Goal: Information Seeking & Learning: Learn about a topic

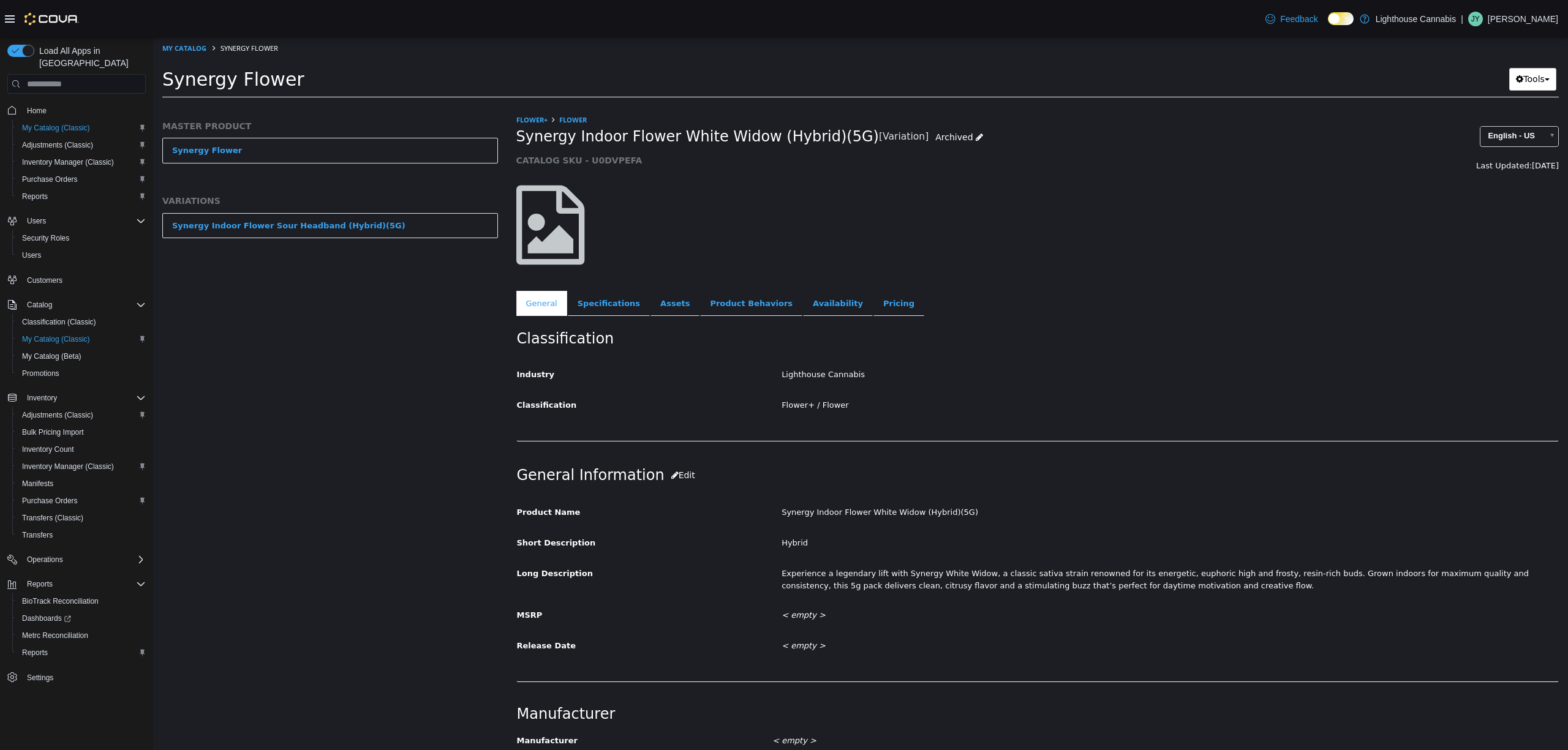
drag, startPoint x: 483, startPoint y: 395, endPoint x: 466, endPoint y: 401, distance: 18.0
click at [483, 395] on div "MASTER PRODUCT Synergy Flower VARIATIONS Synergy Indoor Flower Sour Headband (H…" at bounding box center [330, 432] width 354 height 636
click at [339, 415] on div "MASTER PRODUCT Synergy Flower VARIATIONS Synergy Indoor Flower Sour Headband (H…" at bounding box center [330, 432] width 354 height 636
click at [258, 422] on div "MASTER PRODUCT Synergy Flower VARIATIONS Synergy Indoor Flower Sour Headband (H…" at bounding box center [330, 432] width 354 height 636
click at [870, 222] on div at bounding box center [1038, 225] width 1062 height 105
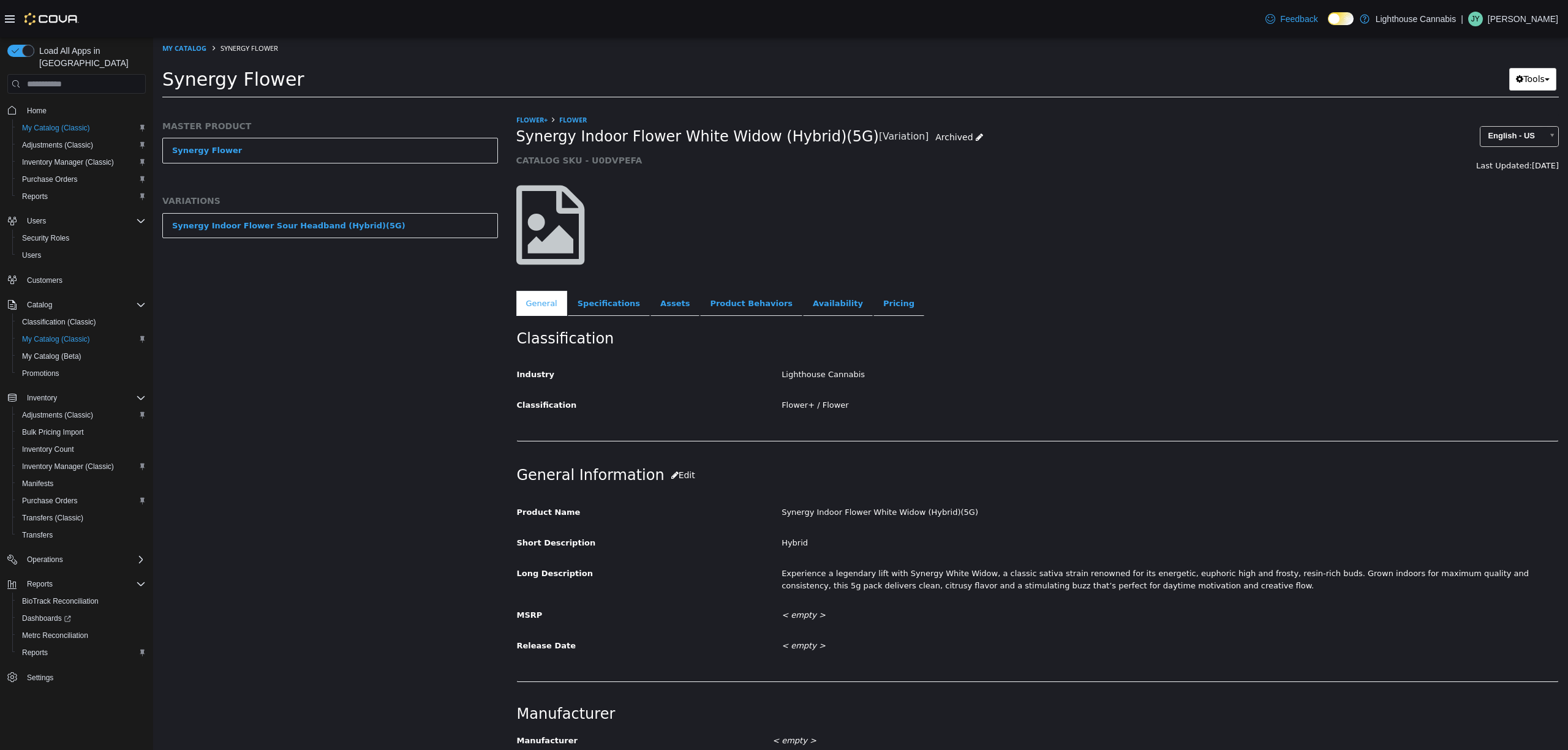
click at [1018, 224] on div at bounding box center [1038, 225] width 1062 height 105
click at [957, 75] on h1 "Synergy Flower" at bounding box center [660, 79] width 995 height 24
click at [329, 584] on div "MASTER PRODUCT Synergy Flower VARIATIONS Synergy Indoor Flower Sour Headband (H…" at bounding box center [330, 432] width 354 height 636
click at [359, 704] on div "MASTER PRODUCT Synergy Flower VARIATIONS Synergy Indoor Flower Sour Headband (H…" at bounding box center [330, 432] width 354 height 636
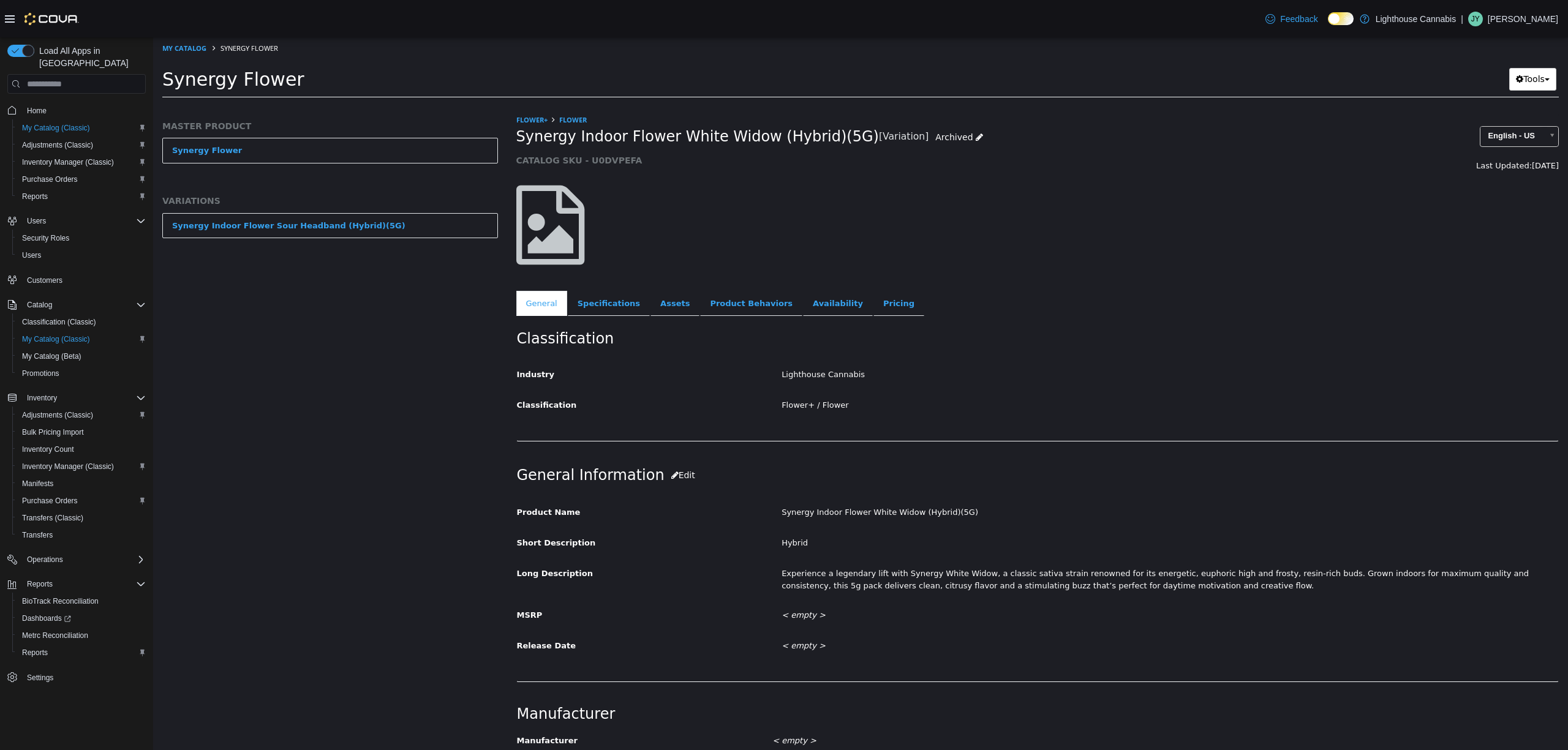
click at [359, 704] on div "MASTER PRODUCT Synergy Flower VARIATIONS Synergy Indoor Flower Sour Headband (H…" at bounding box center [330, 432] width 354 height 636
click at [415, 337] on div "MASTER PRODUCT Synergy Flower VARIATIONS Synergy Indoor Flower Sour Headband (H…" at bounding box center [330, 432] width 354 height 636
click at [949, 175] on div at bounding box center [1038, 225] width 1062 height 105
click at [1133, 280] on div "Flower+ Flower Synergy Indoor Flower White Widow (Hybrid)(5G) [Variation] Archi…" at bounding box center [1038, 214] width 1043 height 202
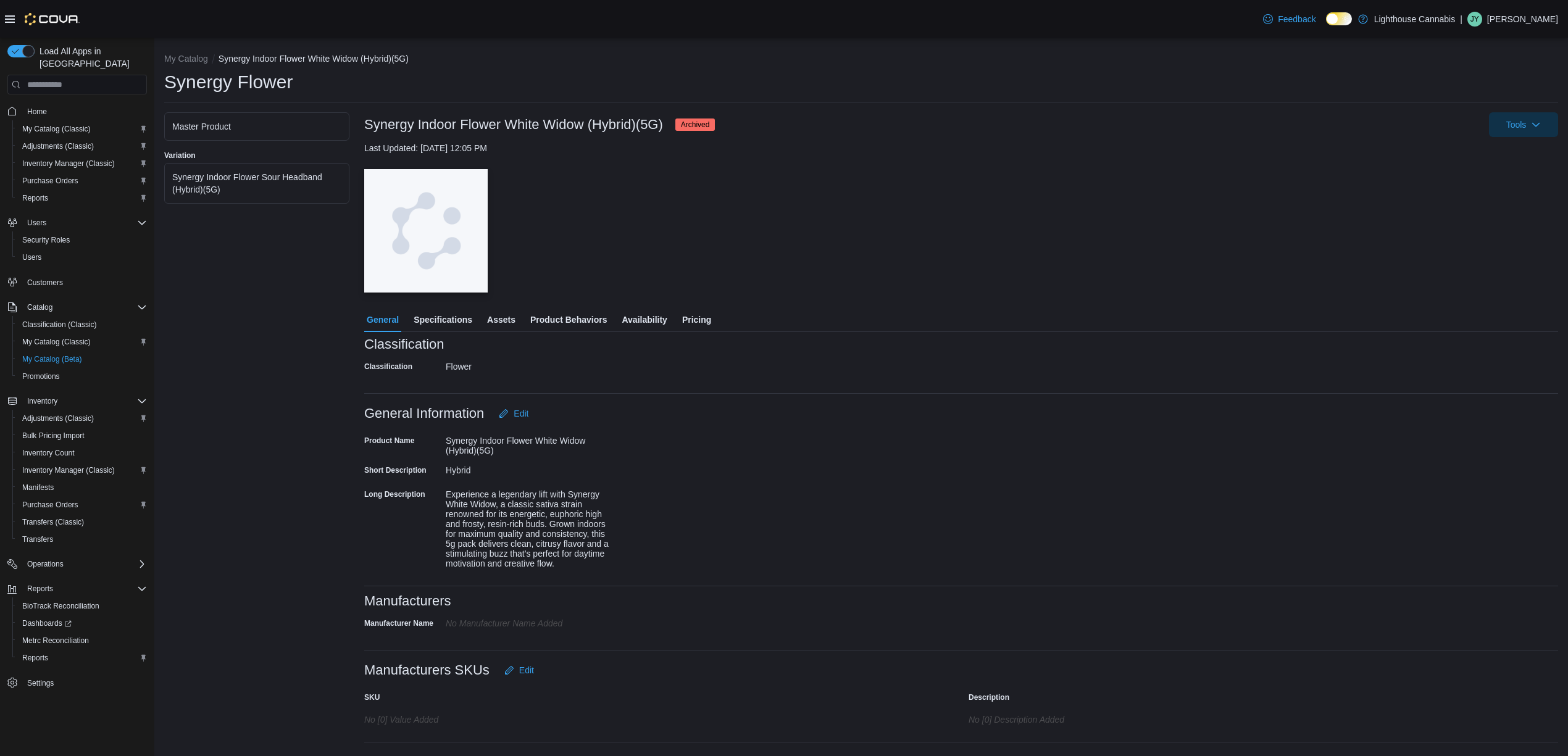
click at [1134, 279] on div "— Click to open this image in fullscreen mode" at bounding box center [961, 231] width 1194 height 123
click at [929, 136] on div "Tools" at bounding box center [1141, 125] width 833 height 24
drag, startPoint x: 1003, startPoint y: 215, endPoint x: 747, endPoint y: 272, distance: 262.3
click at [1001, 215] on div "— Click to open this image in fullscreen mode" at bounding box center [961, 231] width 1194 height 123
click at [1025, 267] on div "— Click to open this image in fullscreen mode" at bounding box center [961, 231] width 1194 height 123
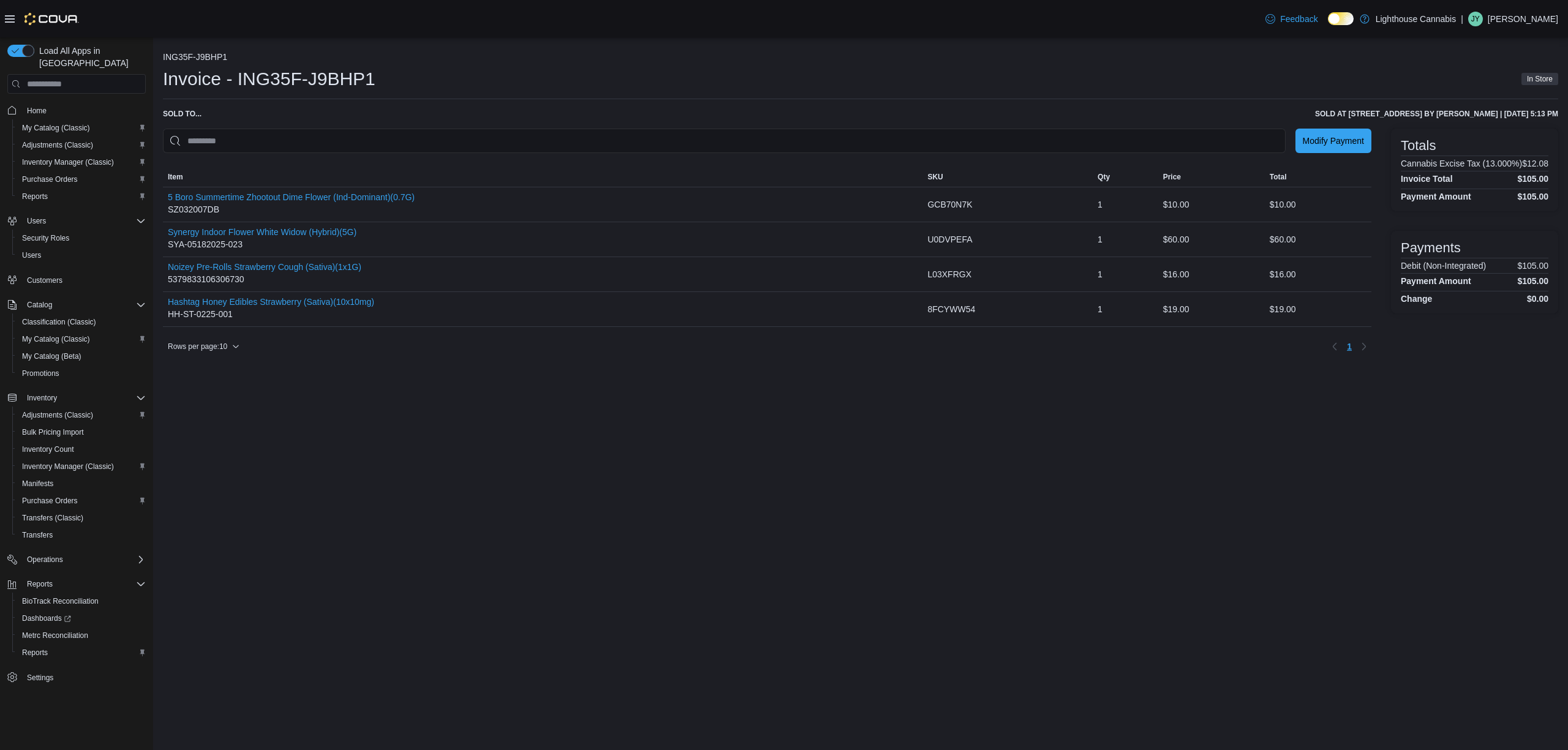
click at [737, 584] on div "ING35F-J9BHP1 Invoice - ING35F-J9BHP1 In Store Sold to ... Sold at 381 Broadway…" at bounding box center [861, 393] width 1415 height 713
drag, startPoint x: 512, startPoint y: 609, endPoint x: 505, endPoint y: 600, distance: 11.4
click at [514, 609] on div "ING35F-J9BHP1 Invoice - ING35F-J9BHP1 In Store Sold to ... Sold at 381 Broadway…" at bounding box center [861, 393] width 1415 height 713
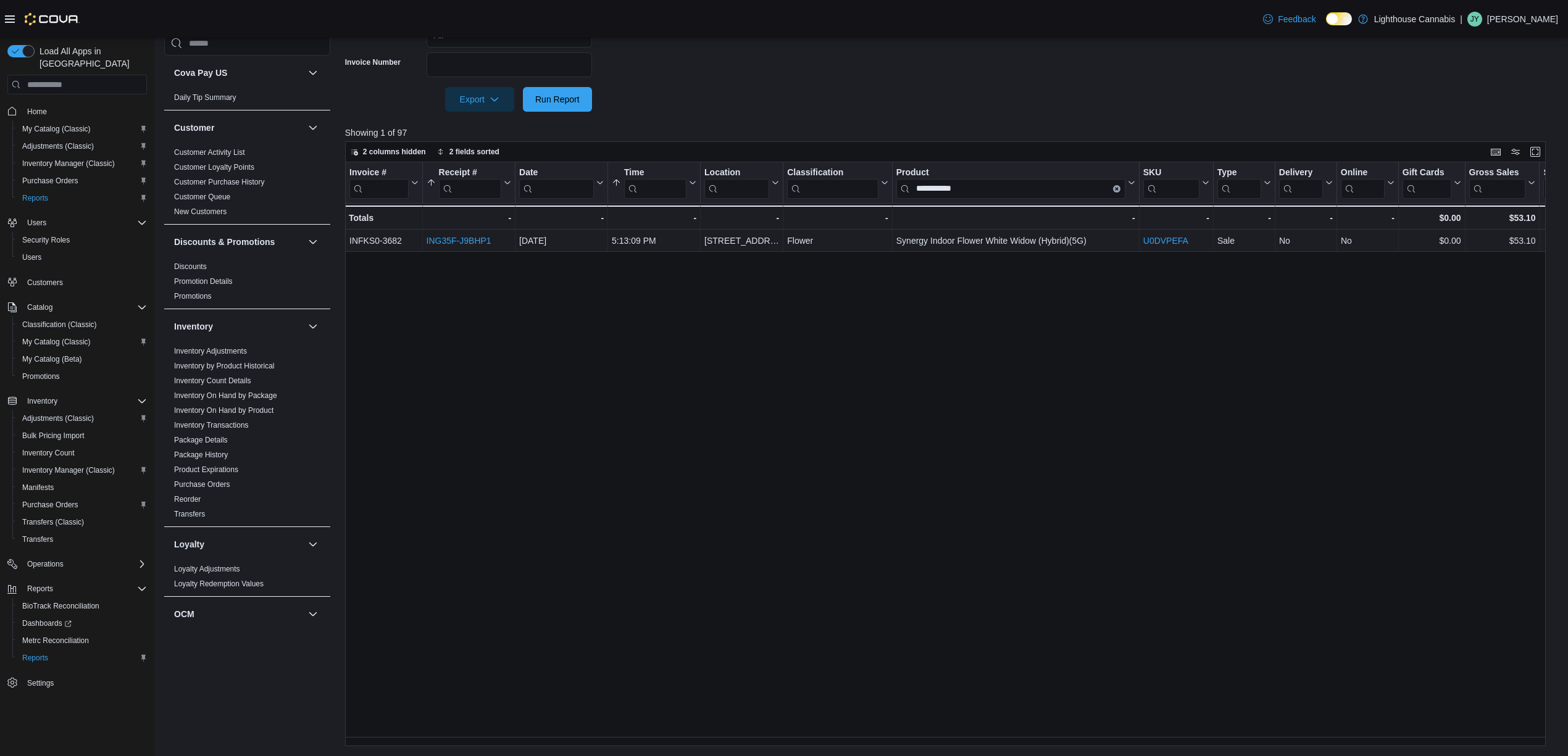
scroll to position [541, 0]
click at [1199, 570] on div "**********" at bounding box center [951, 453] width 1213 height 583
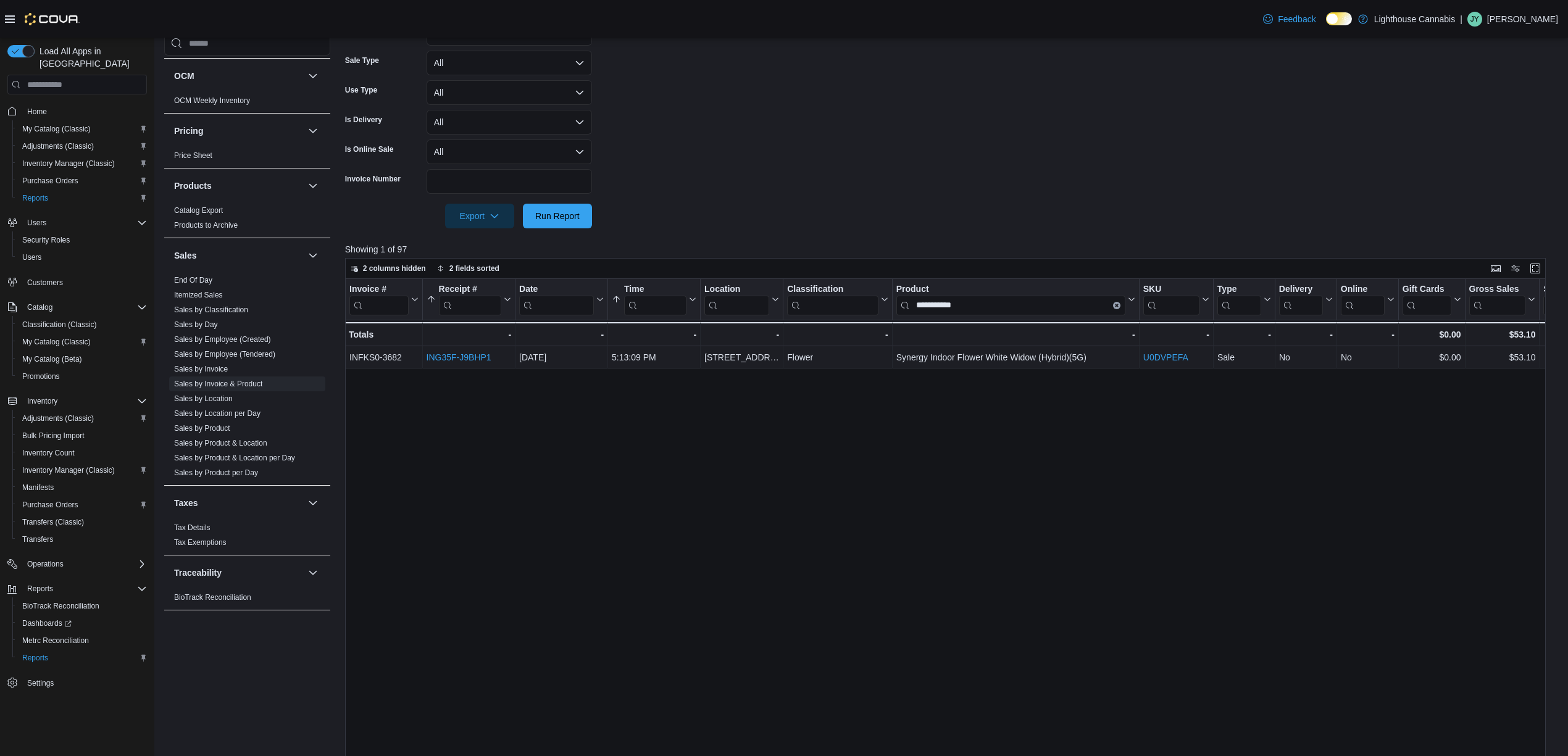
scroll to position [250, 0]
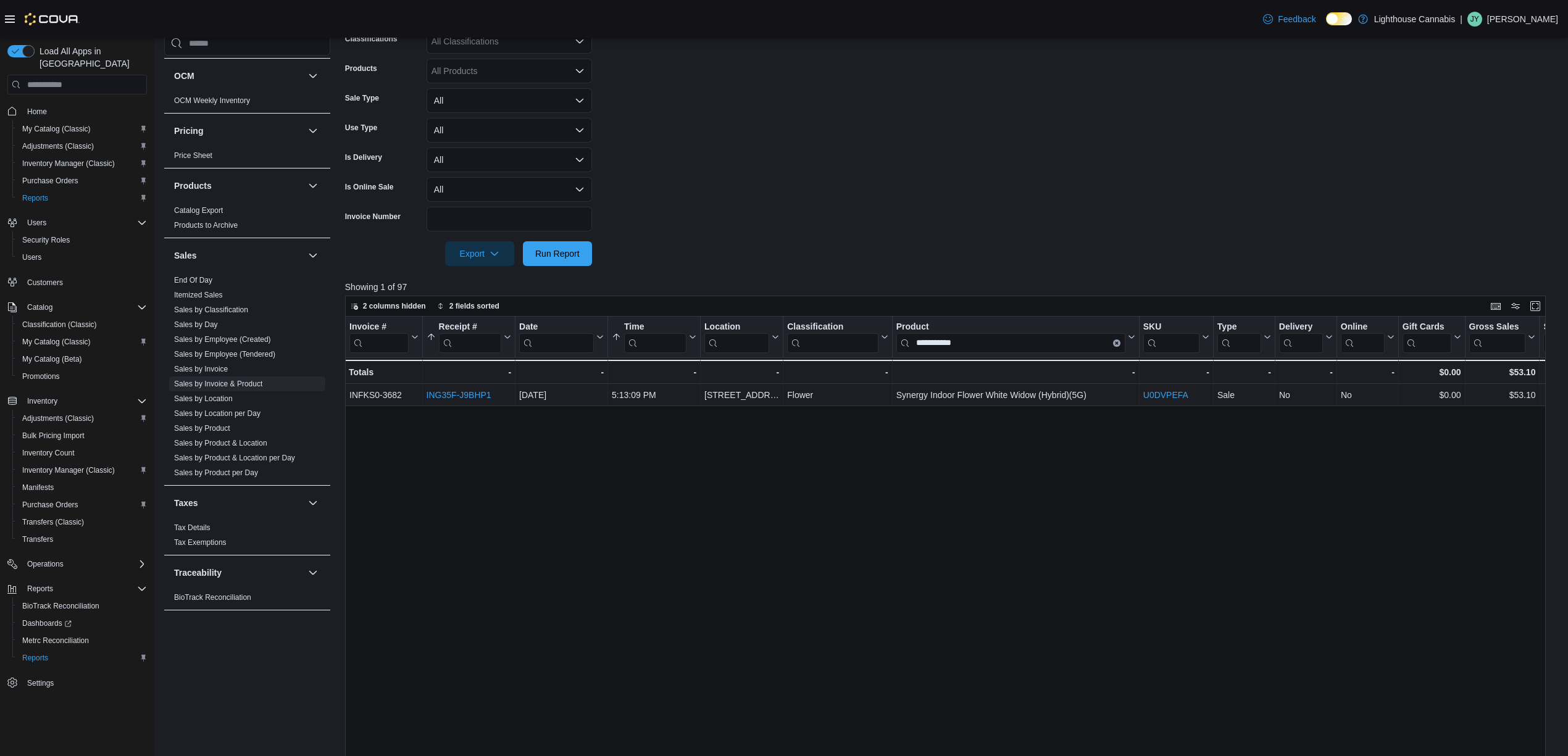
click at [1299, 551] on div "**********" at bounding box center [951, 608] width 1213 height 583
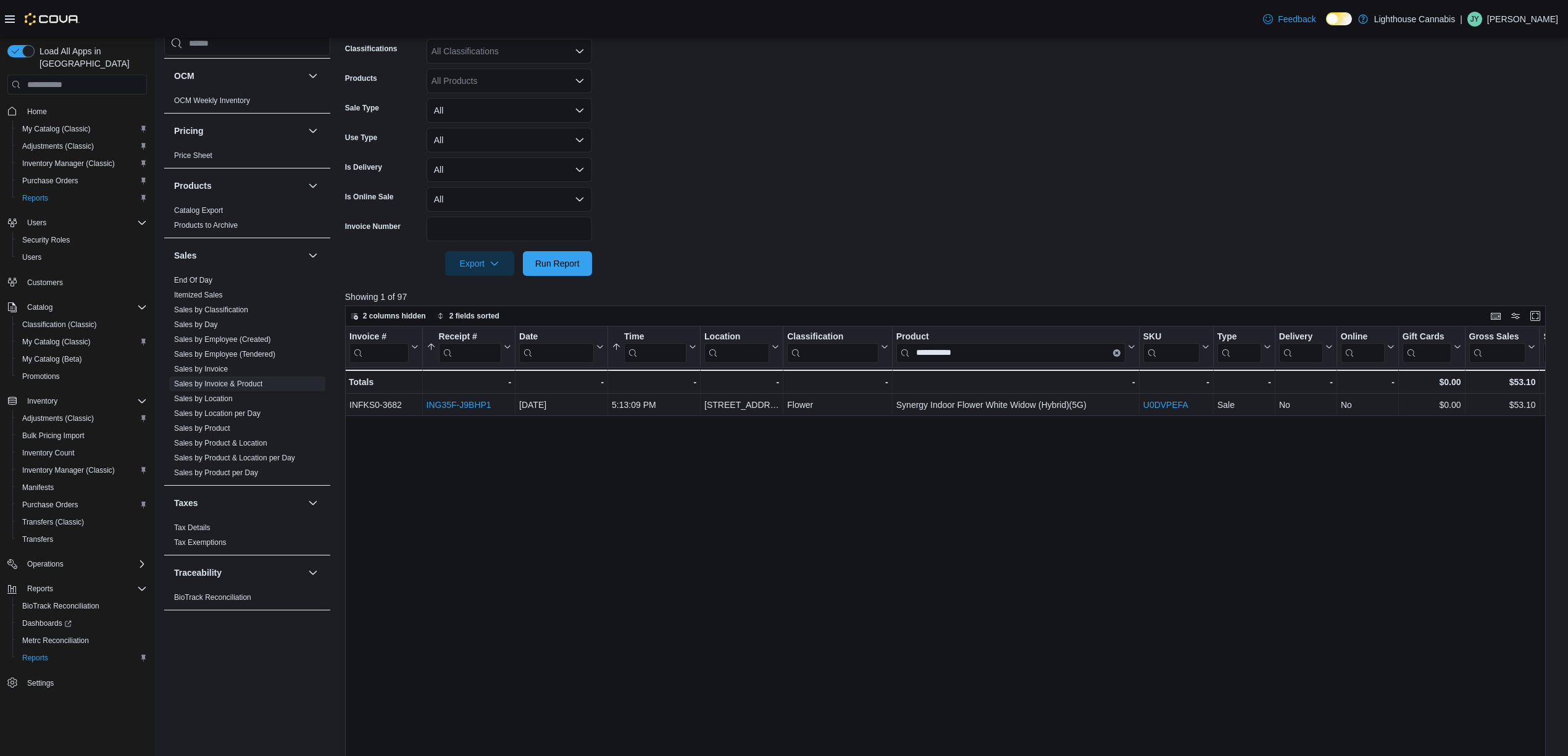
click at [902, 148] on form "Date Range Today Locations All Locations Classifications All Classifications Pr…" at bounding box center [951, 120] width 1213 height 311
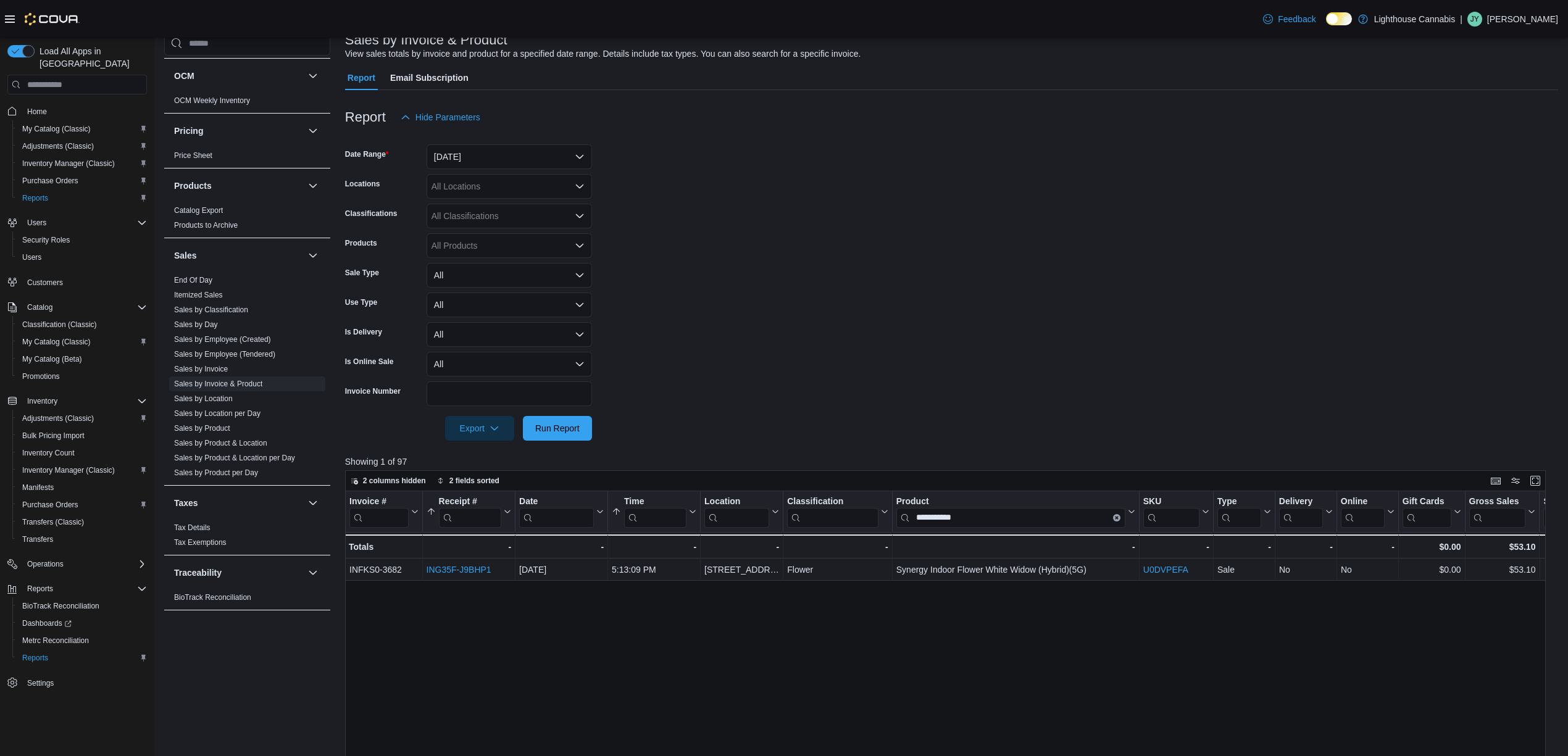
click at [848, 166] on form "Date Range Today Locations All Locations Classifications All Classifications Pr…" at bounding box center [951, 284] width 1213 height 311
click at [533, 160] on button "Today" at bounding box center [509, 157] width 166 height 24
click at [518, 189] on span "Last 30 Days" at bounding box center [517, 190] width 140 height 15
click at [1042, 264] on form "Date Range Last 30 Days Locations All Locations Classifications All Classificat…" at bounding box center [951, 284] width 1213 height 311
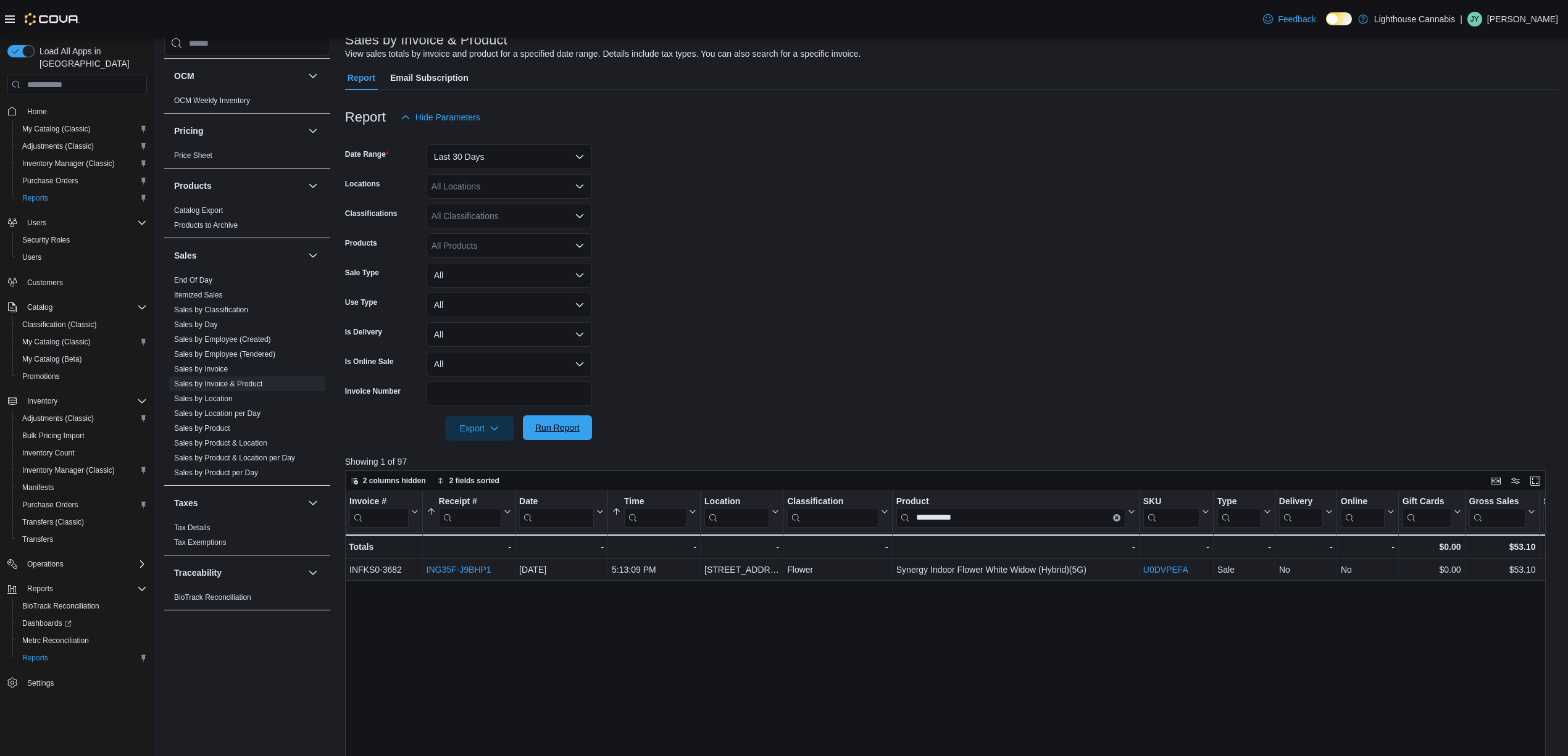
click at [559, 440] on span "Run Report" at bounding box center [558, 427] width 55 height 24
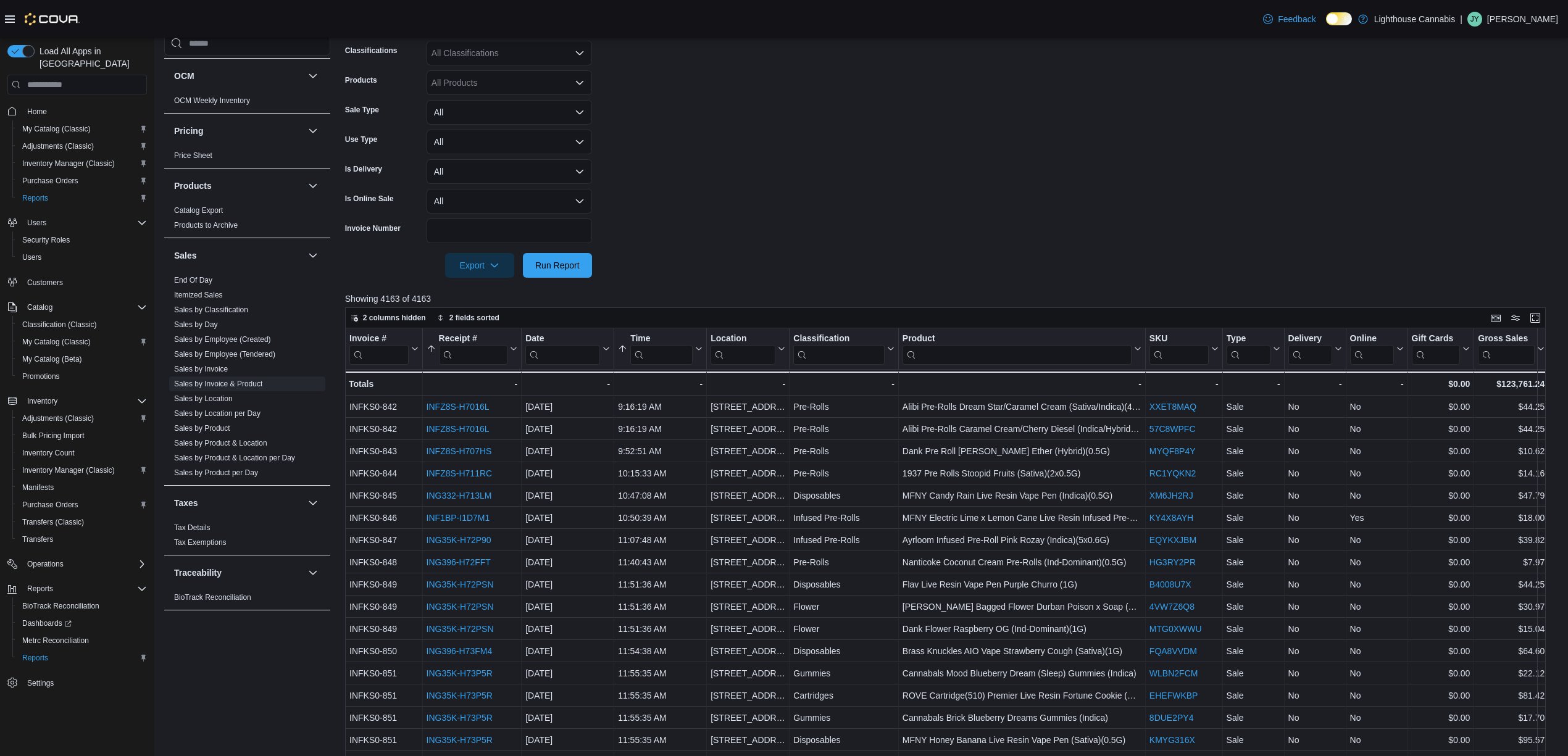
scroll to position [250, 0]
click at [987, 363] on input "search" at bounding box center [1017, 353] width 229 height 20
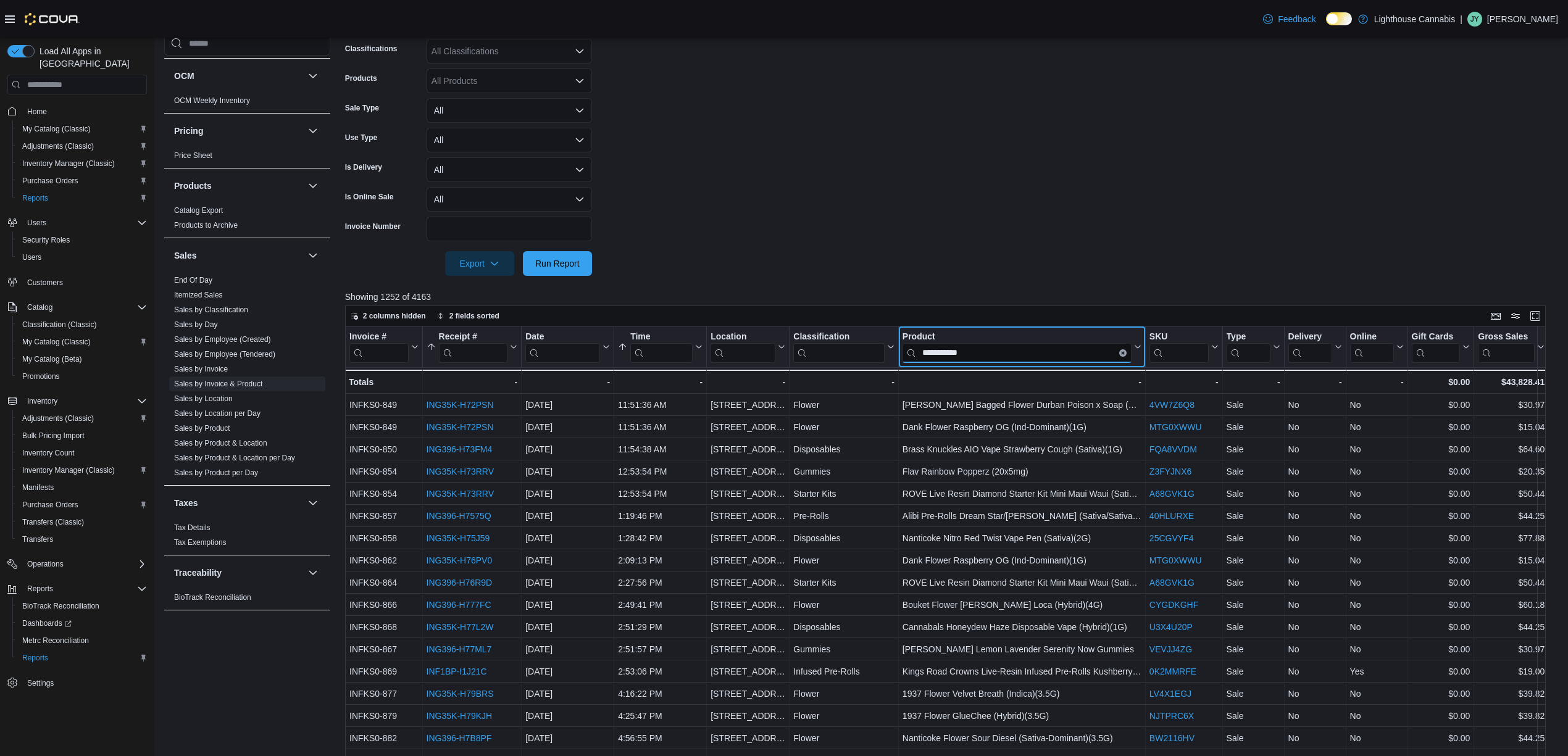
type input "**********"
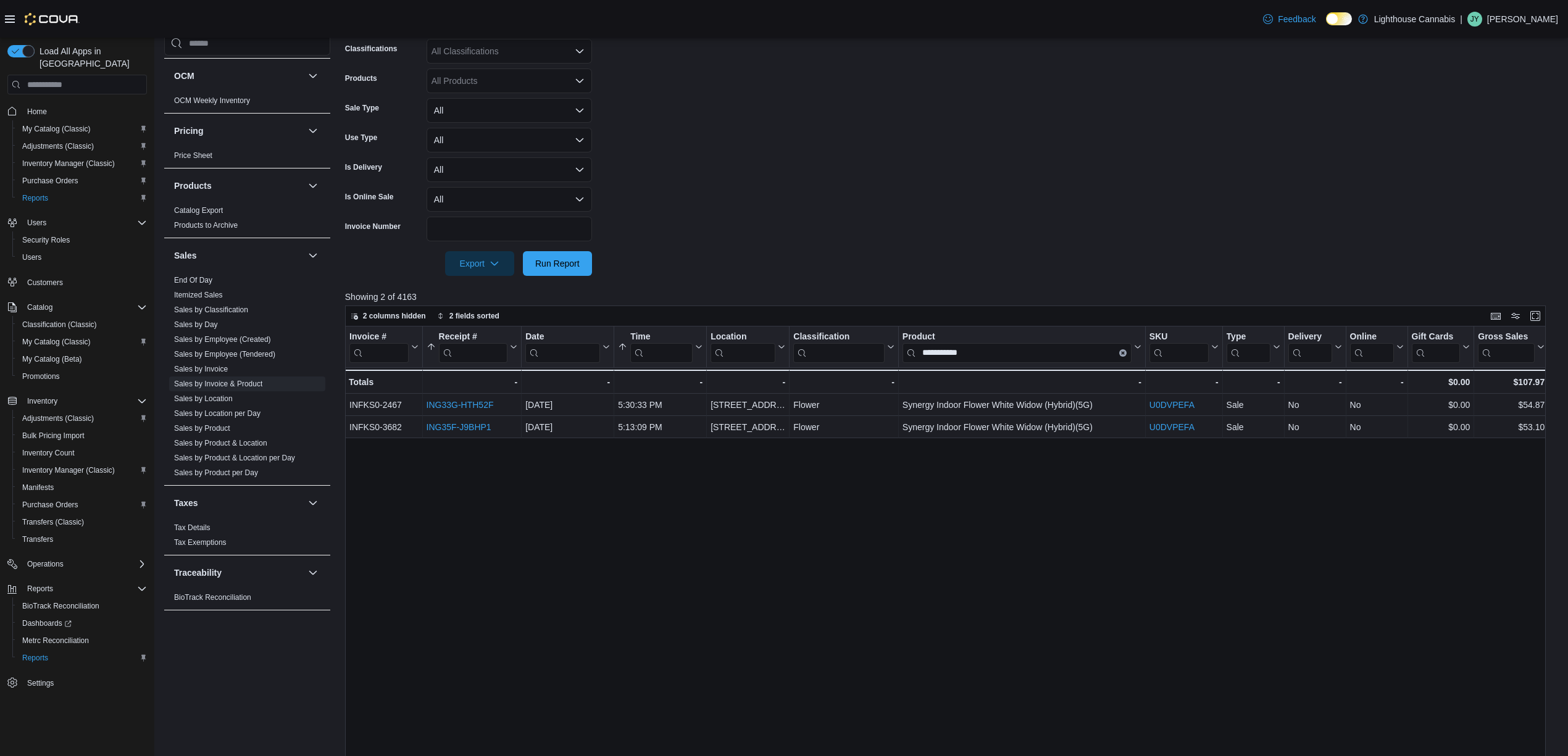
click at [1077, 181] on form "Date Range Last 30 Days Locations All Locations Classifications All Classificat…" at bounding box center [951, 120] width 1213 height 311
click at [1139, 170] on form "Date Range Last 30 Days Locations All Locations Classifications All Classificat…" at bounding box center [951, 120] width 1213 height 311
click at [948, 210] on form "Date Range Last 30 Days Locations All Locations Classifications All Classificat…" at bounding box center [951, 120] width 1213 height 311
click at [1052, 203] on form "Date Range Last 30 Days Locations All Locations Classifications All Classificat…" at bounding box center [951, 120] width 1213 height 311
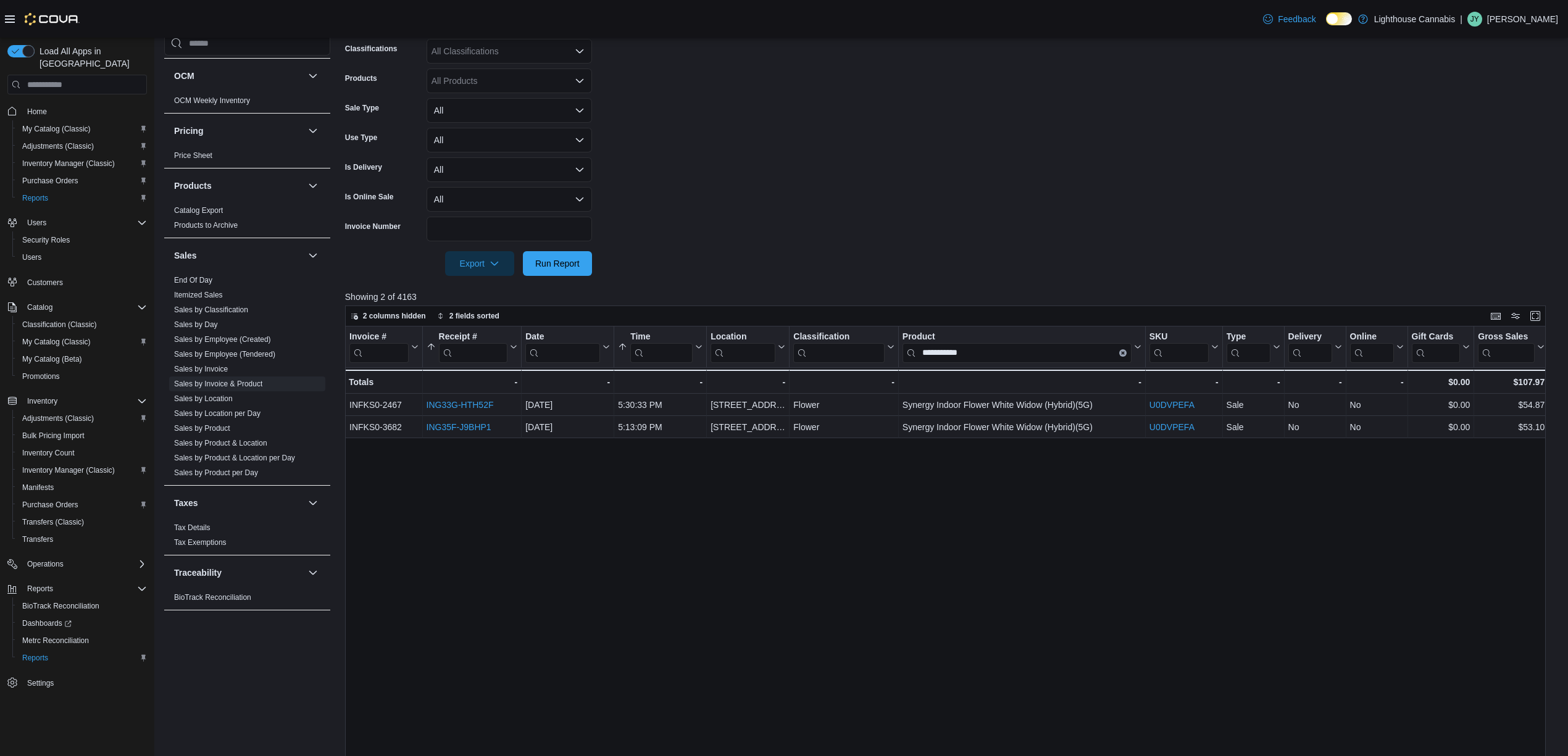
click at [1055, 202] on form "Date Range Last 30 Days Locations All Locations Classifications All Classificat…" at bounding box center [951, 120] width 1213 height 311
click at [956, 138] on form "Date Range Last 30 Days Locations All Locations Classifications All Classificat…" at bounding box center [951, 120] width 1213 height 311
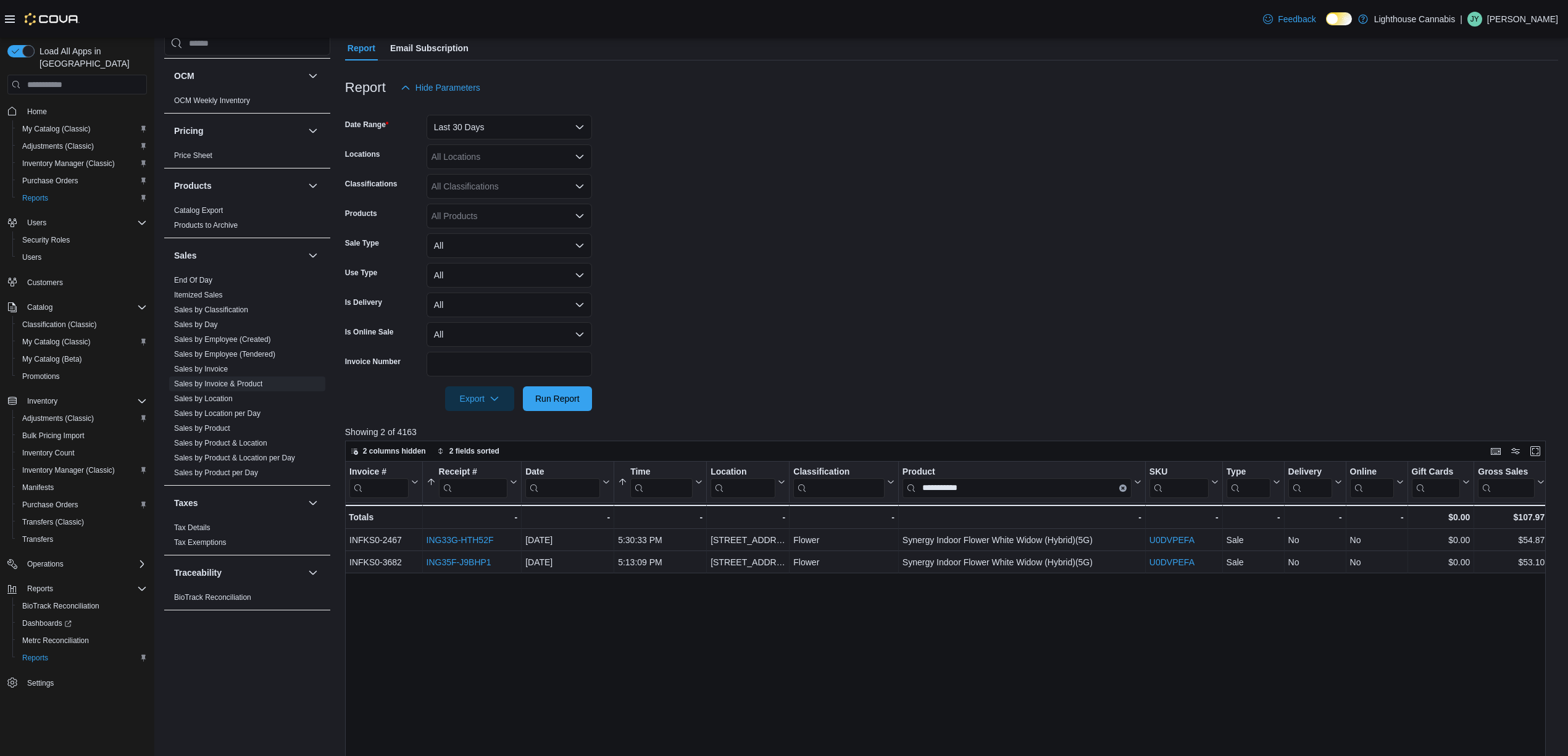
scroll to position [0, 0]
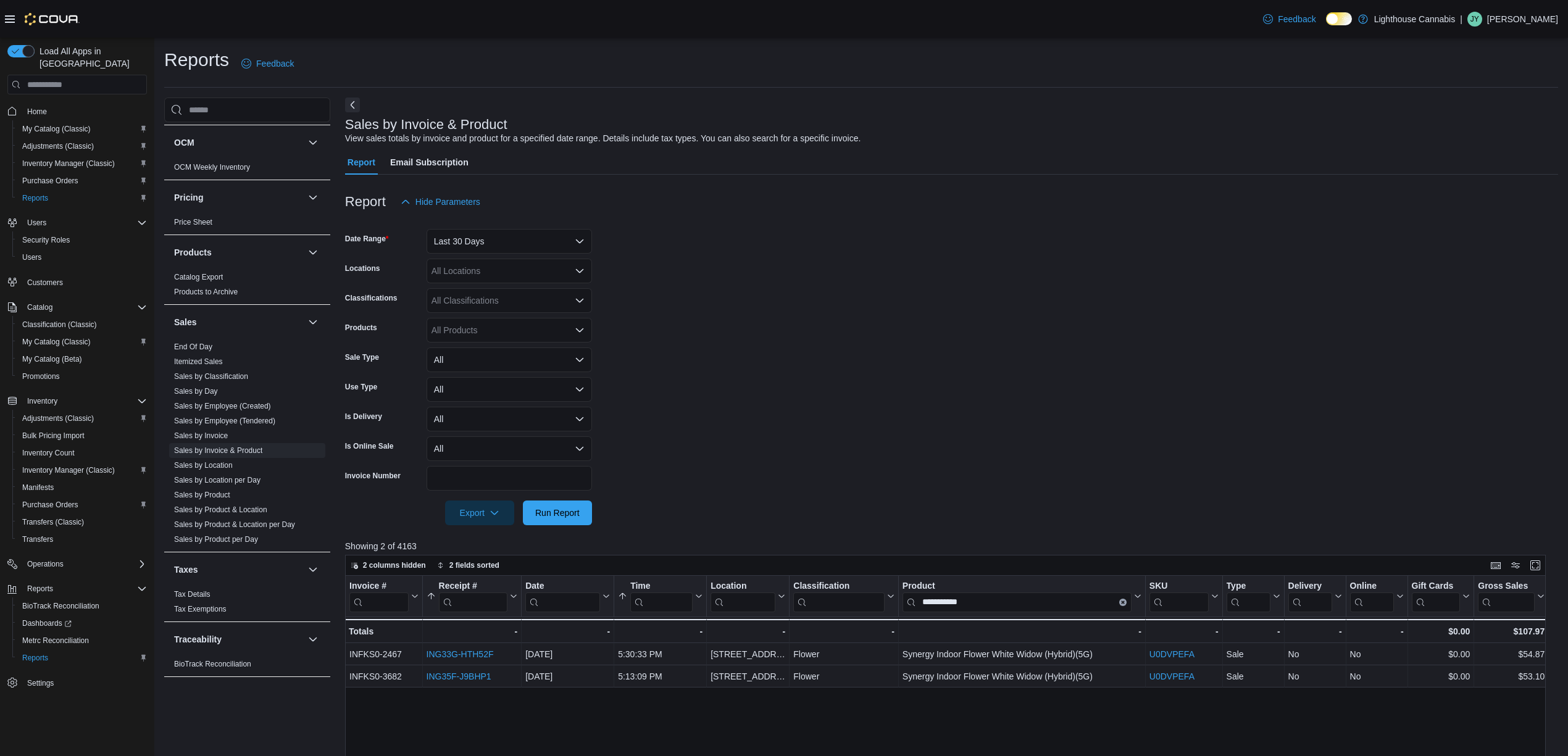
click at [947, 279] on form "Date Range Last 30 Days Locations All Locations Classifications All Classificat…" at bounding box center [951, 369] width 1213 height 311
click at [988, 303] on form "Date Range Last 30 Days Locations All Locations Classifications All Classificat…" at bounding box center [951, 369] width 1213 height 311
drag, startPoint x: 1093, startPoint y: 284, endPoint x: 1089, endPoint y: 277, distance: 8.1
click at [1092, 283] on form "Date Range Last 30 Days Locations All Locations Classifications All Classificat…" at bounding box center [951, 369] width 1213 height 311
click at [1021, 429] on form "Date Range Last 30 Days Locations All Locations Classifications All Classificat…" at bounding box center [951, 369] width 1213 height 311
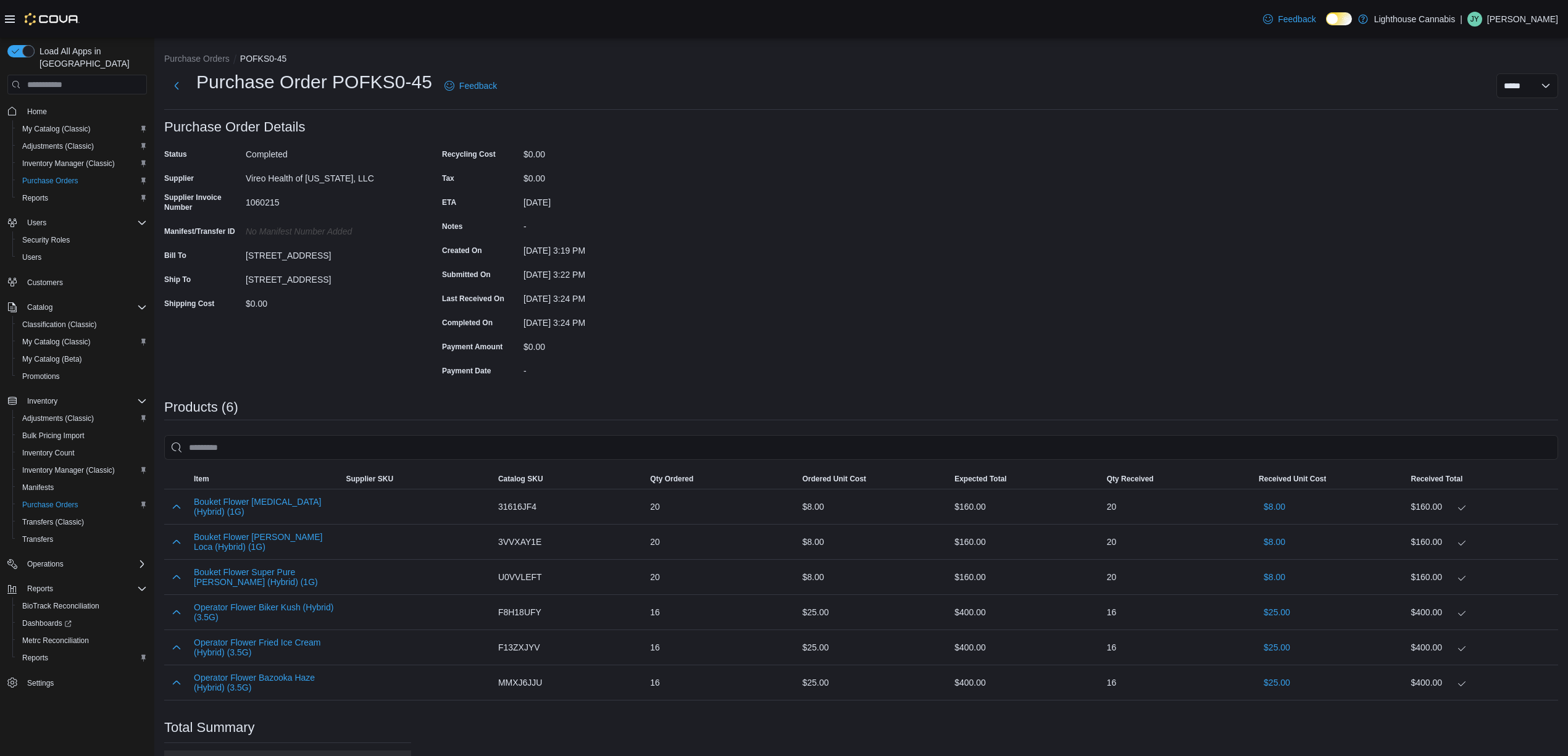
click at [1055, 202] on div "Purchase Order: POFKS0-45 Feedback Purchase Order Details Status Completed Supp…" at bounding box center [860, 493] width 1394 height 747
click at [932, 282] on div "Purchase Order: POFKS0-45 Feedback Purchase Order Details Status Completed Supp…" at bounding box center [860, 493] width 1394 height 747
click at [47, 21] on img at bounding box center [51, 19] width 55 height 12
click at [49, 104] on link "Home" at bounding box center [37, 111] width 29 height 15
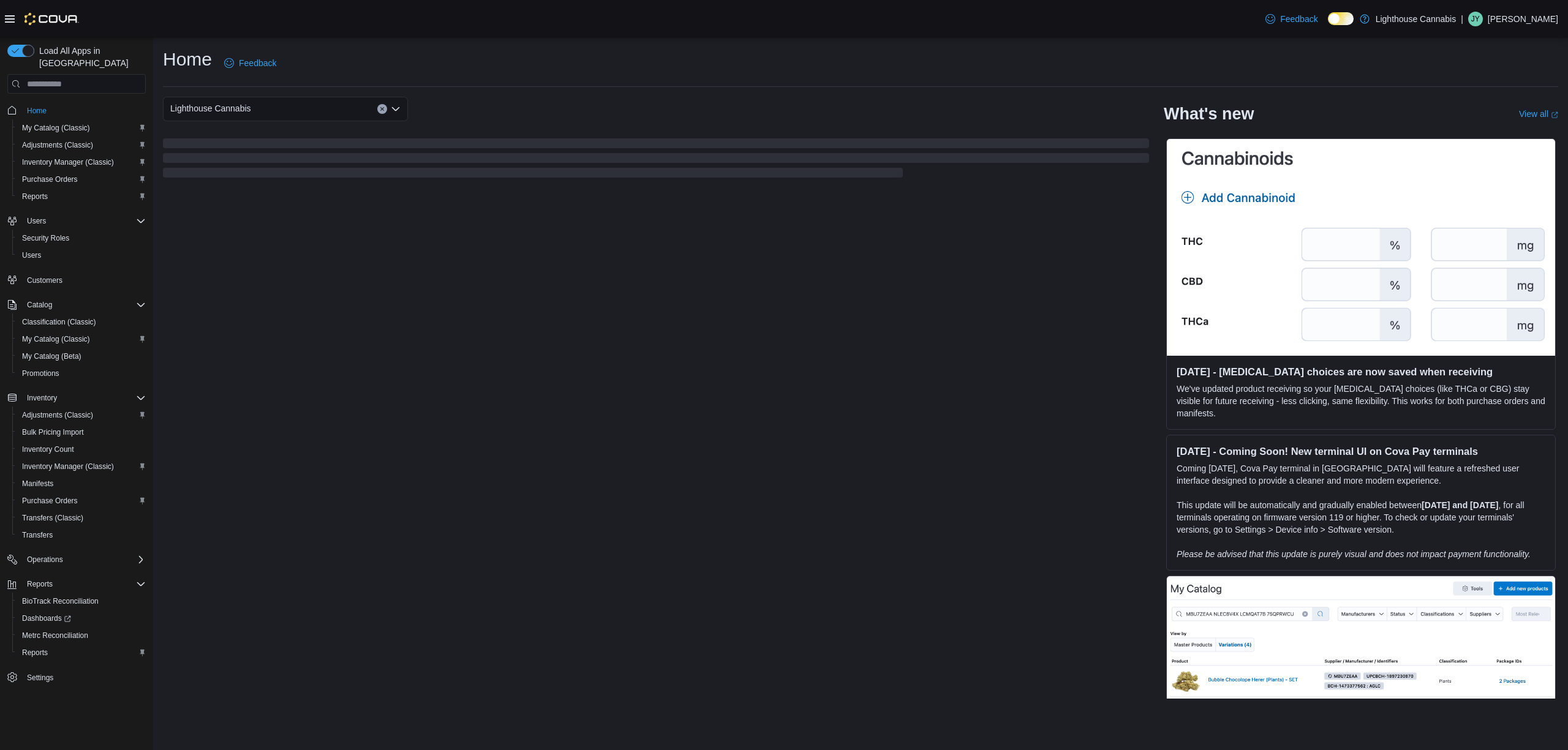
click at [813, 108] on div "Lighthouse Cannabis" at bounding box center [656, 108] width 986 height 24
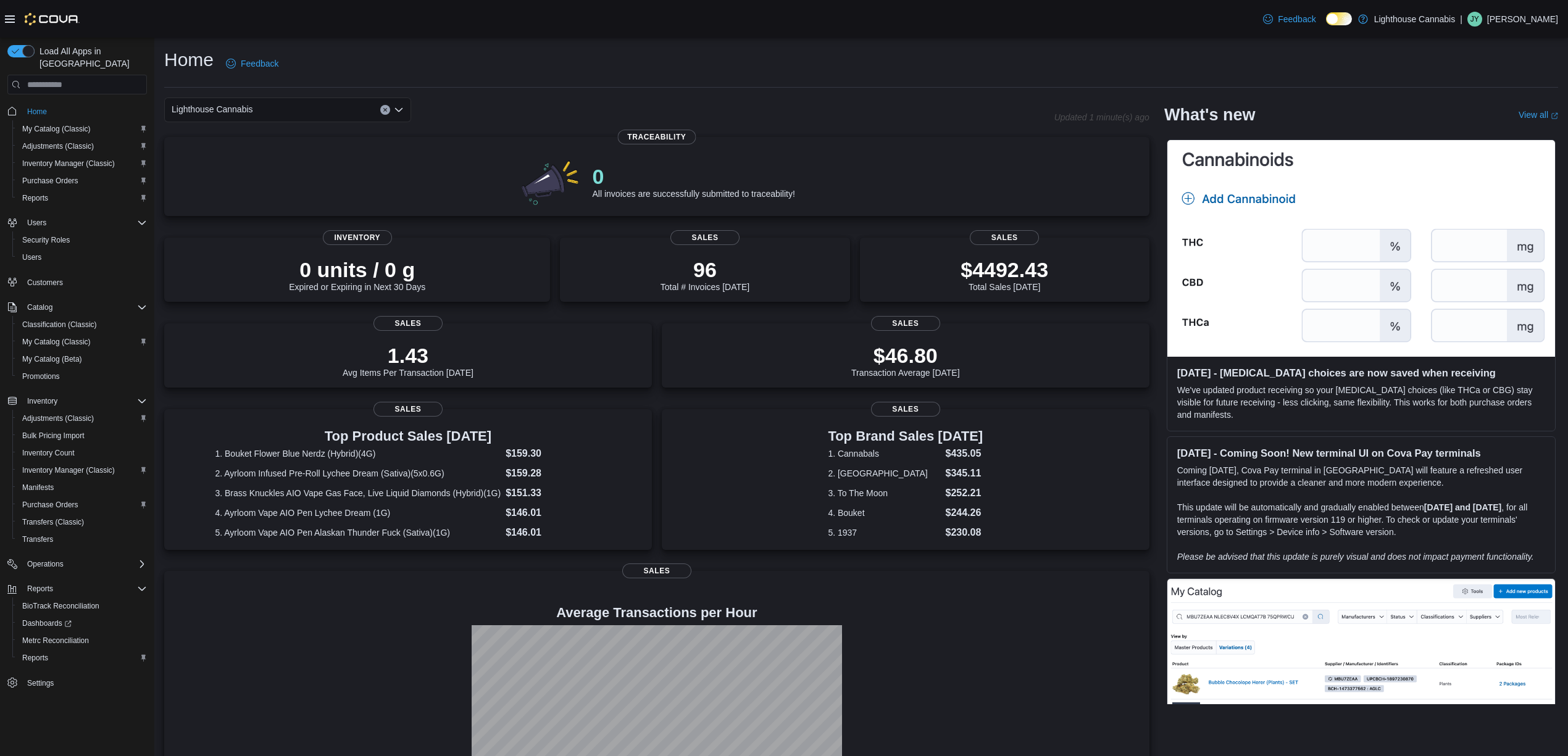
click at [815, 114] on div "Lighthouse Cannabis" at bounding box center [609, 109] width 891 height 24
click at [80, 141] on span "Adjustments (Classic)" at bounding box center [58, 146] width 72 height 10
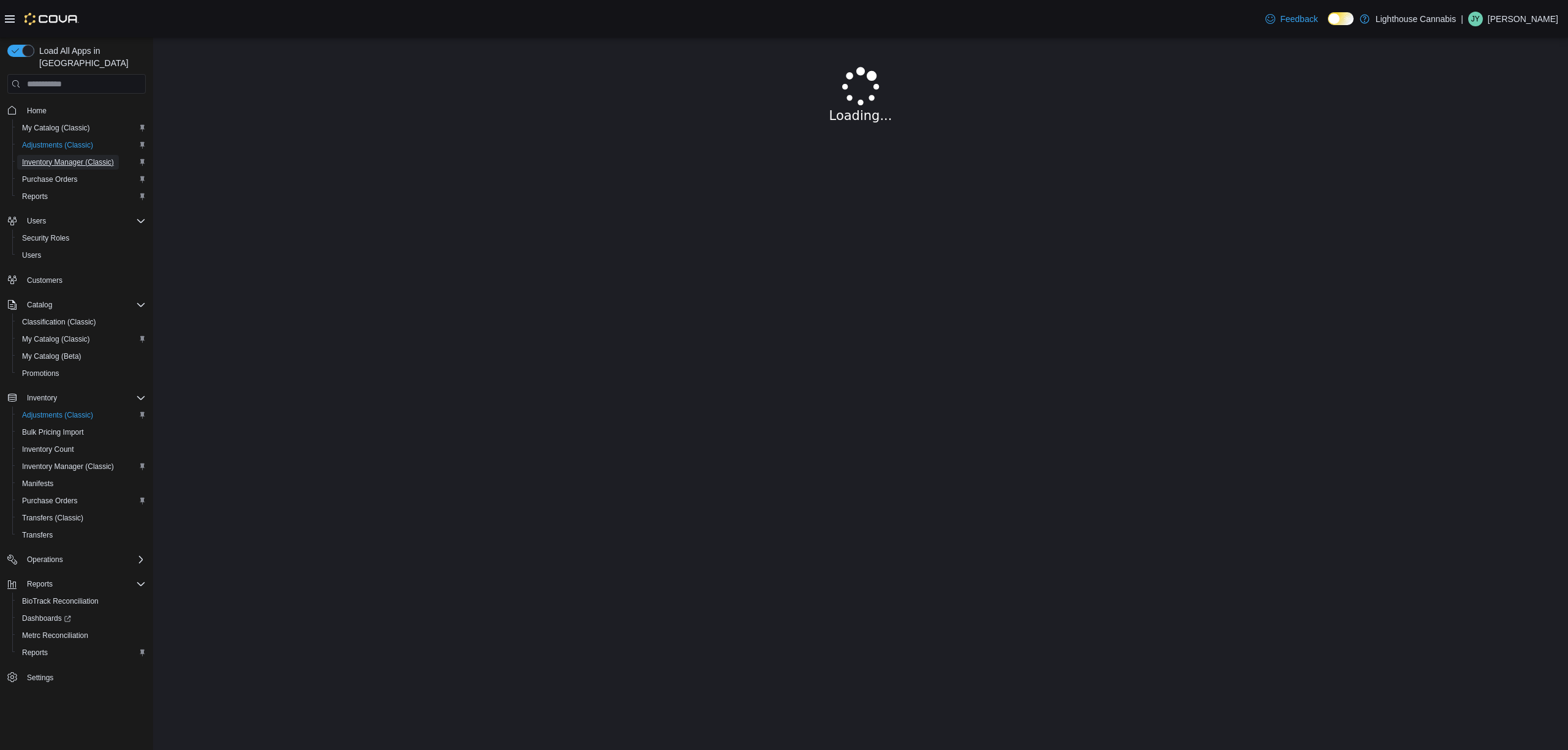
click at [89, 157] on span "Inventory Manager (Classic)" at bounding box center [68, 162] width 92 height 9
click at [42, 106] on span "Home" at bounding box center [36, 110] width 20 height 9
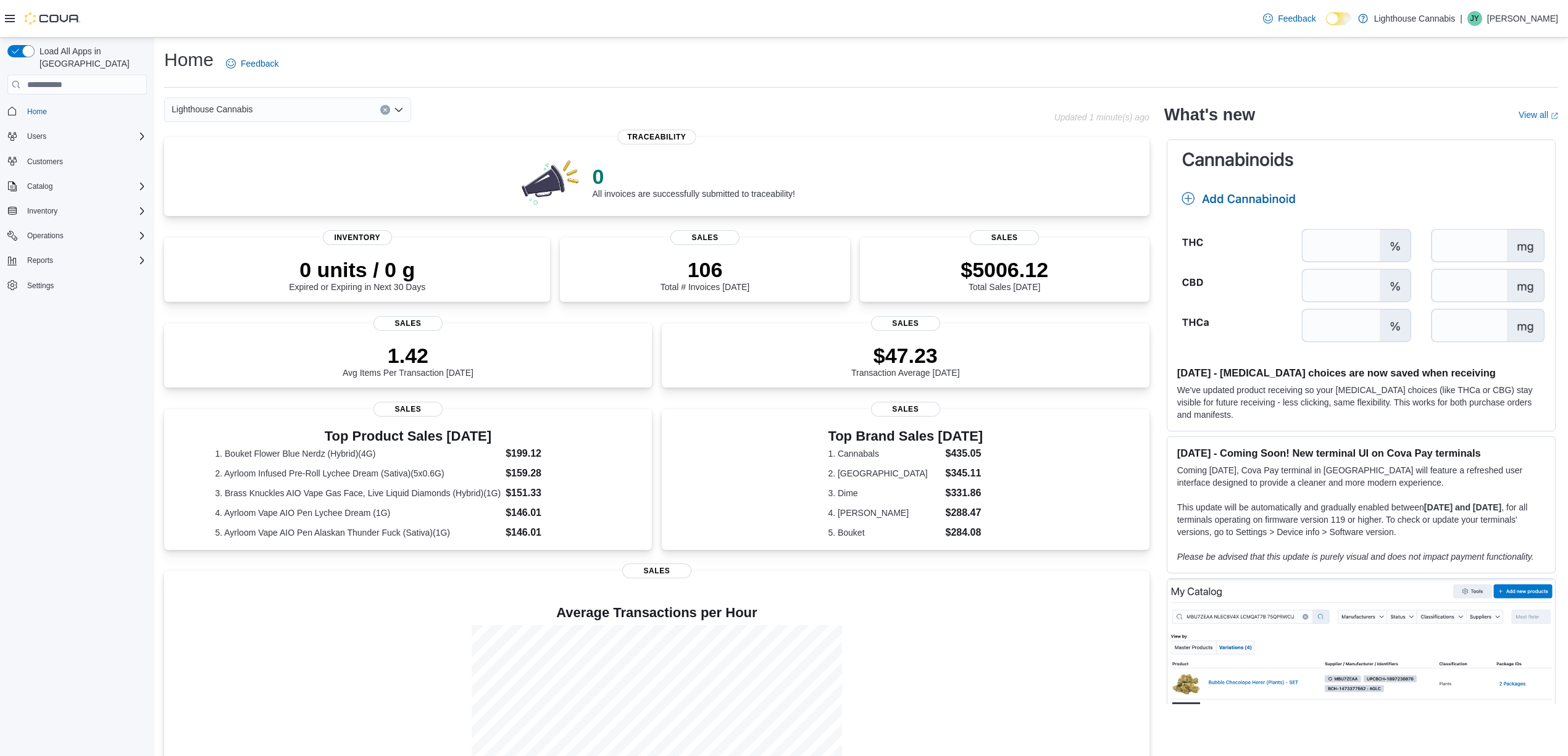
click at [110, 331] on div "Load All Apps in [GEOGRAPHIC_DATA] Home Users Customers Catalog Inventory Opera…" at bounding box center [77, 400] width 154 height 726
click at [154, 244] on div "Load All Apps in [GEOGRAPHIC_DATA] Home Users Customers Catalog Inventory Opera…" at bounding box center [77, 415] width 154 height 756
click at [124, 253] on div "Reports" at bounding box center [85, 260] width 125 height 15
click at [65, 323] on div "Reports" at bounding box center [82, 329] width 129 height 15
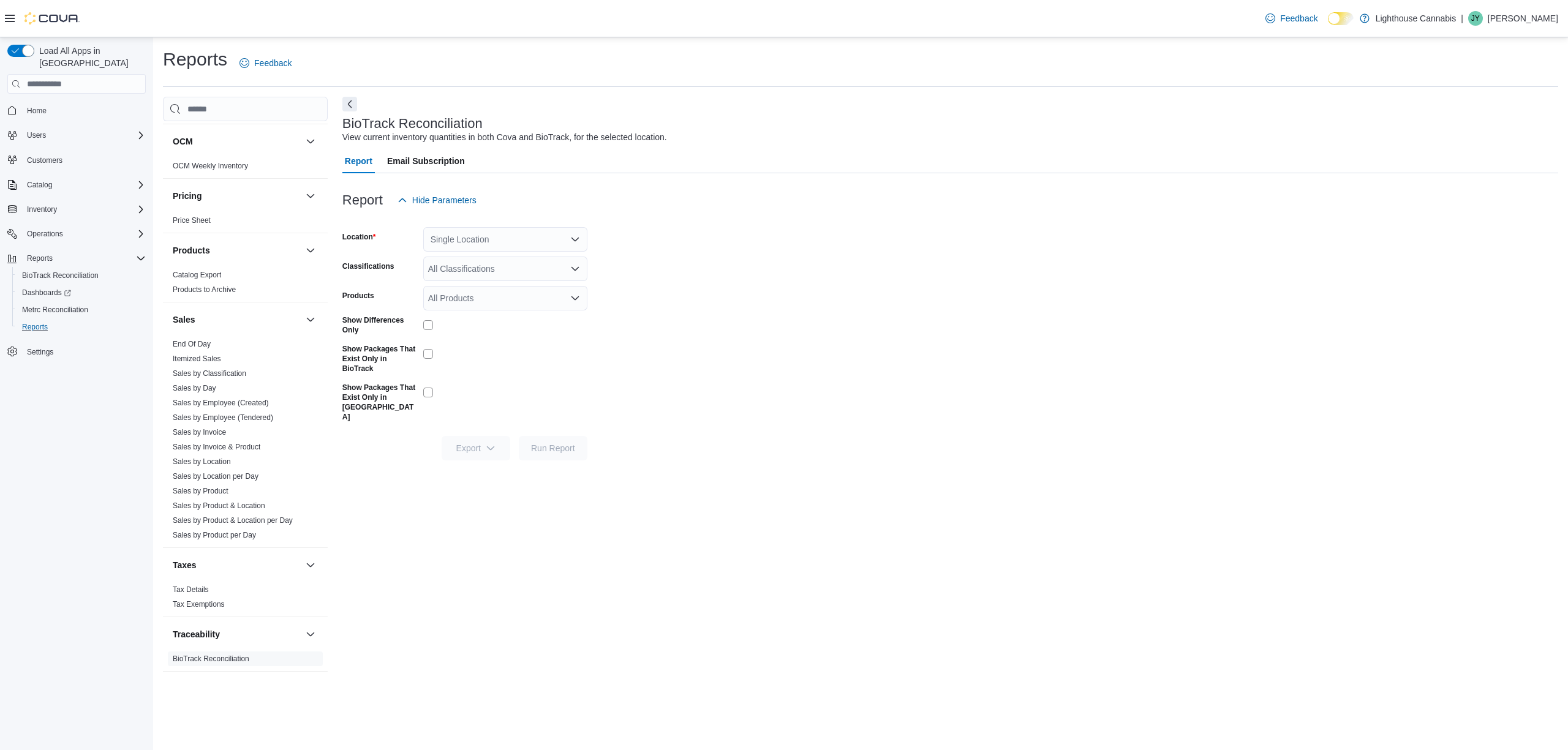
scroll to position [537, 0]
click at [207, 589] on link "Tax Details" at bounding box center [191, 590] width 36 height 9
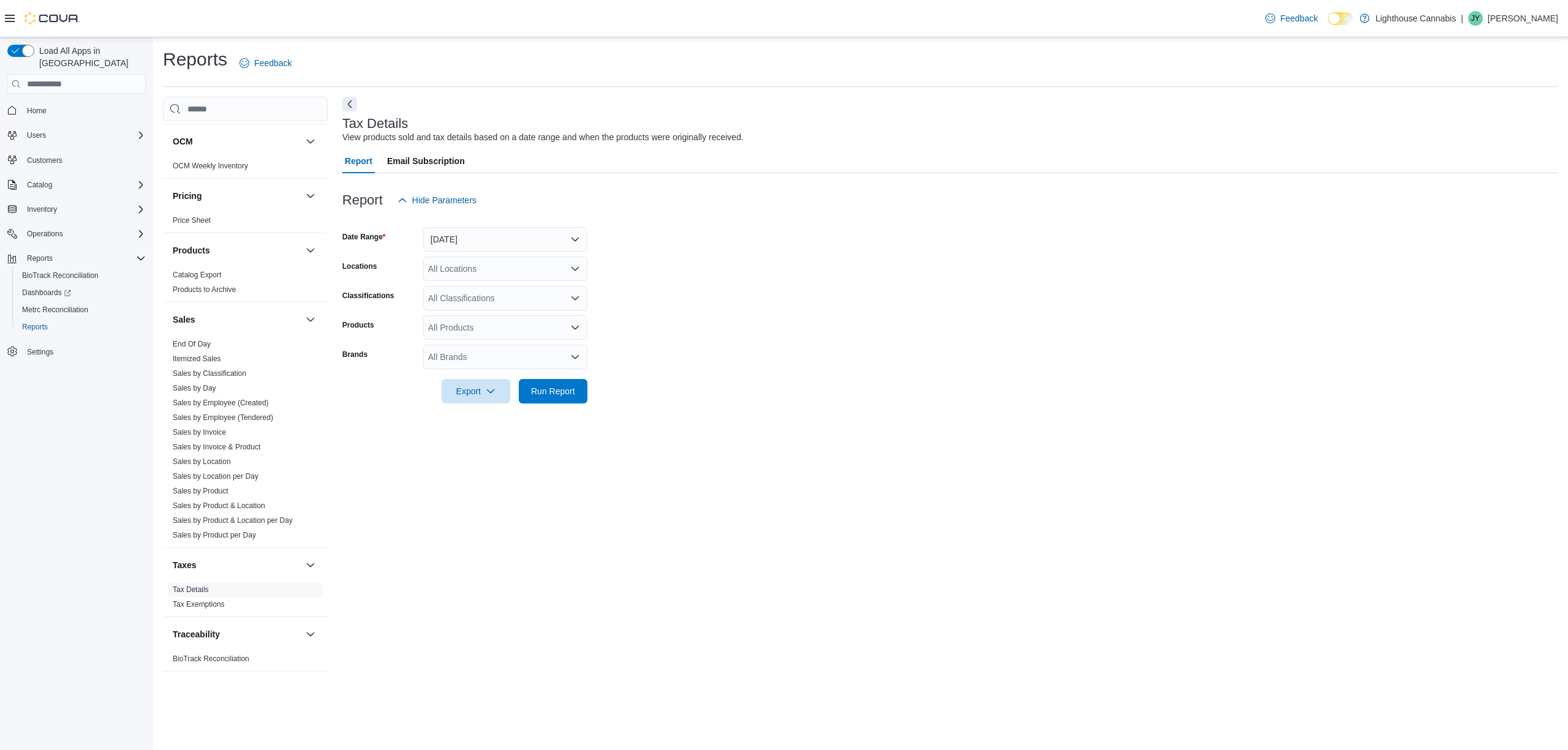
drag, startPoint x: 807, startPoint y: 184, endPoint x: 794, endPoint y: 190, distance: 14.3
click at [807, 184] on div at bounding box center [950, 180] width 1216 height 15
click at [483, 213] on div at bounding box center [950, 219] width 1216 height 15
click at [505, 237] on button "[DATE]" at bounding box center [505, 239] width 164 height 24
click at [542, 276] on button "[DATE]" at bounding box center [505, 288] width 164 height 24
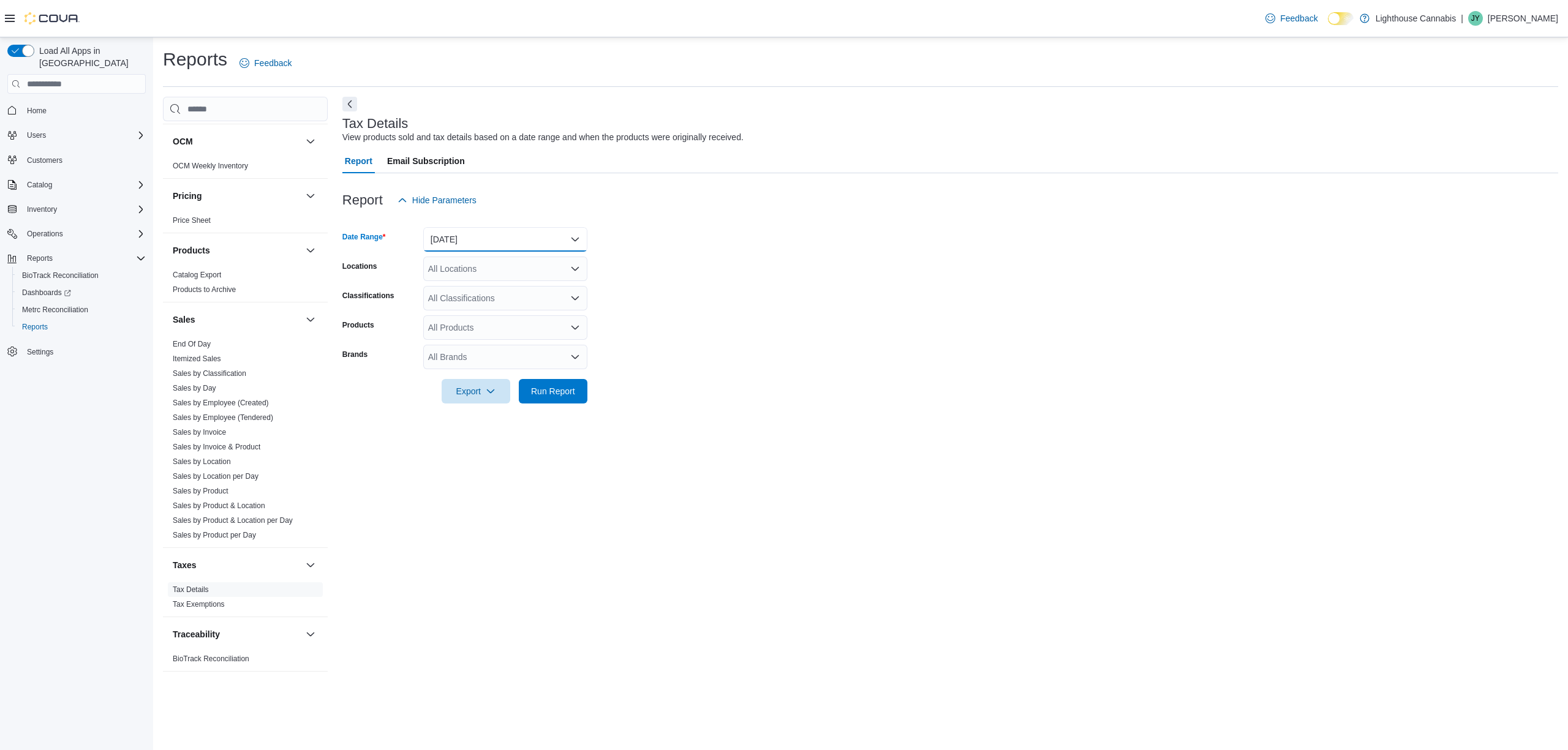
click at [492, 243] on button "[DATE]" at bounding box center [505, 239] width 164 height 24
click at [491, 261] on span "Custom Date" at bounding box center [513, 263] width 139 height 15
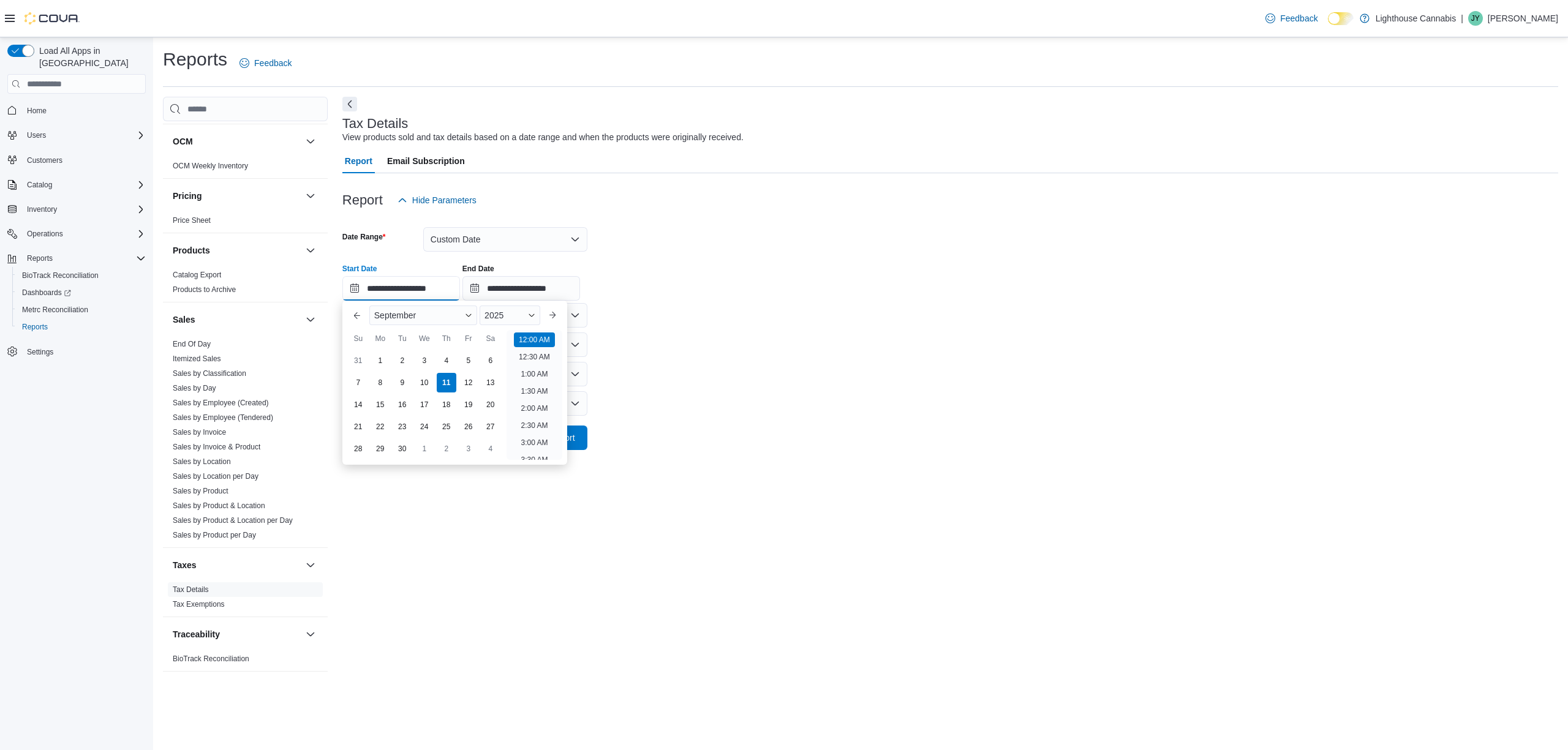
click at [403, 286] on input "**********" at bounding box center [401, 288] width 118 height 24
click at [363, 288] on input "**********" at bounding box center [401, 288] width 118 height 24
click at [375, 288] on input "**********" at bounding box center [401, 288] width 118 height 24
click at [371, 287] on input "**********" at bounding box center [401, 288] width 118 height 24
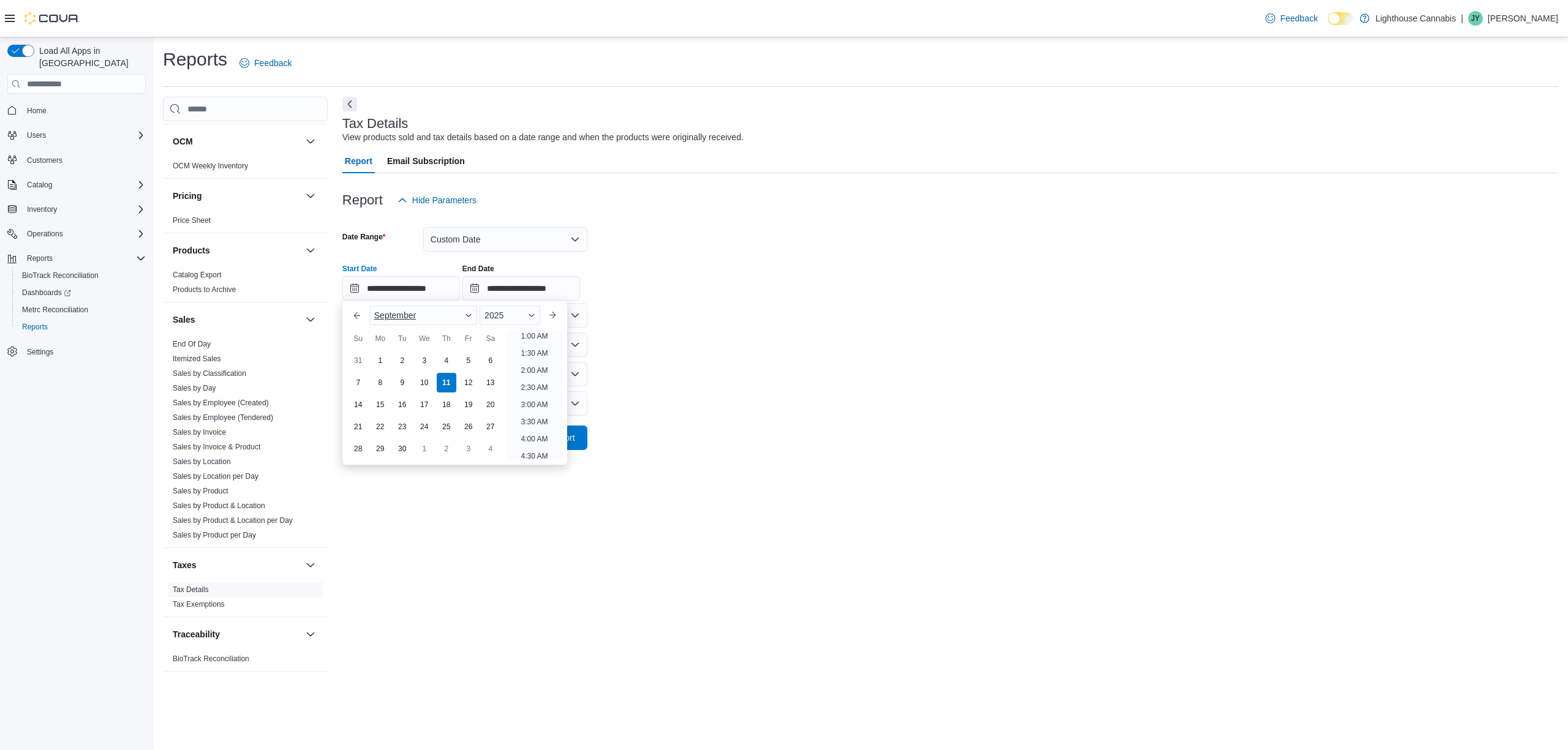
click at [405, 311] on span "September" at bounding box center [395, 315] width 41 height 9
click at [436, 407] on div "June" at bounding box center [423, 403] width 103 height 15
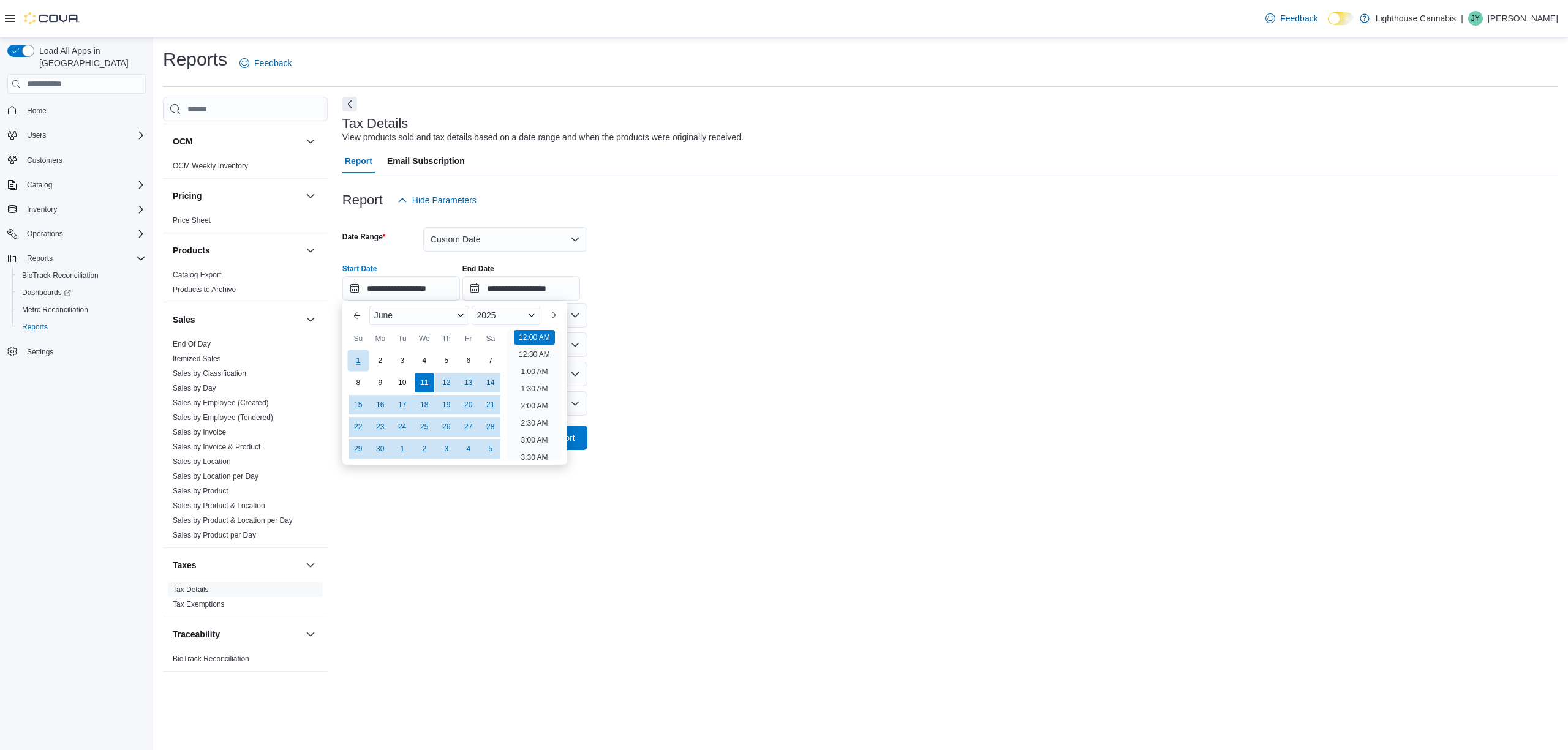
click at [356, 366] on div "1" at bounding box center [358, 360] width 22 height 22
type input "**********"
click at [1001, 317] on form "**********" at bounding box center [950, 331] width 1216 height 237
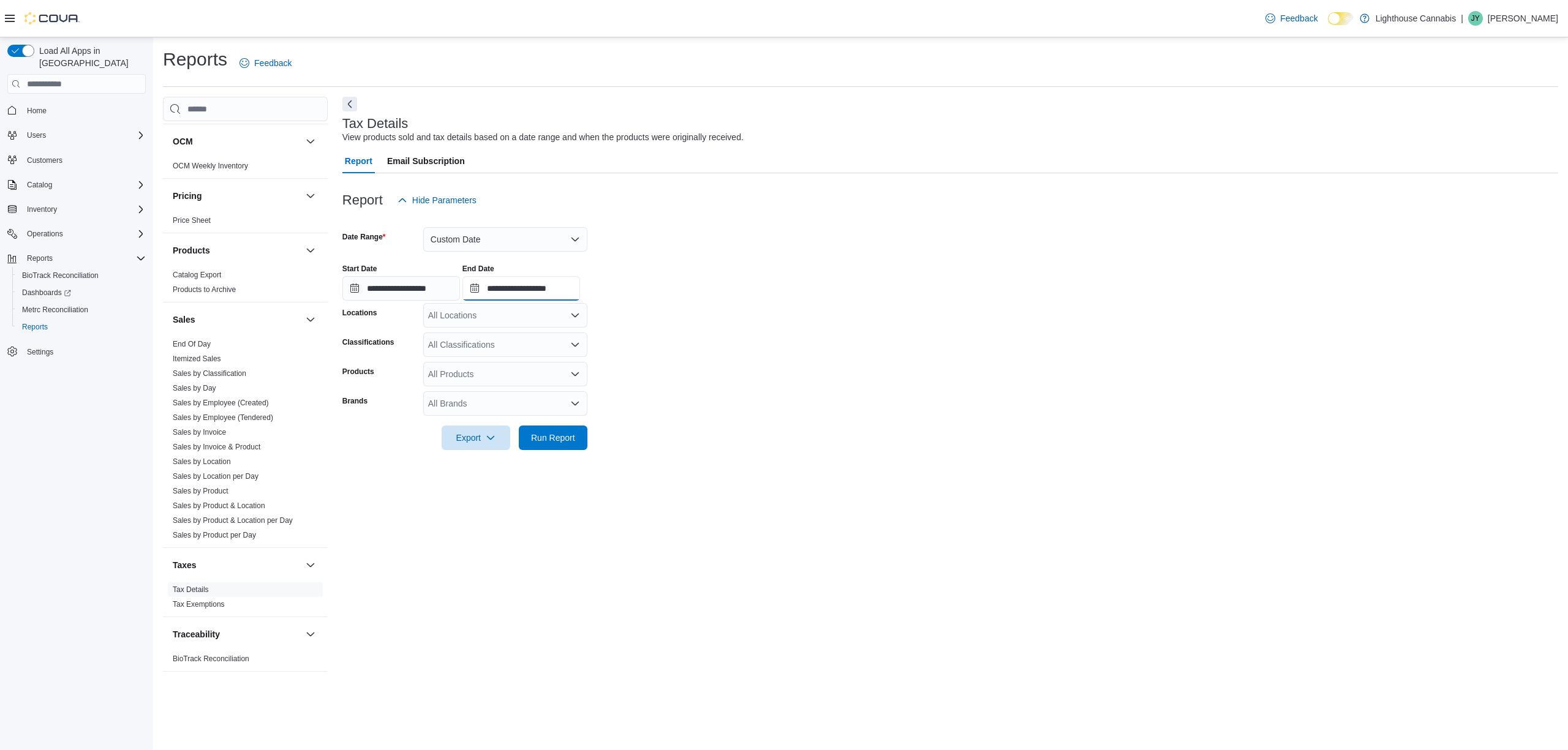
click at [501, 286] on input "**********" at bounding box center [521, 288] width 118 height 24
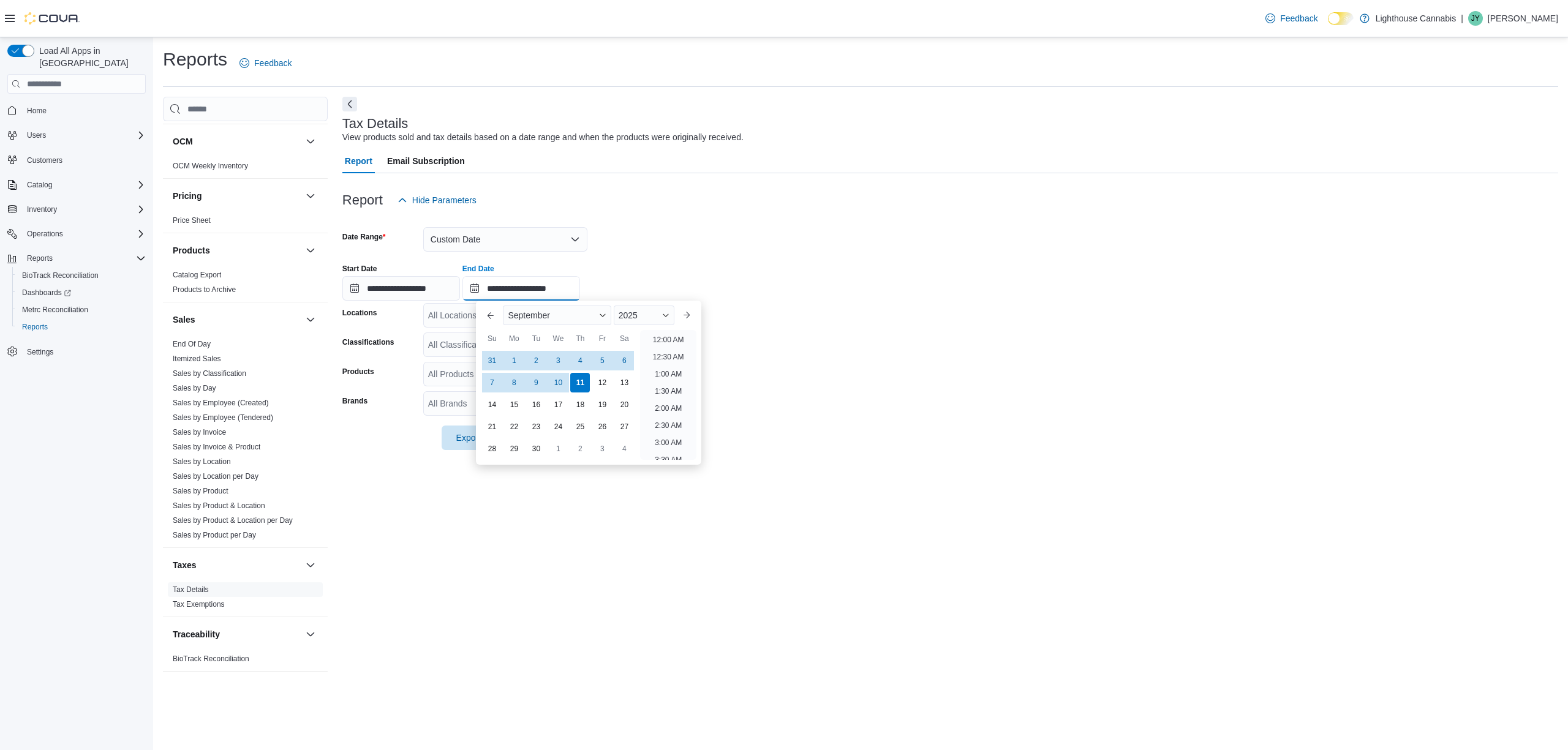
scroll to position [696, 0]
click at [549, 319] on span "September" at bounding box center [528, 315] width 41 height 9
click at [543, 433] on div "August" at bounding box center [557, 437] width 103 height 15
click at [497, 475] on div "31" at bounding box center [492, 470] width 22 height 22
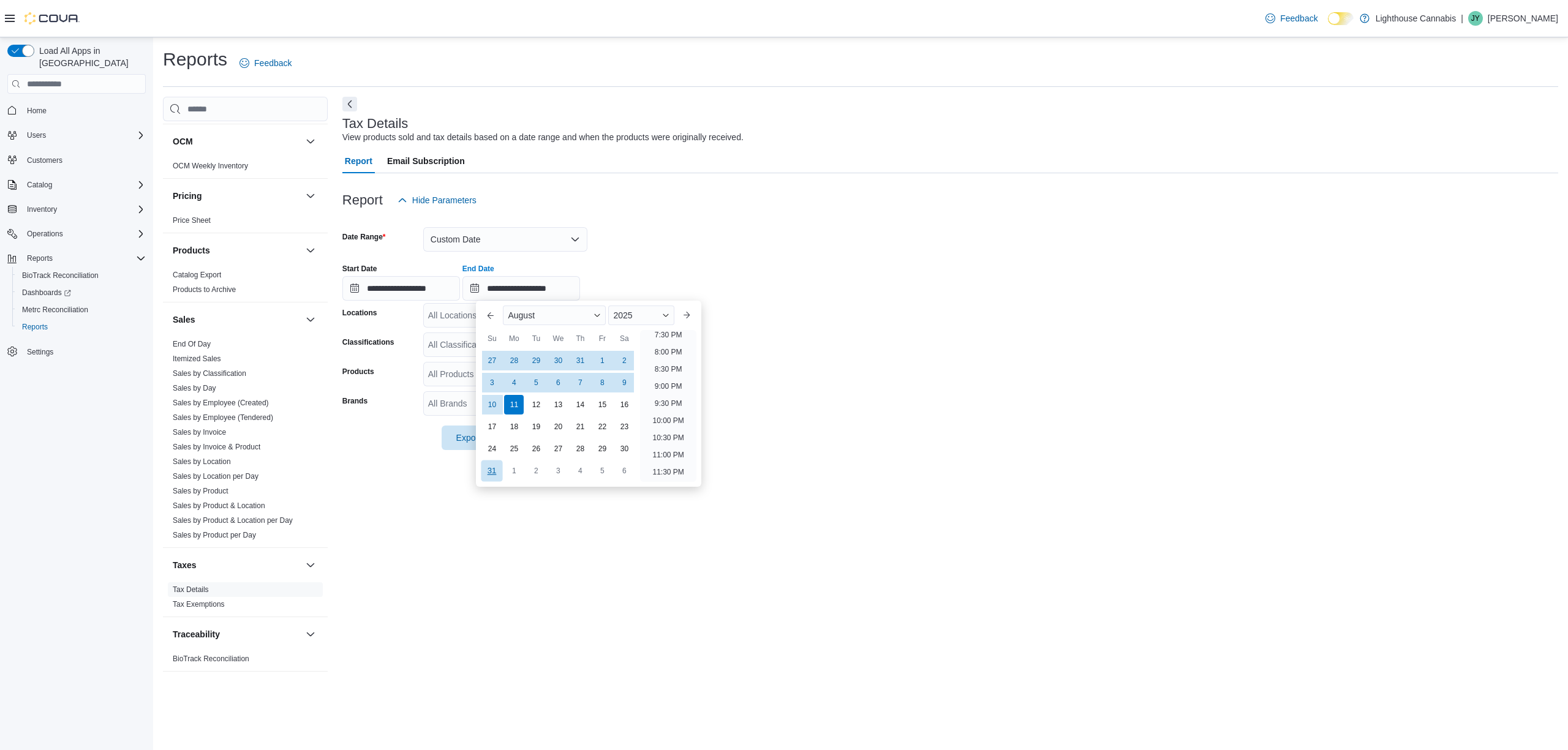
type input "**********"
click at [993, 305] on form "**********" at bounding box center [950, 331] width 1216 height 237
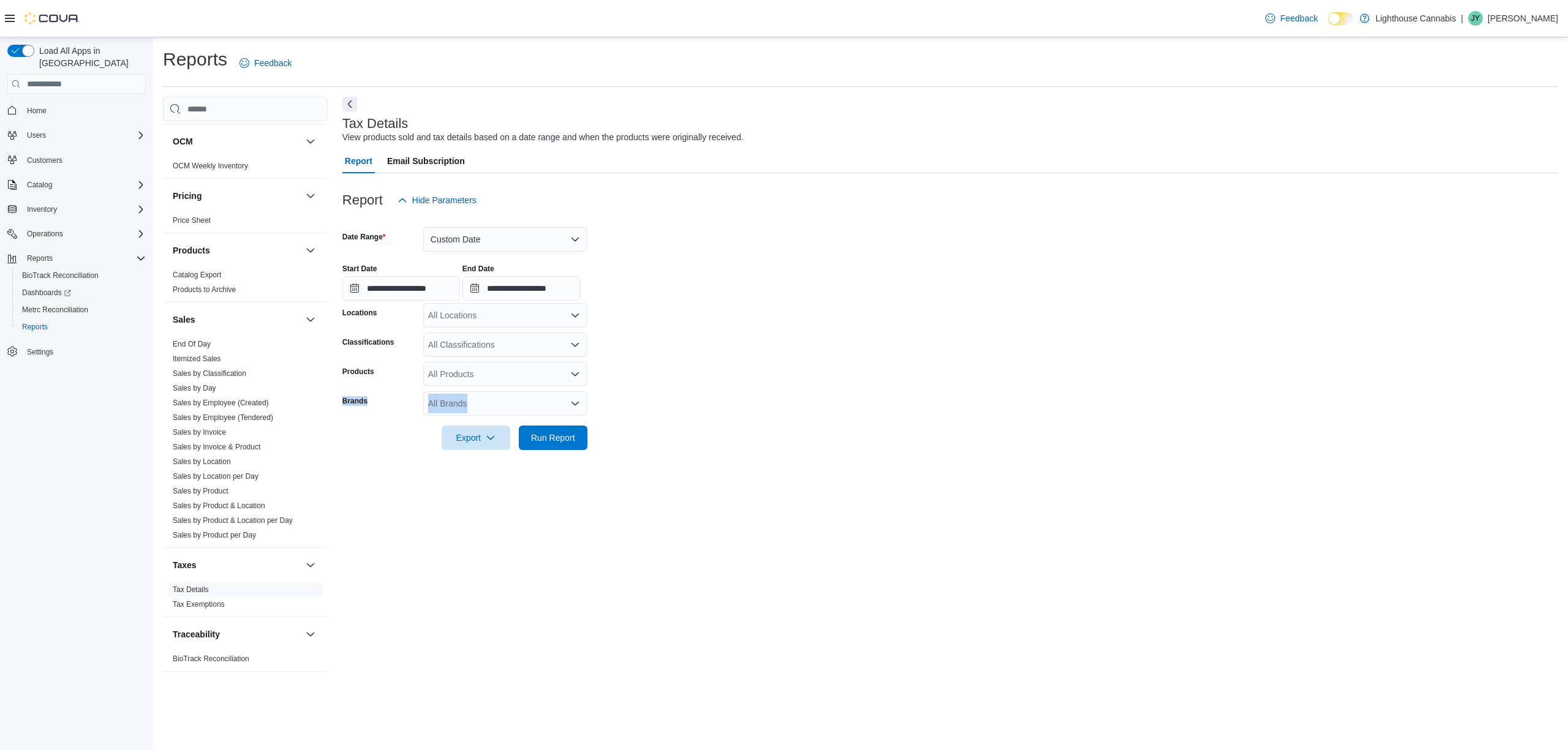
drag, startPoint x: 750, startPoint y: 390, endPoint x: 667, endPoint y: 410, distance: 85.4
click at [749, 392] on form "**********" at bounding box center [950, 331] width 1216 height 237
click at [749, 454] on div at bounding box center [950, 457] width 1216 height 15
click at [583, 444] on button "Run Report" at bounding box center [553, 437] width 69 height 24
click at [496, 439] on span "Export" at bounding box center [471, 437] width 54 height 24
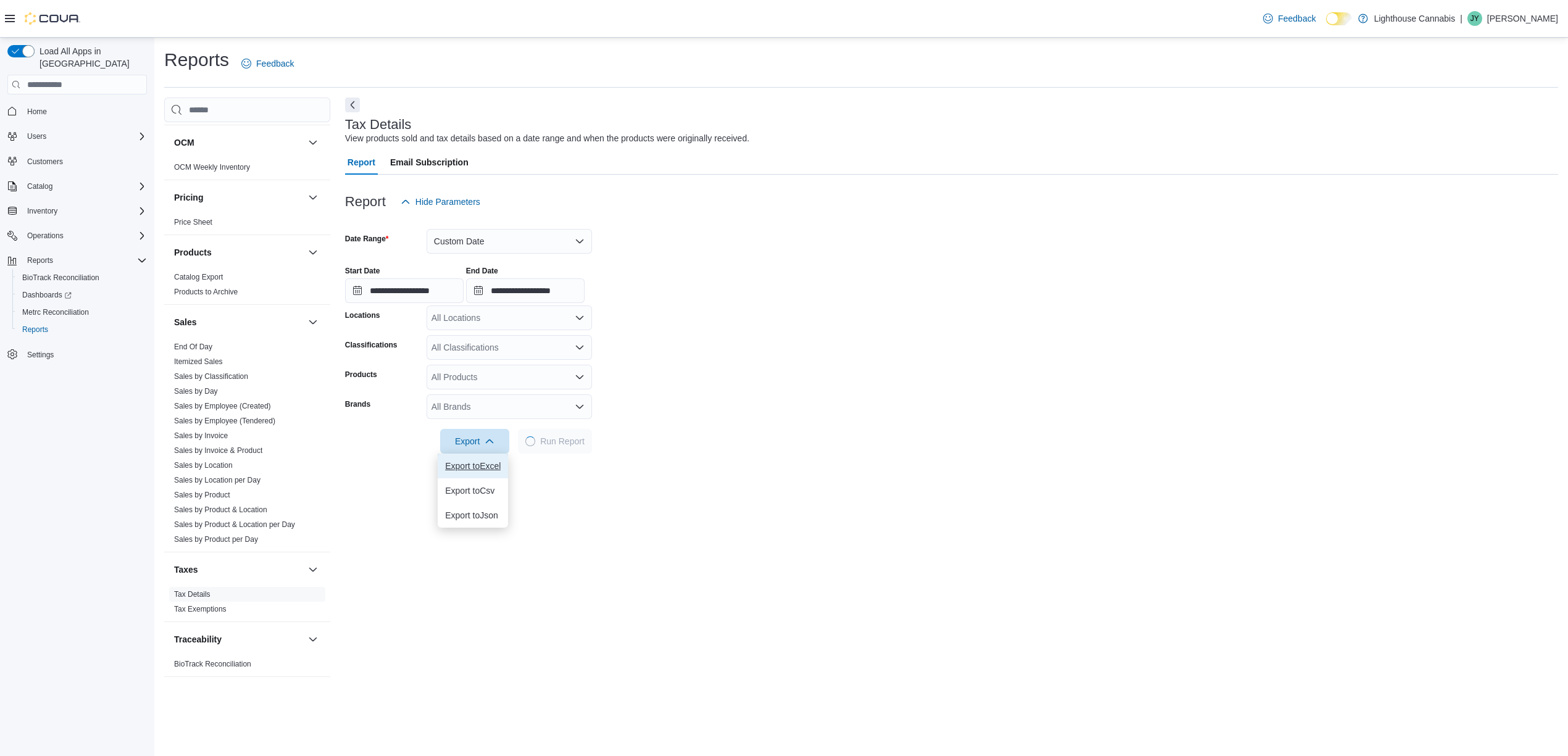
click at [490, 470] on span "Export to Excel" at bounding box center [473, 466] width 56 height 10
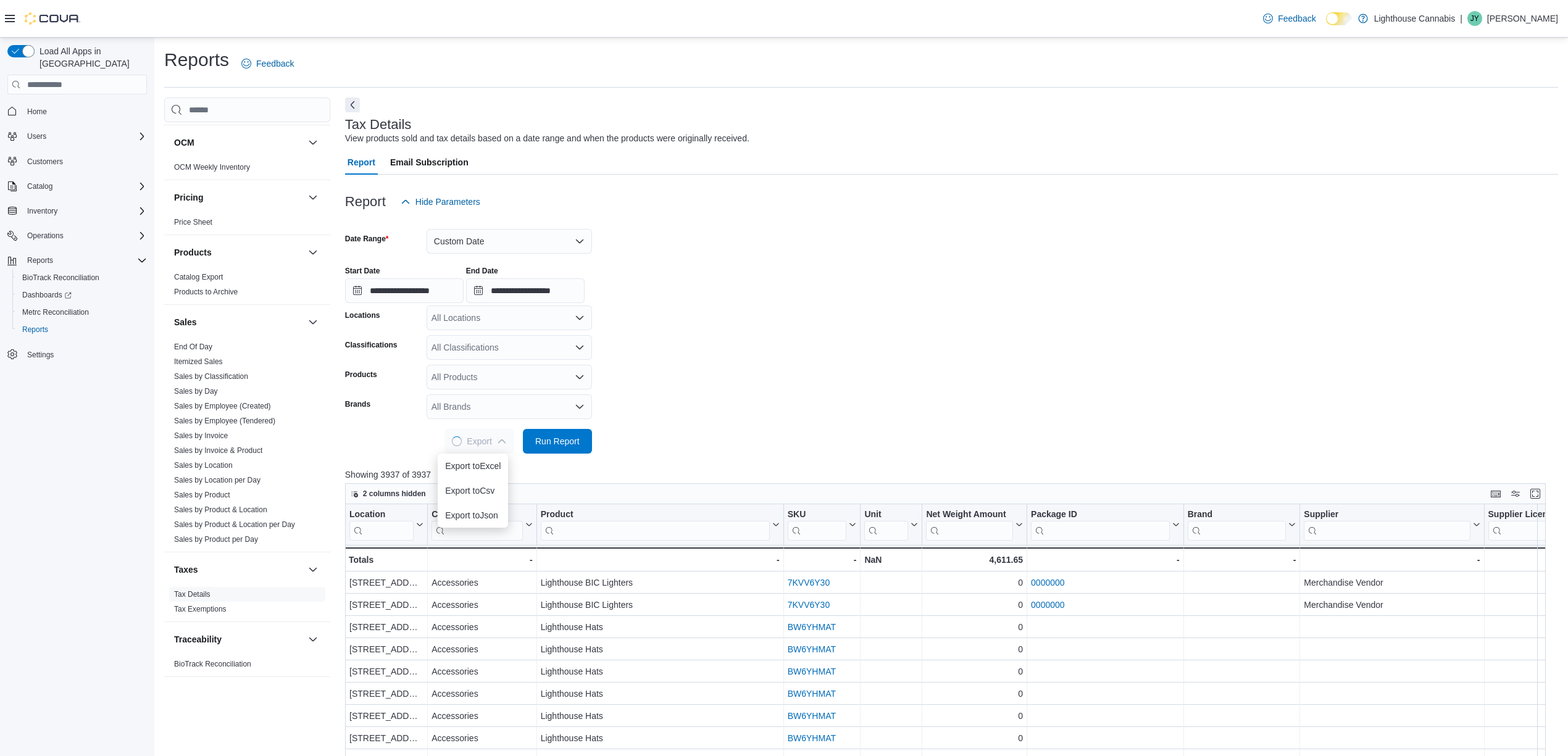
click at [983, 386] on form "**********" at bounding box center [951, 334] width 1213 height 239
click at [1019, 384] on form "**********" at bounding box center [951, 334] width 1213 height 239
click at [1081, 349] on form "**********" at bounding box center [951, 334] width 1213 height 239
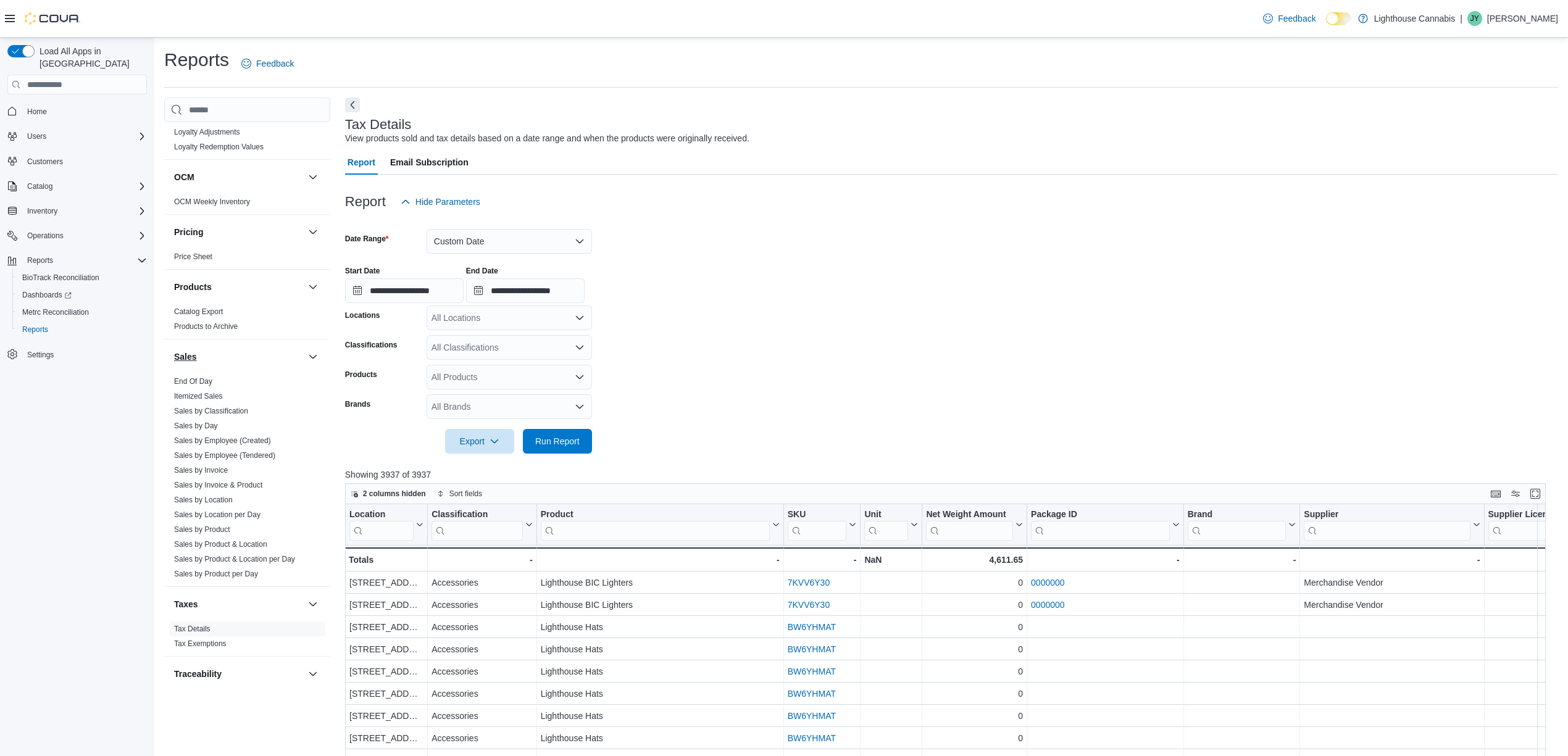
scroll to position [541, 0]
click at [565, 440] on span "Run Report" at bounding box center [557, 441] width 44 height 12
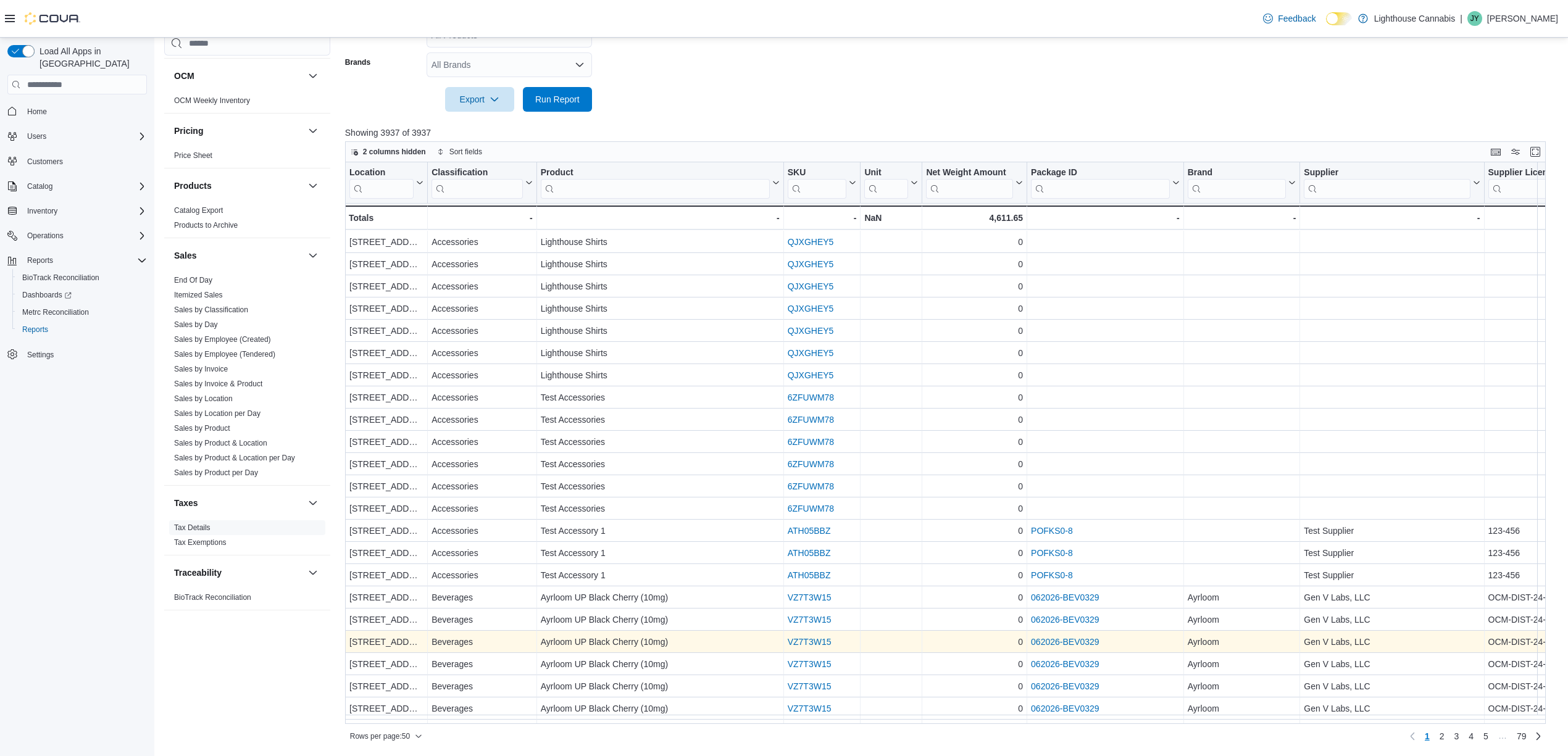
scroll to position [625, 0]
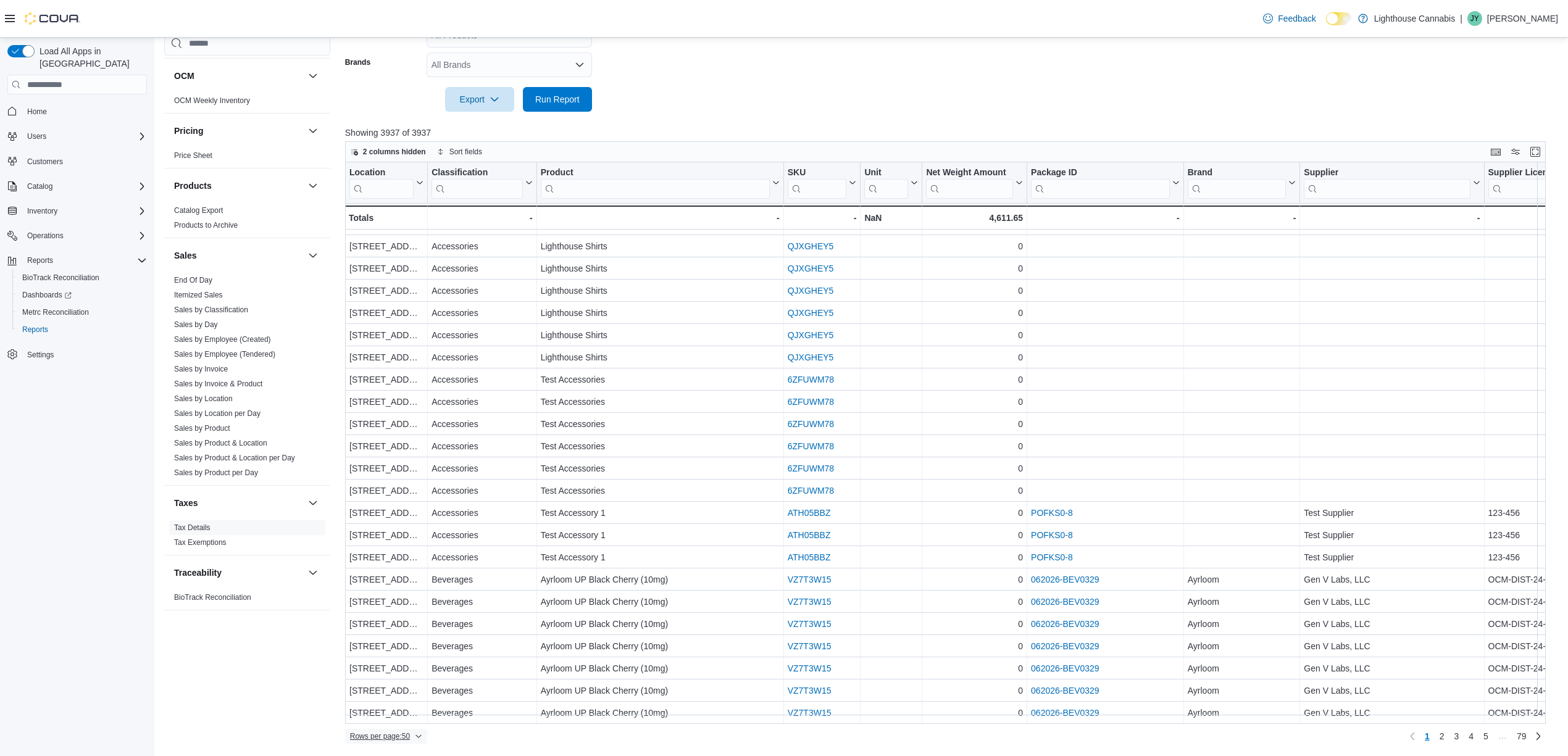
click at [428, 736] on button "Rows per page : 50" at bounding box center [386, 736] width 82 height 15
click at [423, 714] on span "100 rows" at bounding box center [407, 710] width 40 height 10
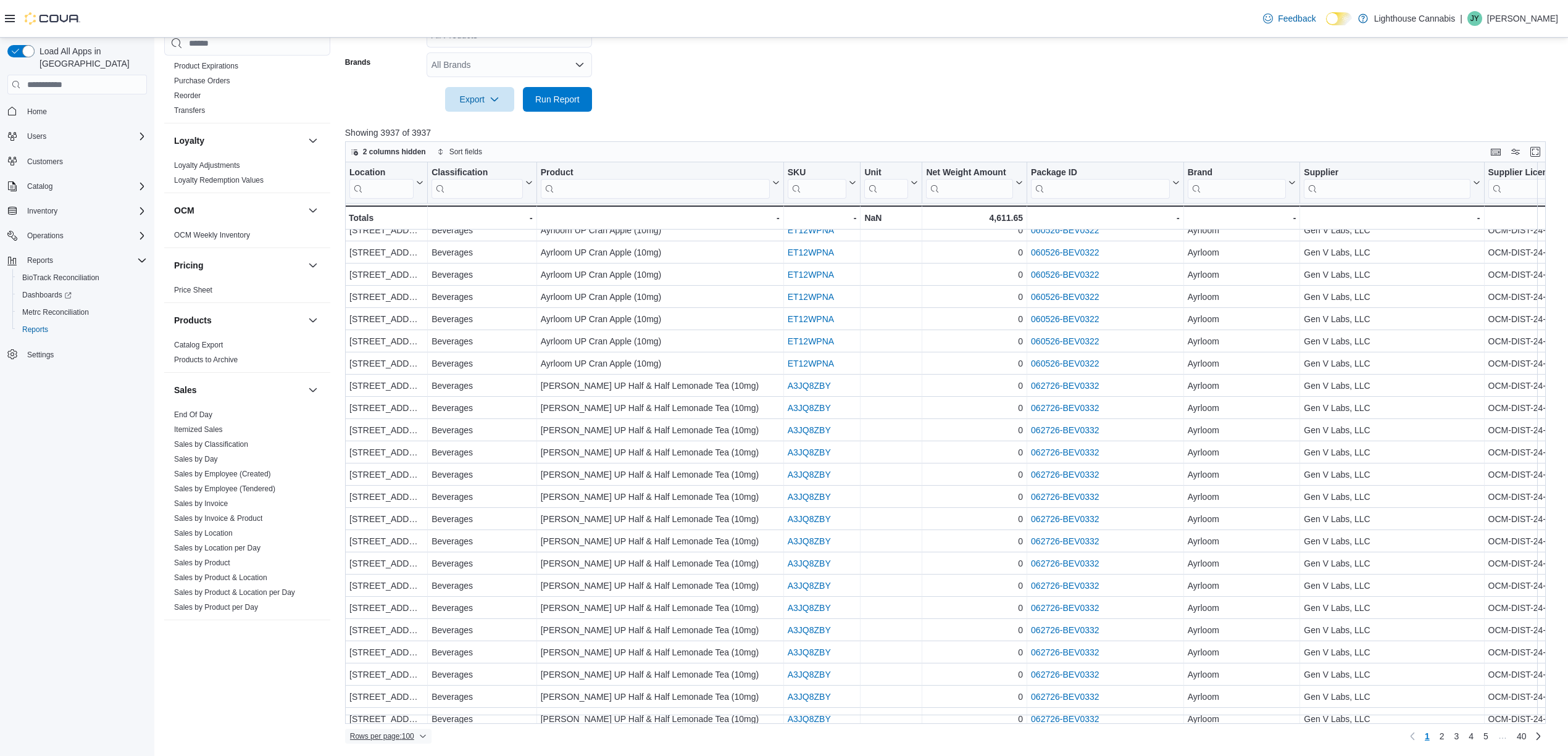
scroll to position [411, 0]
click at [209, 454] on link "Sales by Day" at bounding box center [196, 452] width 44 height 9
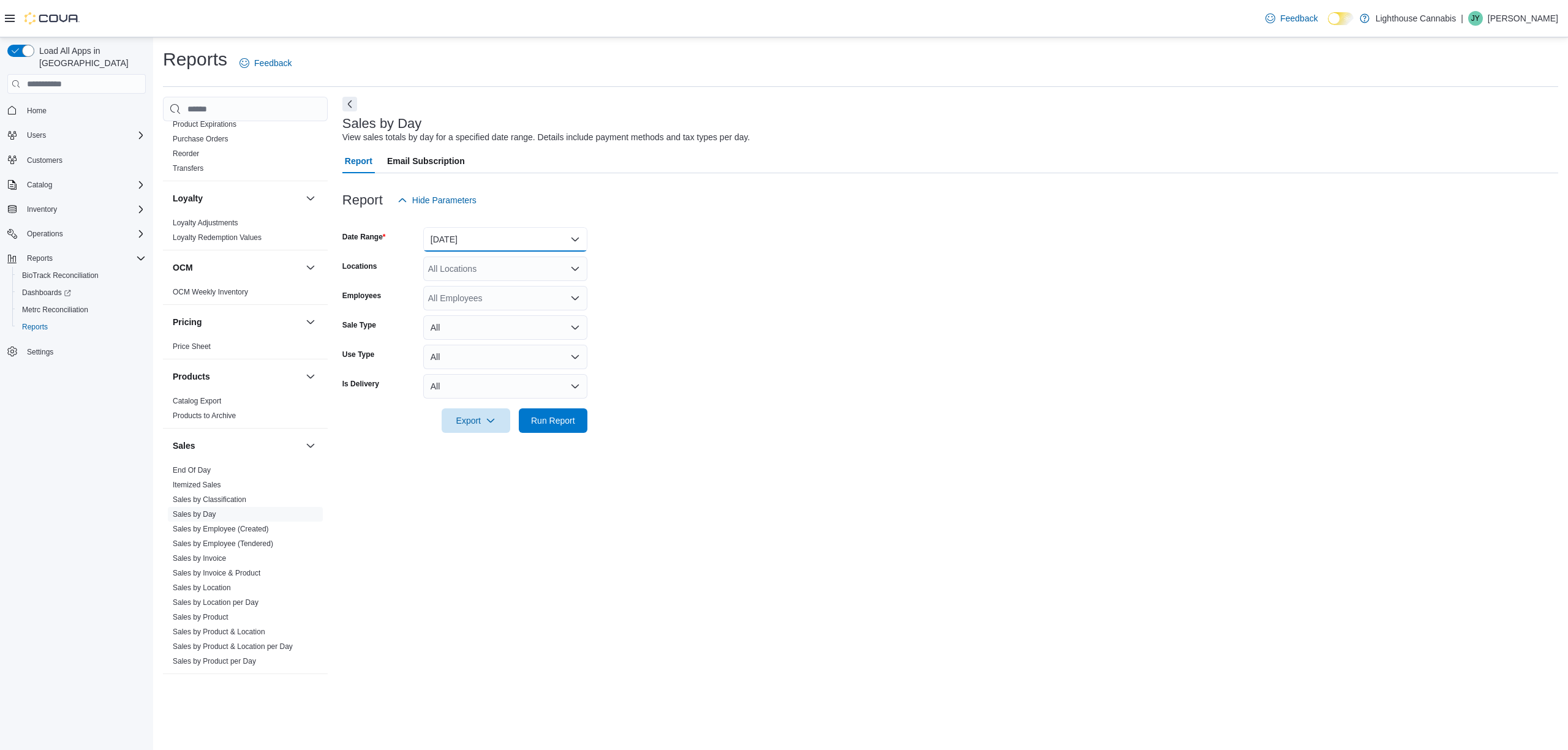
click at [503, 243] on button "[DATE]" at bounding box center [505, 239] width 164 height 24
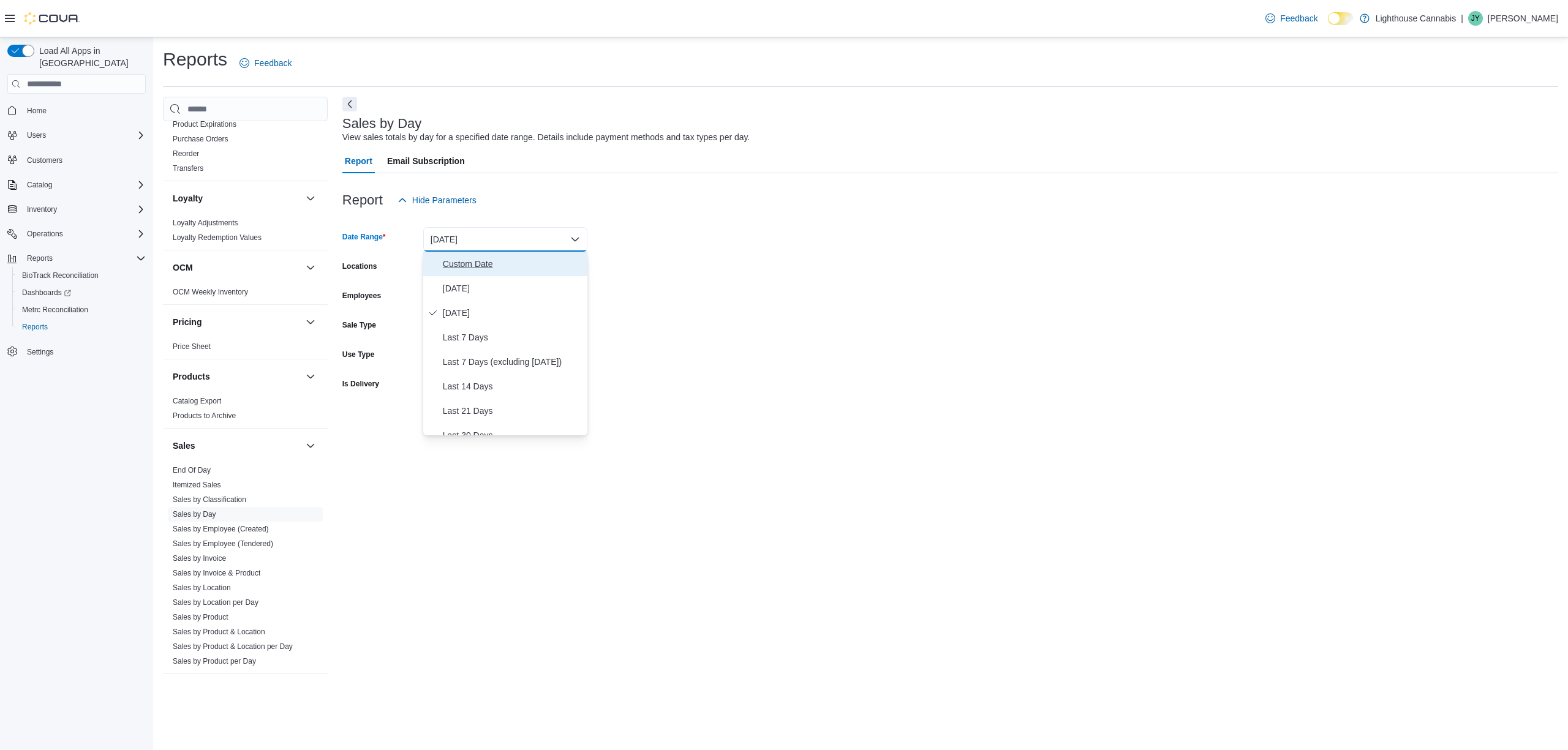
click at [476, 267] on span "Custom Date" at bounding box center [513, 263] width 139 height 15
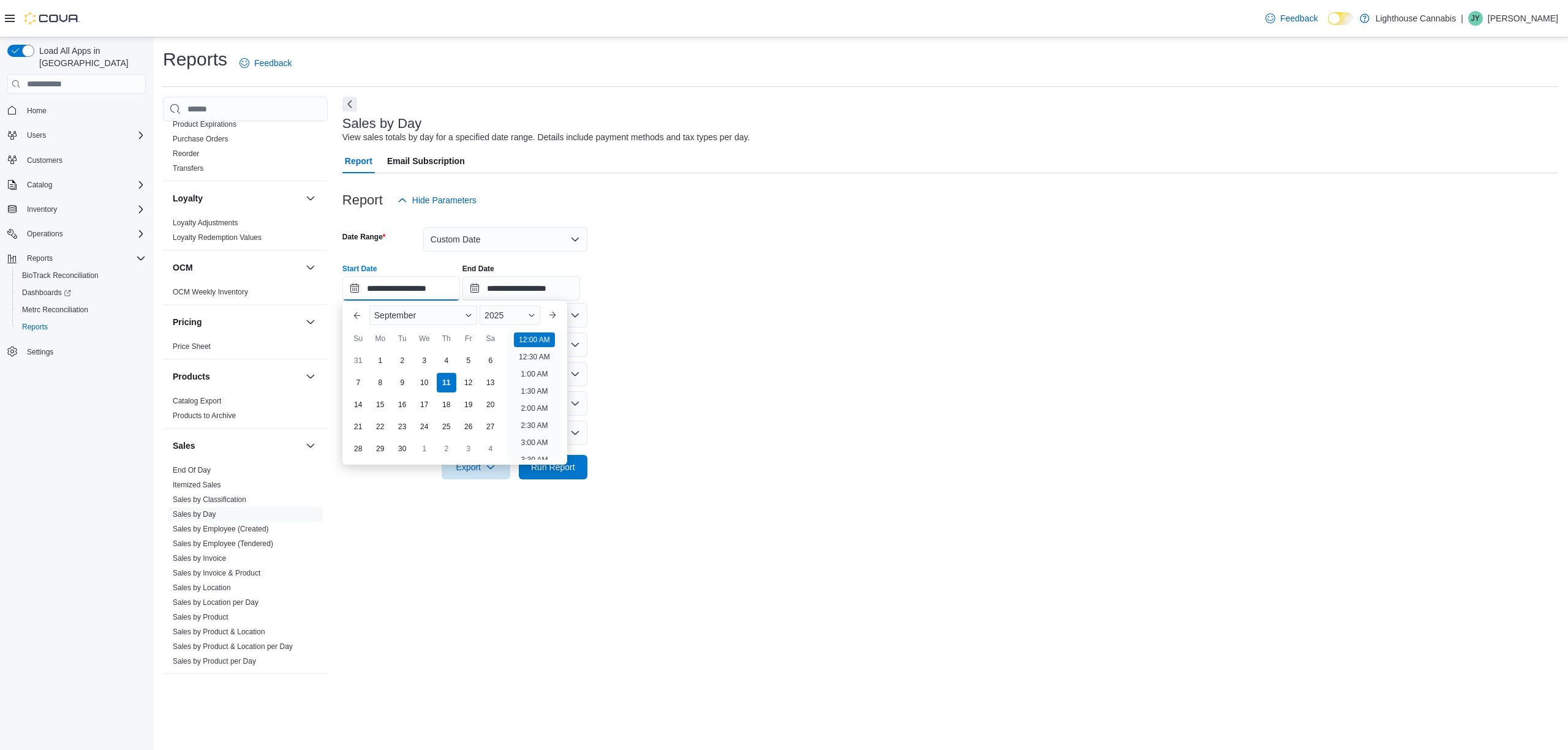
click at [371, 290] on input "**********" at bounding box center [401, 288] width 118 height 24
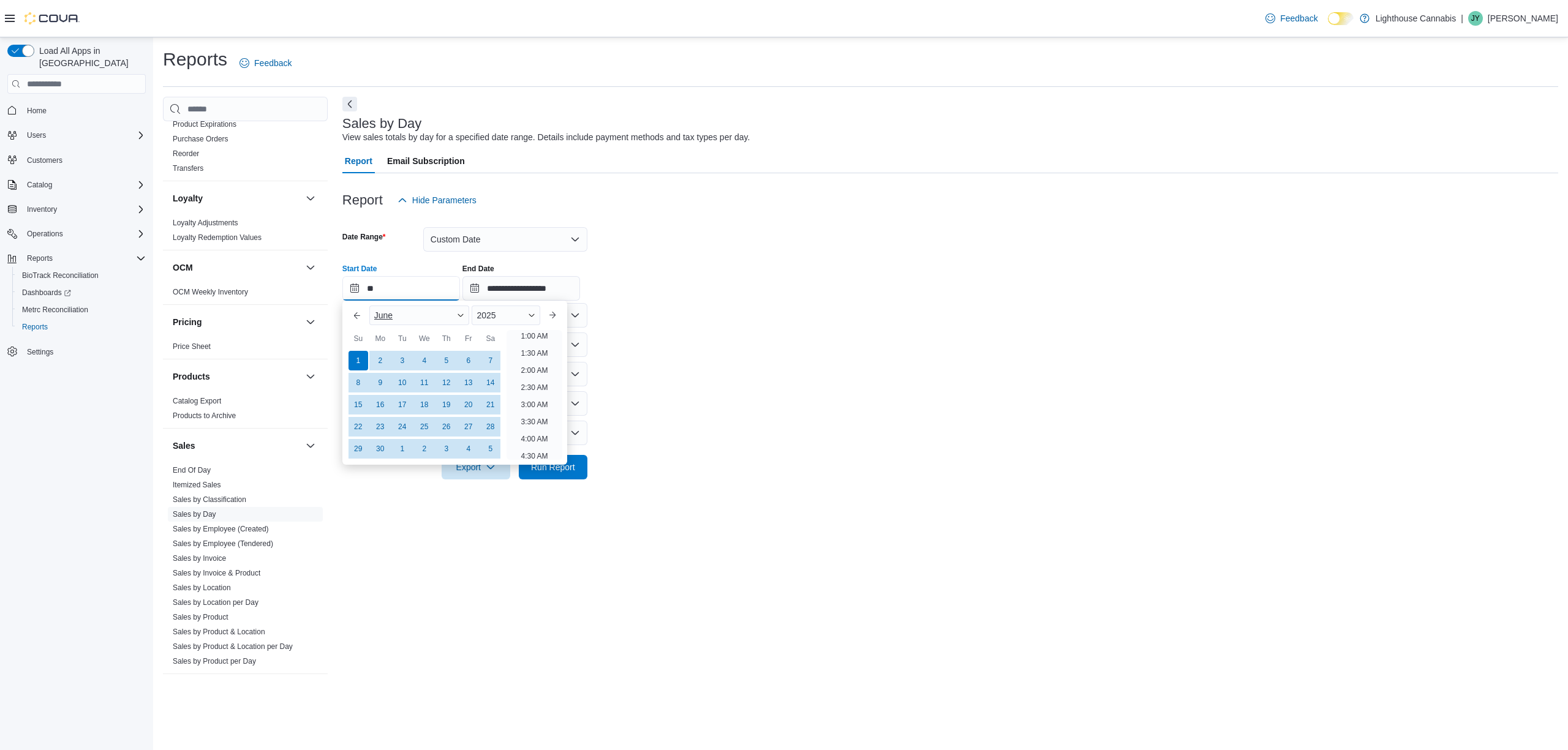
scroll to position [3, 0]
type input "**********"
click at [507, 286] on input "**********" at bounding box center [521, 288] width 118 height 24
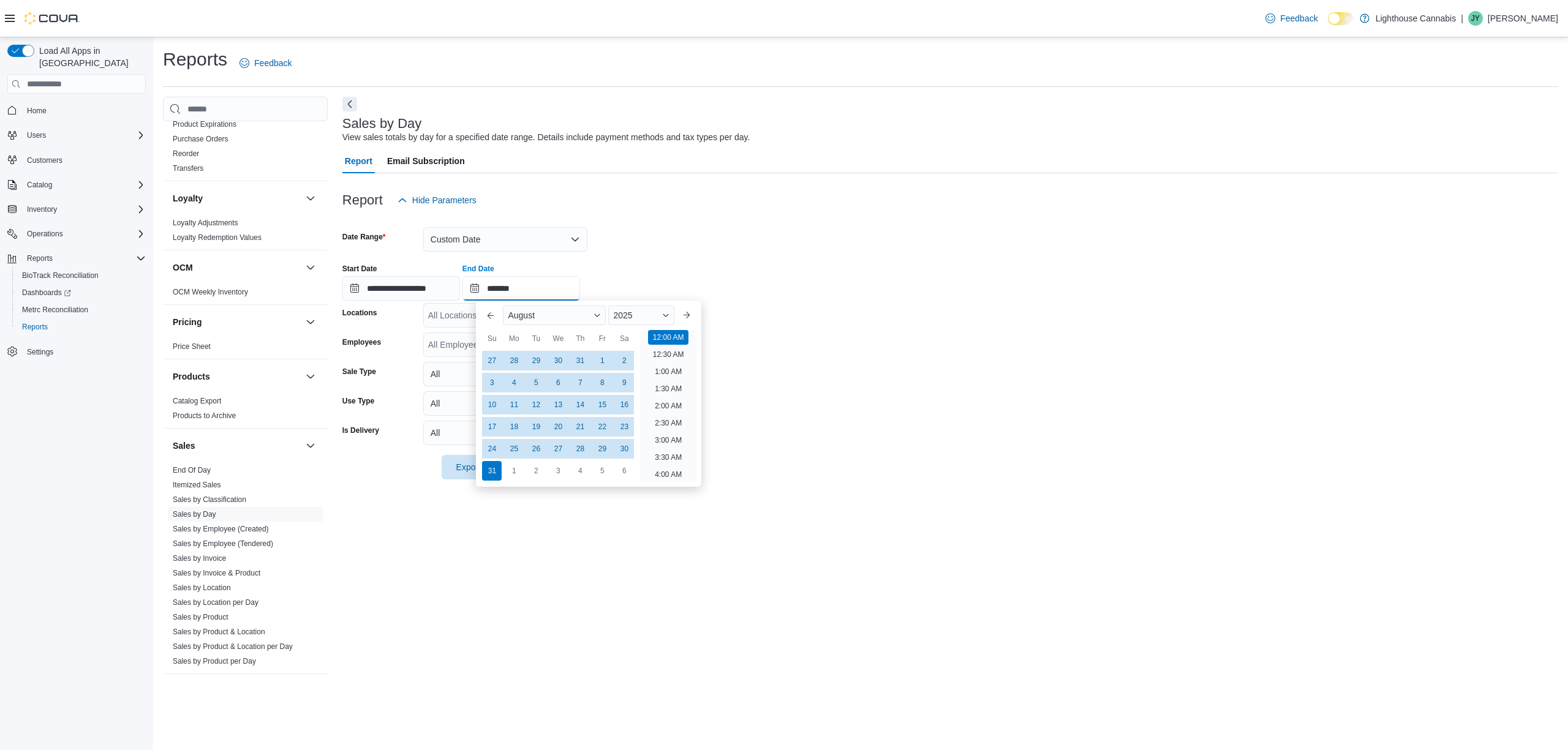
type input "********"
type input "**********"
click at [716, 224] on div at bounding box center [950, 219] width 1216 height 15
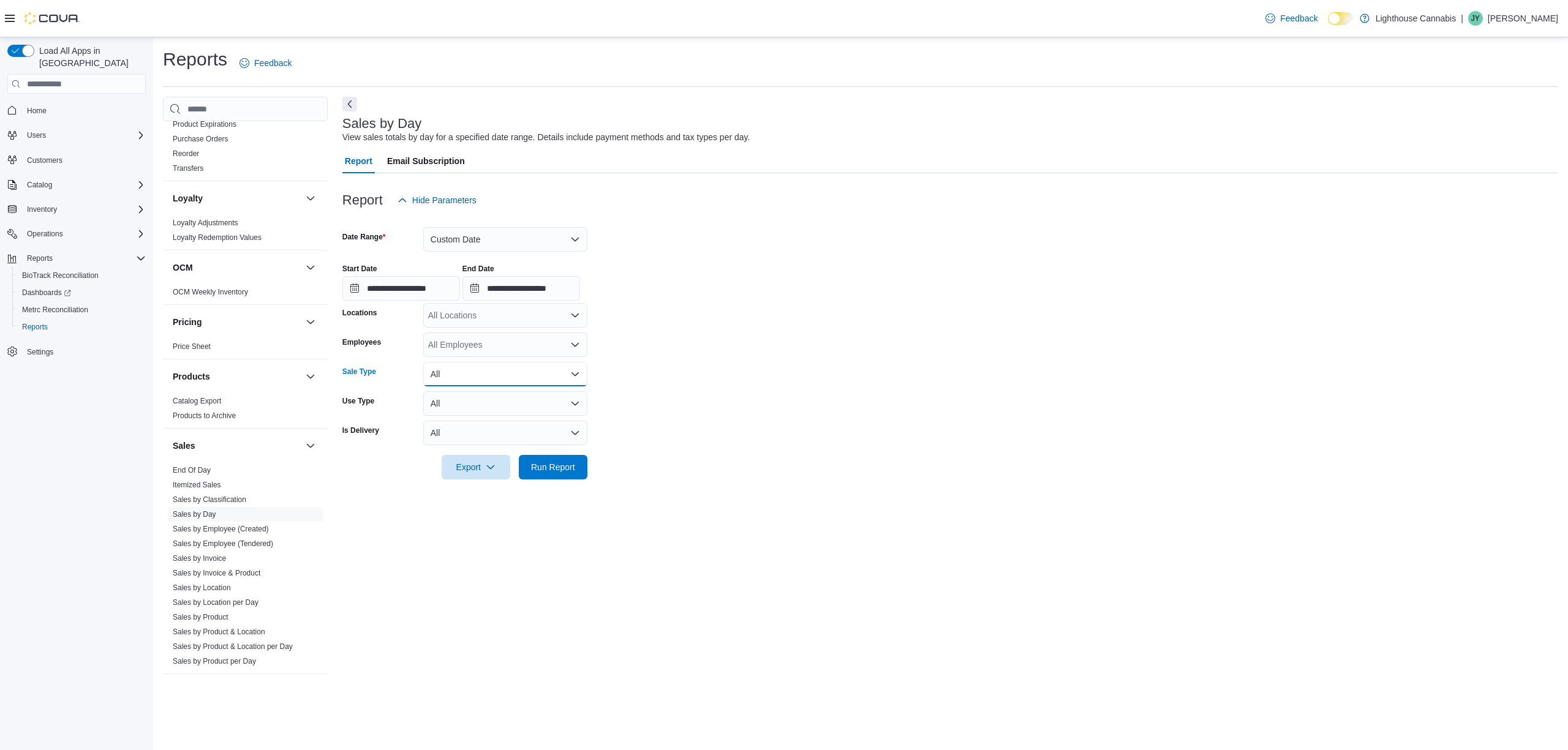
click at [505, 370] on button "All" at bounding box center [505, 374] width 164 height 24
click at [506, 421] on span "Sale" at bounding box center [513, 422] width 139 height 15
click at [754, 390] on form "**********" at bounding box center [950, 346] width 1216 height 267
drag, startPoint x: 571, startPoint y: 463, endPoint x: 1027, endPoint y: 421, distance: 457.9
click at [1027, 421] on form "**********" at bounding box center [950, 346] width 1216 height 267
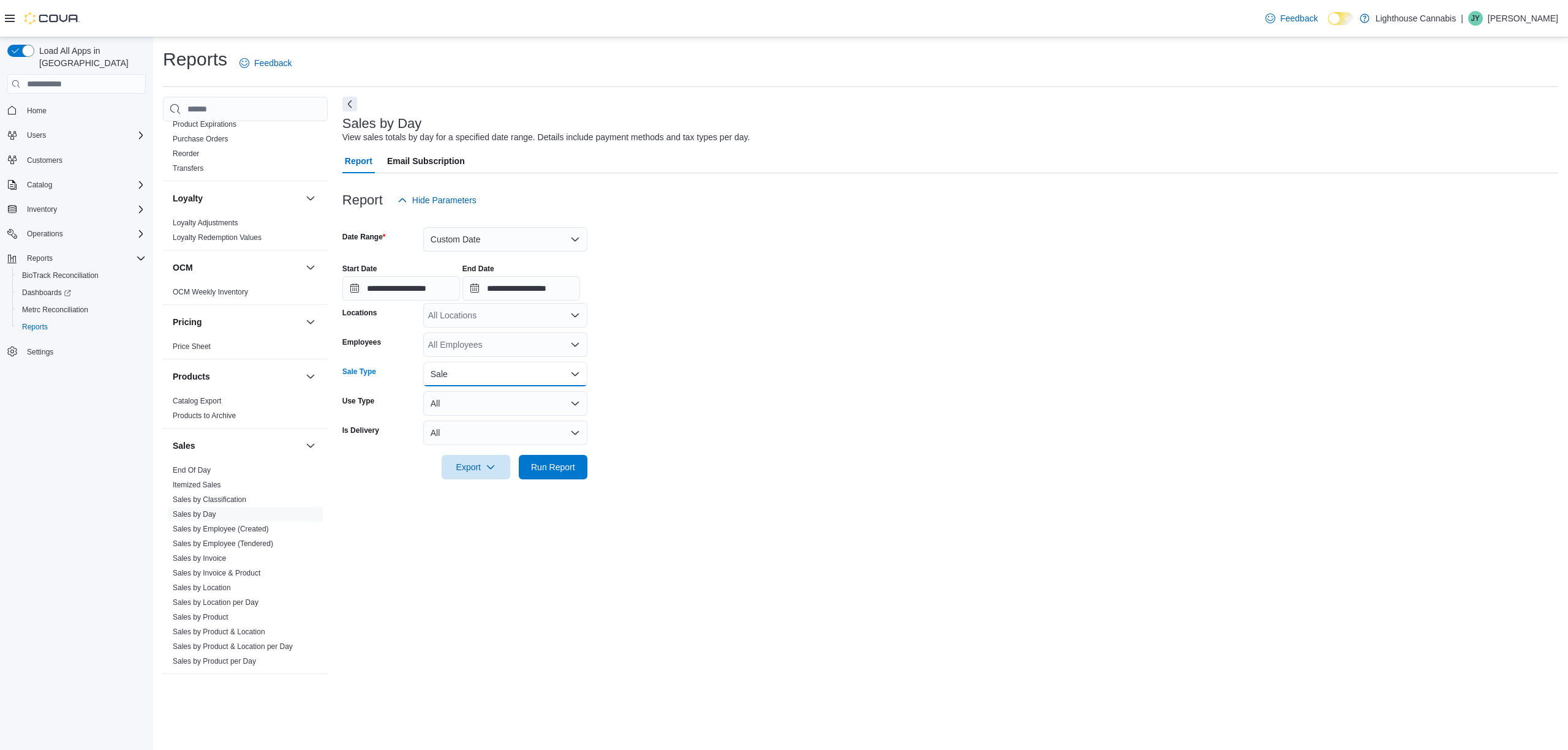
click at [565, 378] on button "Sale" at bounding box center [505, 374] width 164 height 24
click at [530, 390] on button "All" at bounding box center [505, 398] width 164 height 24
click at [926, 421] on form "**********" at bounding box center [950, 346] width 1216 height 267
click at [566, 475] on span "Run Report" at bounding box center [553, 466] width 54 height 24
click at [402, 292] on input "**********" at bounding box center [401, 288] width 118 height 24
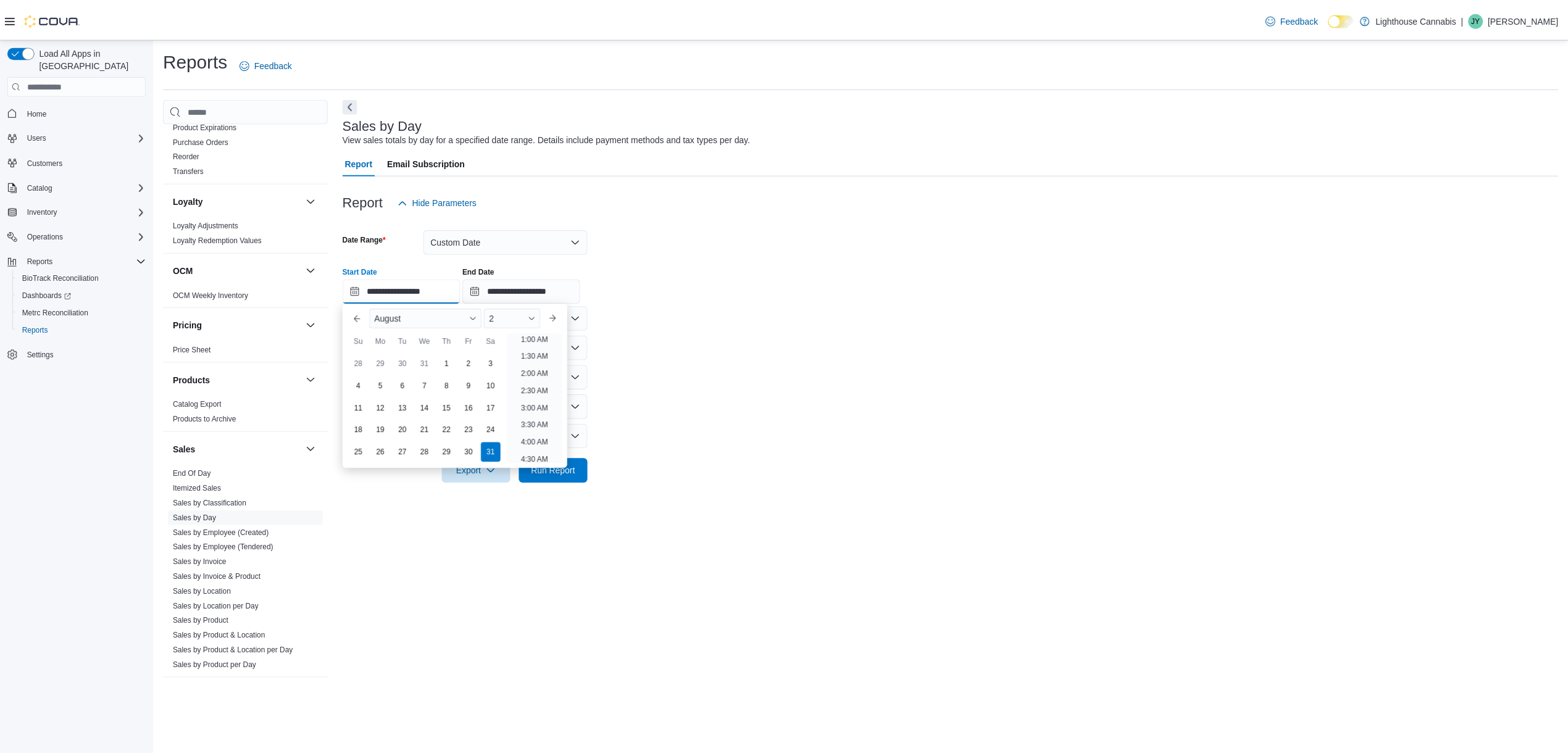
scroll to position [3, 0]
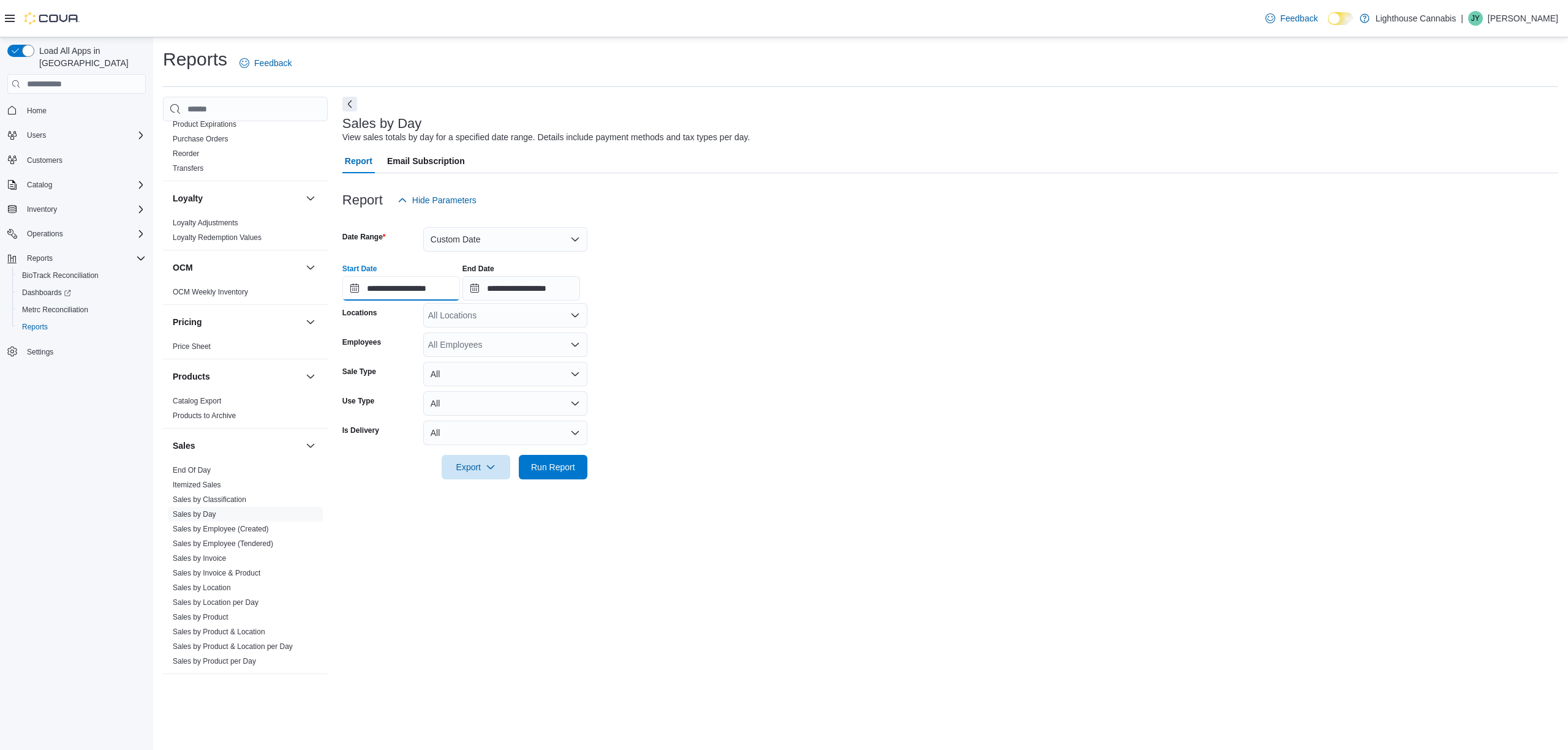
type input "**********"
click at [570, 470] on span "Run Report" at bounding box center [553, 467] width 44 height 12
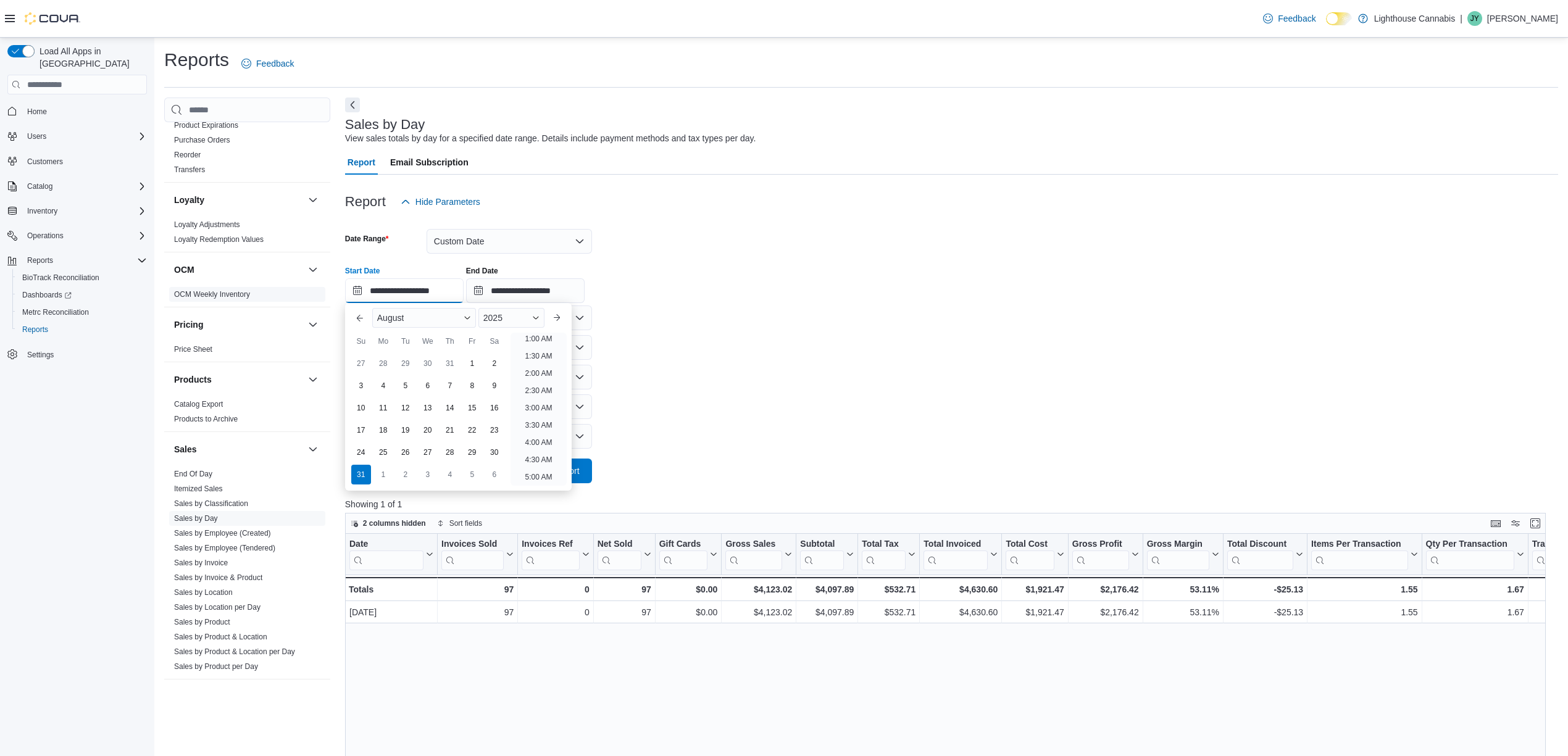
drag, startPoint x: 411, startPoint y: 290, endPoint x: 218, endPoint y: 288, distance: 193.0
click at [218, 288] on div "Cova Pay US Daily Tip Summary Customer Customer Activity List Customer Loyalty …" at bounding box center [860, 607] width 1394 height 1020
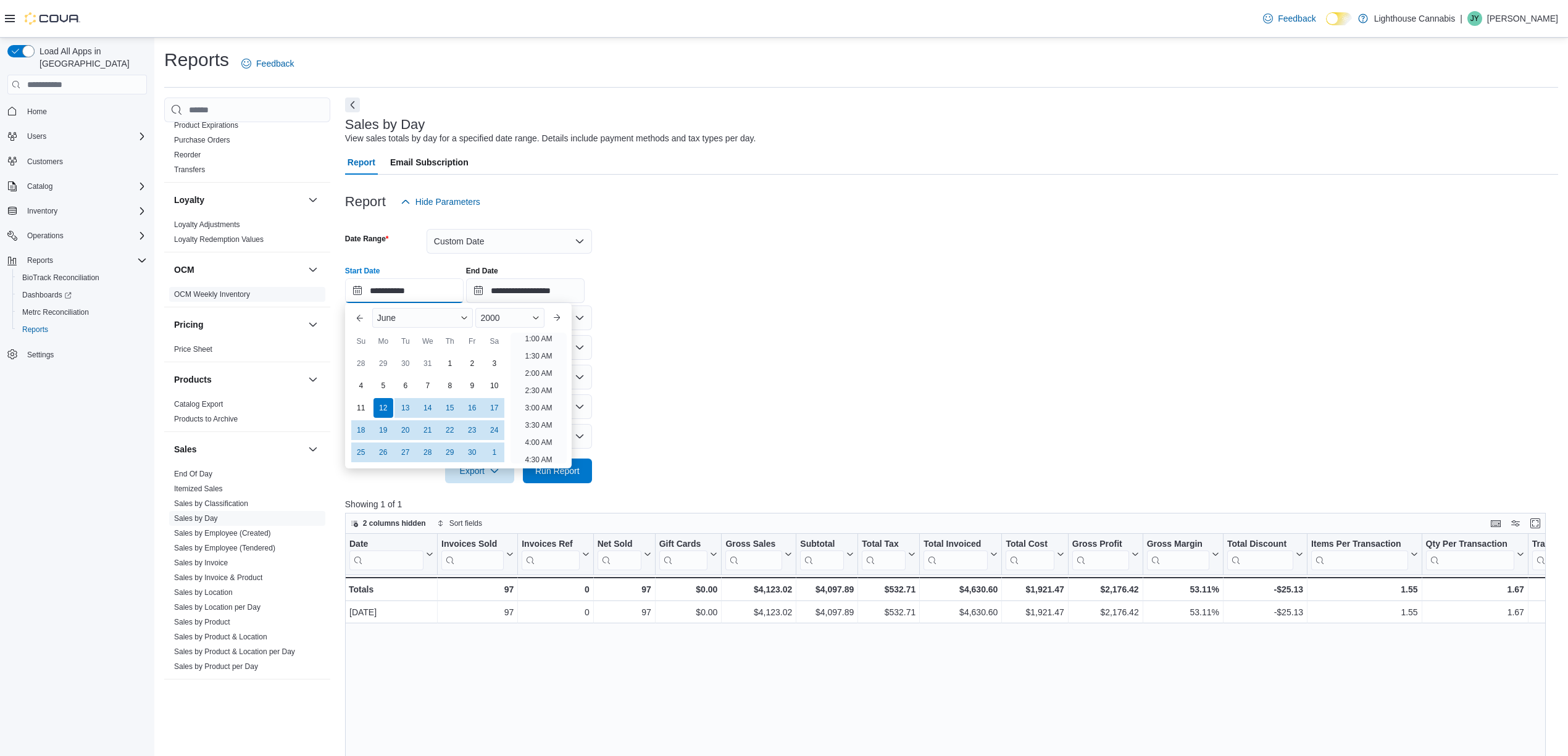
scroll to position [3, 0]
type input "**********"
click at [954, 465] on form "**********" at bounding box center [951, 349] width 1213 height 269
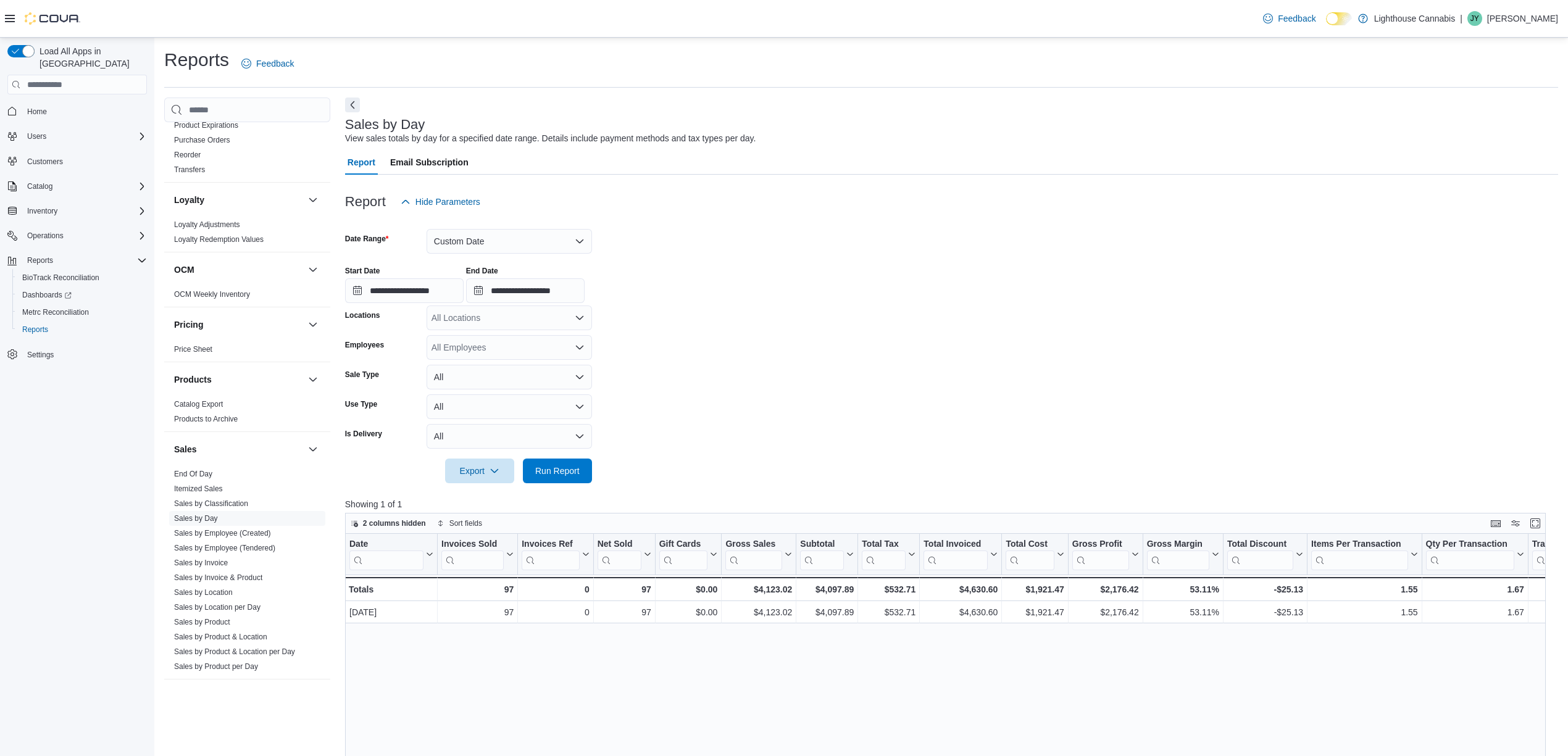
click at [1021, 411] on form "**********" at bounding box center [951, 349] width 1213 height 269
drag, startPoint x: 1021, startPoint y: 411, endPoint x: 650, endPoint y: 468, distance: 375.4
click at [731, 433] on form "**********" at bounding box center [951, 349] width 1213 height 269
click at [551, 481] on span "Run Report" at bounding box center [558, 470] width 55 height 24
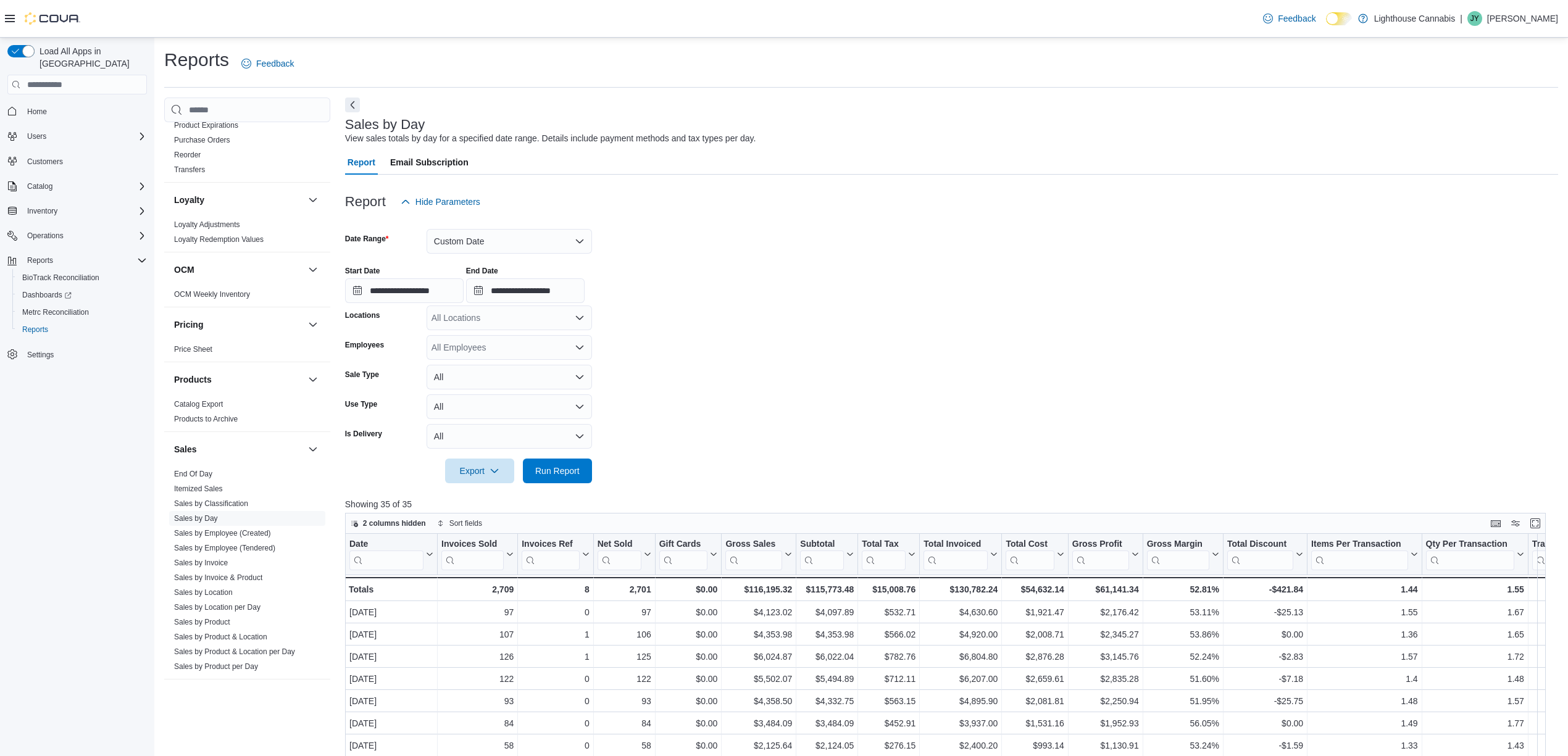
click at [1032, 355] on form "**********" at bounding box center [951, 349] width 1213 height 269
click at [902, 376] on form "**********" at bounding box center [951, 349] width 1213 height 269
click at [813, 586] on div "$115,773.48" at bounding box center [827, 589] width 54 height 15
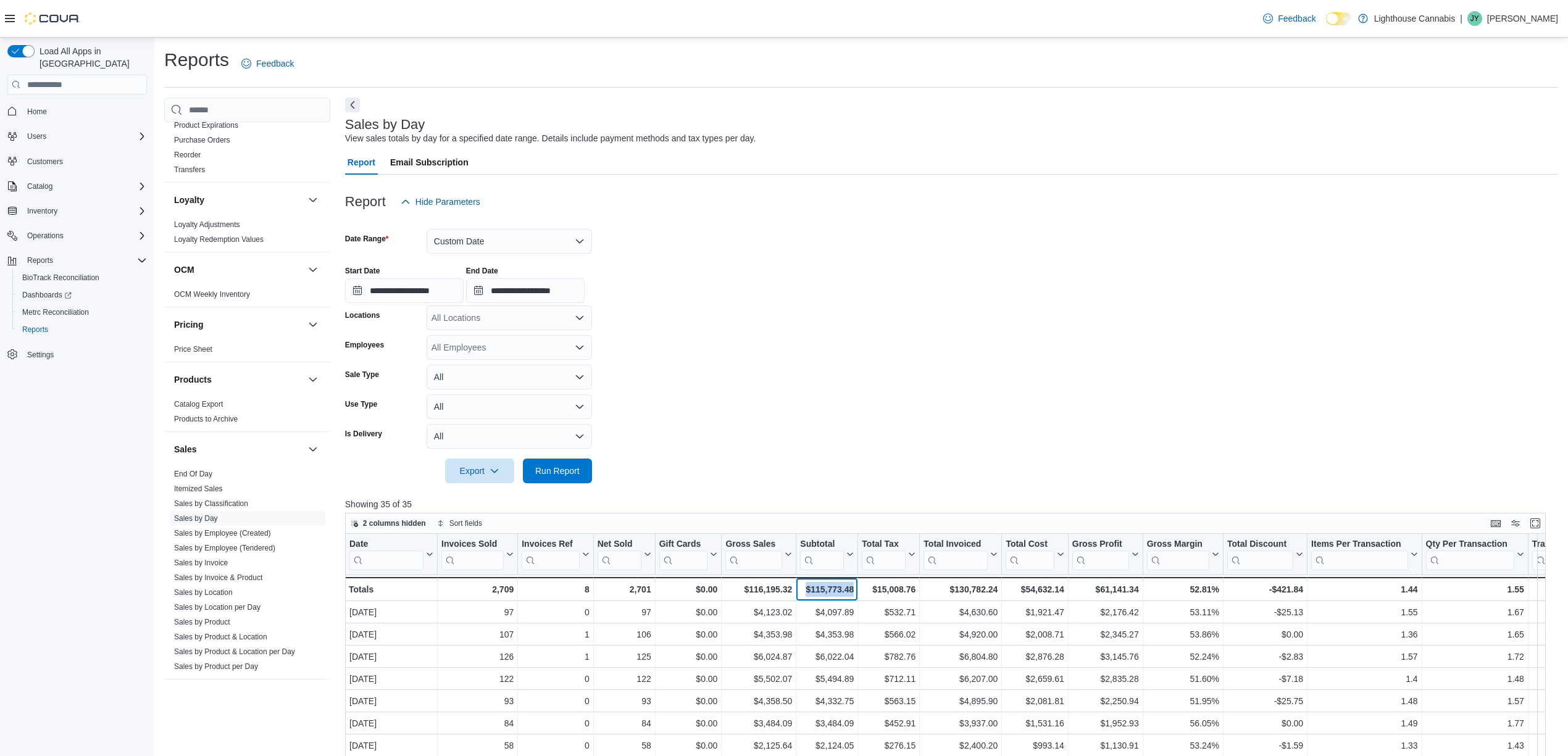
copy div "$115,773.48"
click at [938, 405] on form "**********" at bounding box center [951, 349] width 1213 height 269
click at [435, 401] on button "All" at bounding box center [509, 407] width 166 height 24
click at [506, 452] on span "Recreational" at bounding box center [517, 456] width 140 height 15
click at [667, 430] on form "**********" at bounding box center [951, 349] width 1213 height 269
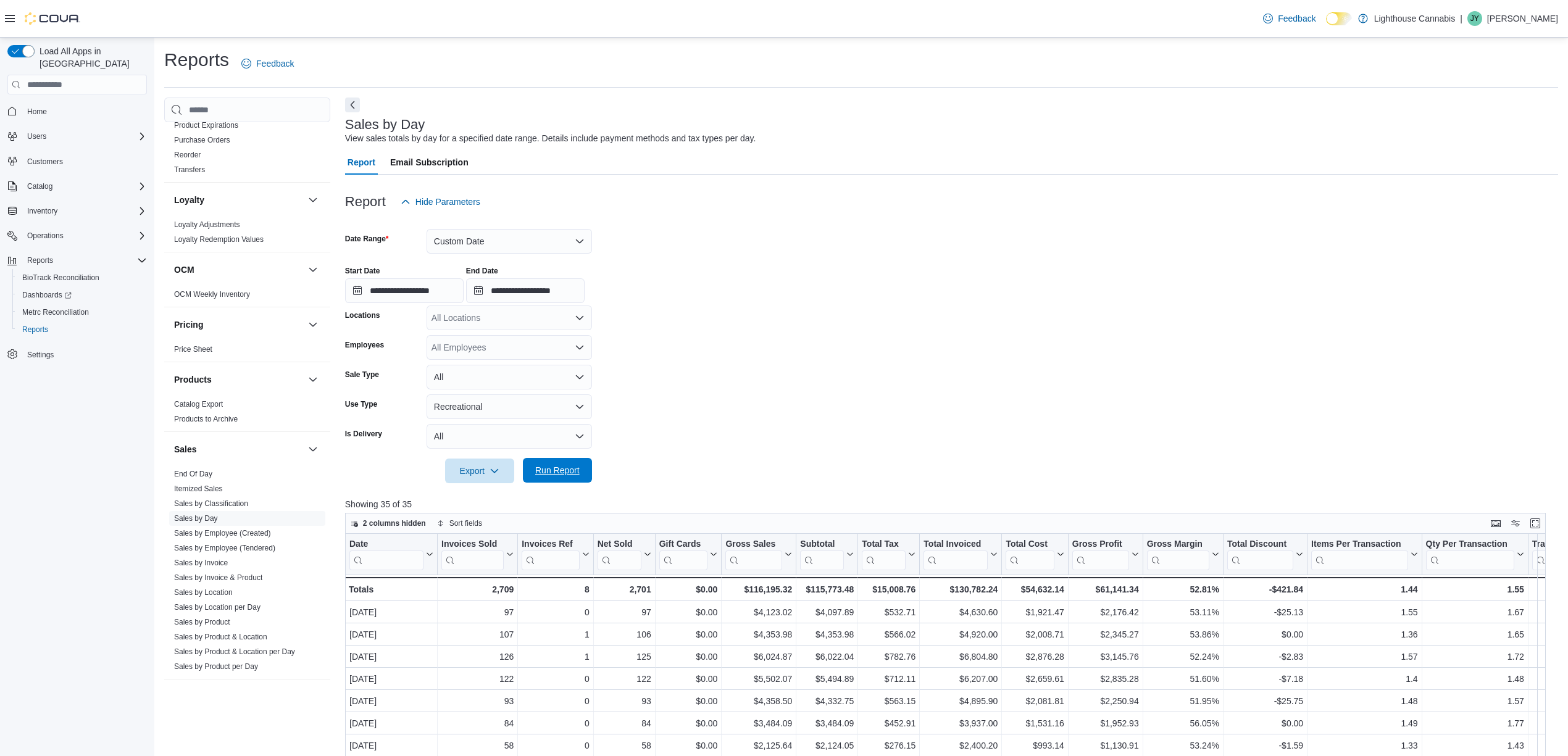
click at [559, 478] on span "Run Report" at bounding box center [558, 470] width 55 height 24
click at [846, 588] on div "$115,773.48" at bounding box center [827, 589] width 54 height 15
click at [1154, 455] on div at bounding box center [951, 453] width 1213 height 10
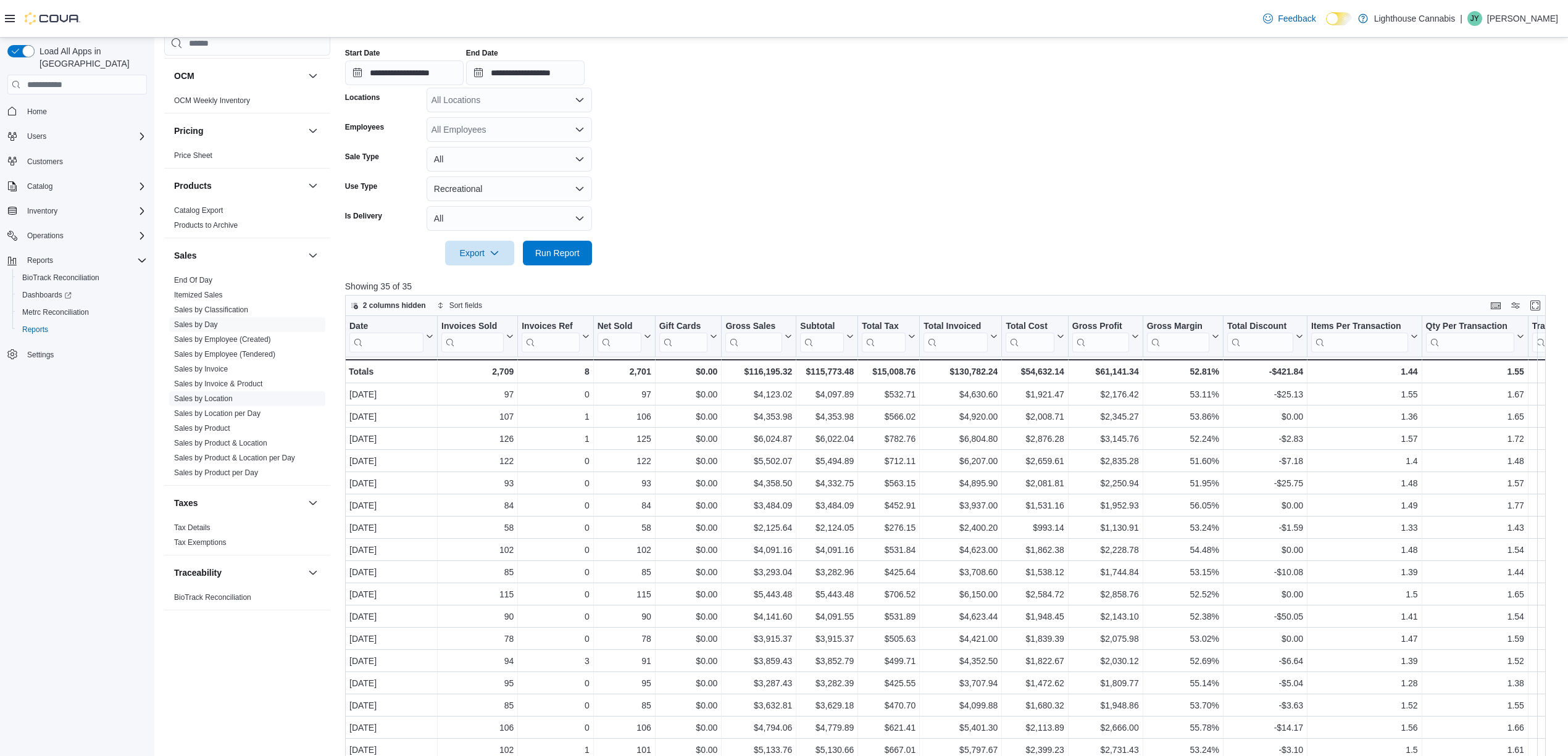
scroll to position [247, 0]
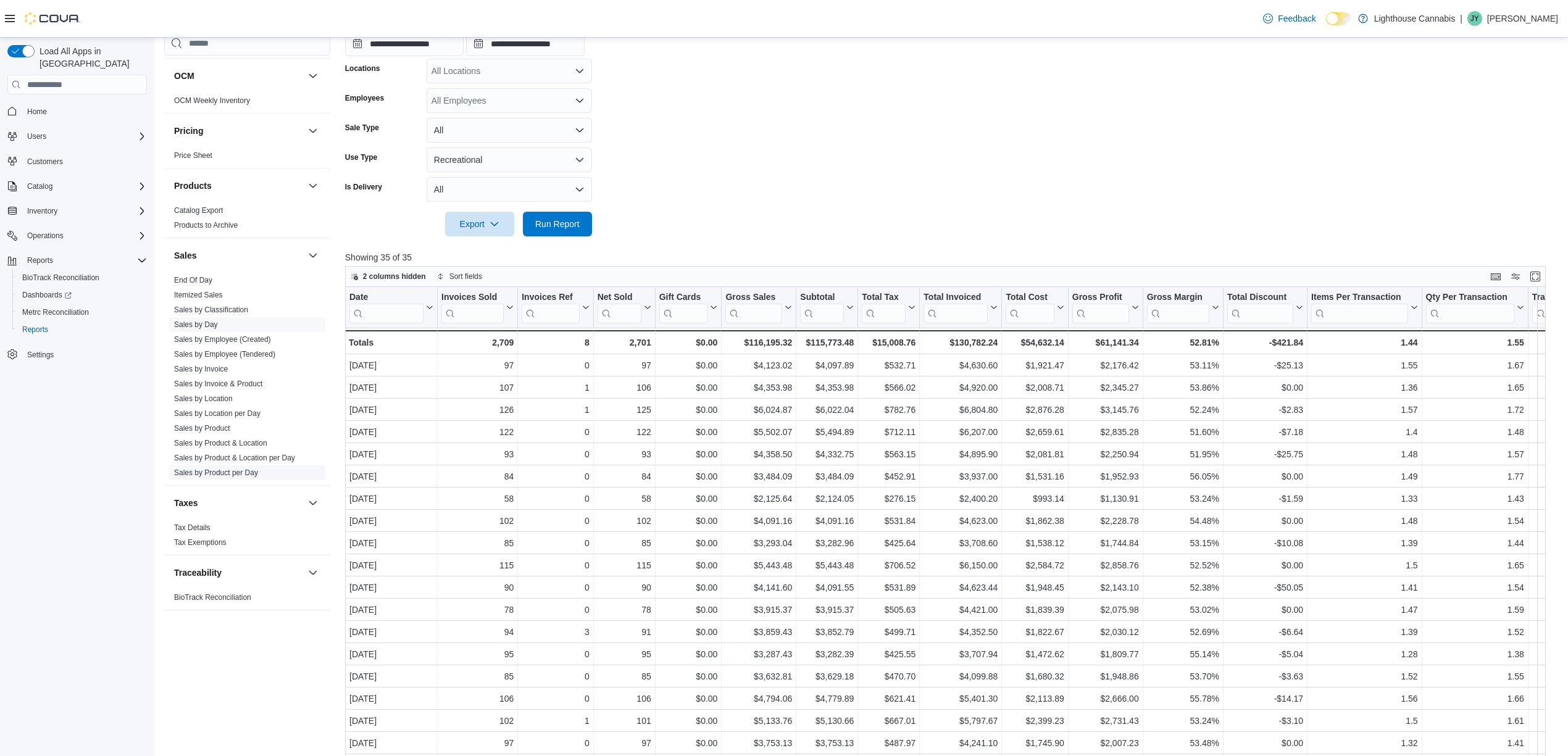
click at [204, 538] on link "Tax Exemptions" at bounding box center [200, 543] width 53 height 9
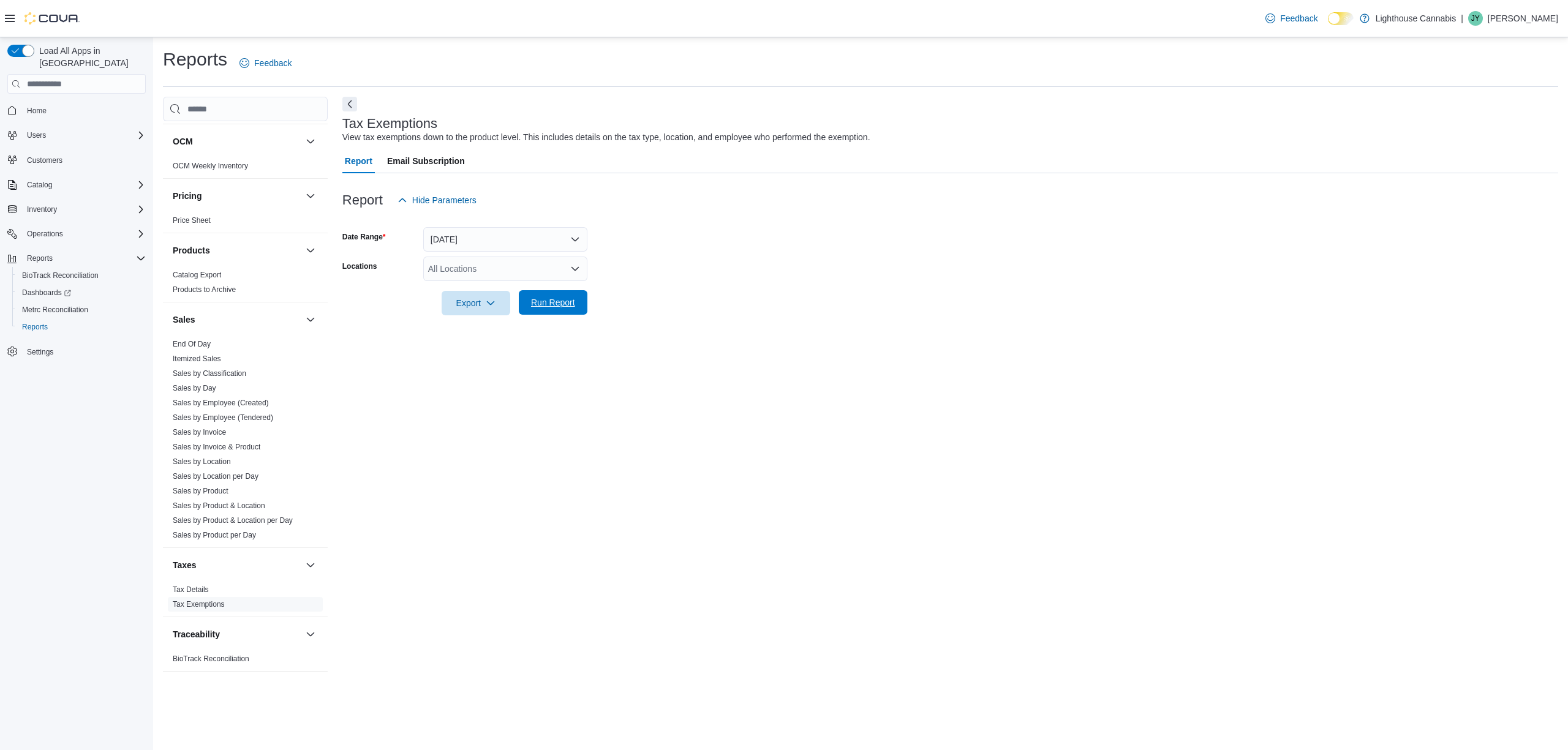
click at [529, 303] on span "Run Report" at bounding box center [553, 302] width 54 height 24
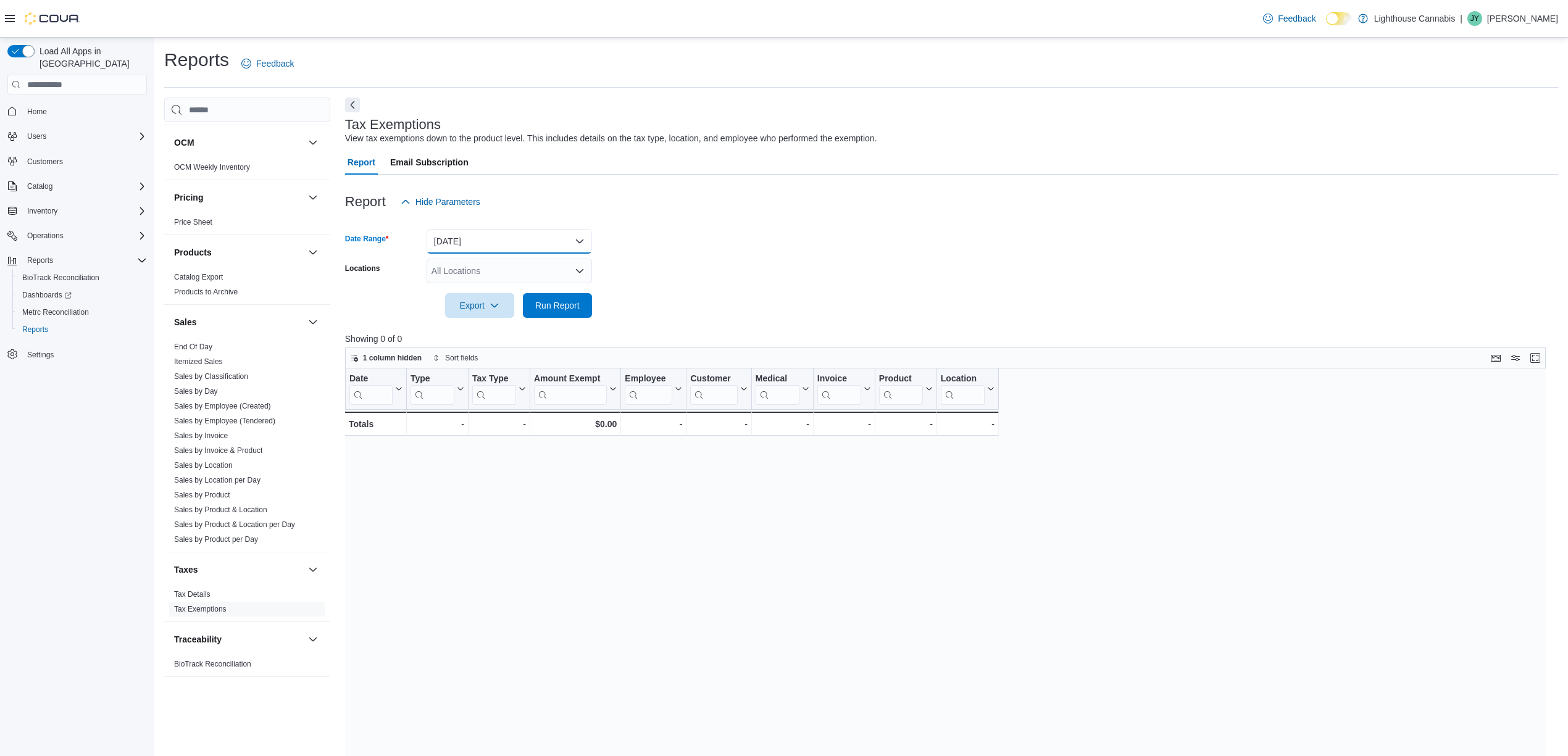
click at [457, 243] on button "[DATE]" at bounding box center [509, 241] width 166 height 24
click at [468, 438] on span "Last 30 Days" at bounding box center [517, 439] width 140 height 15
click at [578, 311] on span "Run Report" at bounding box center [557, 305] width 44 height 12
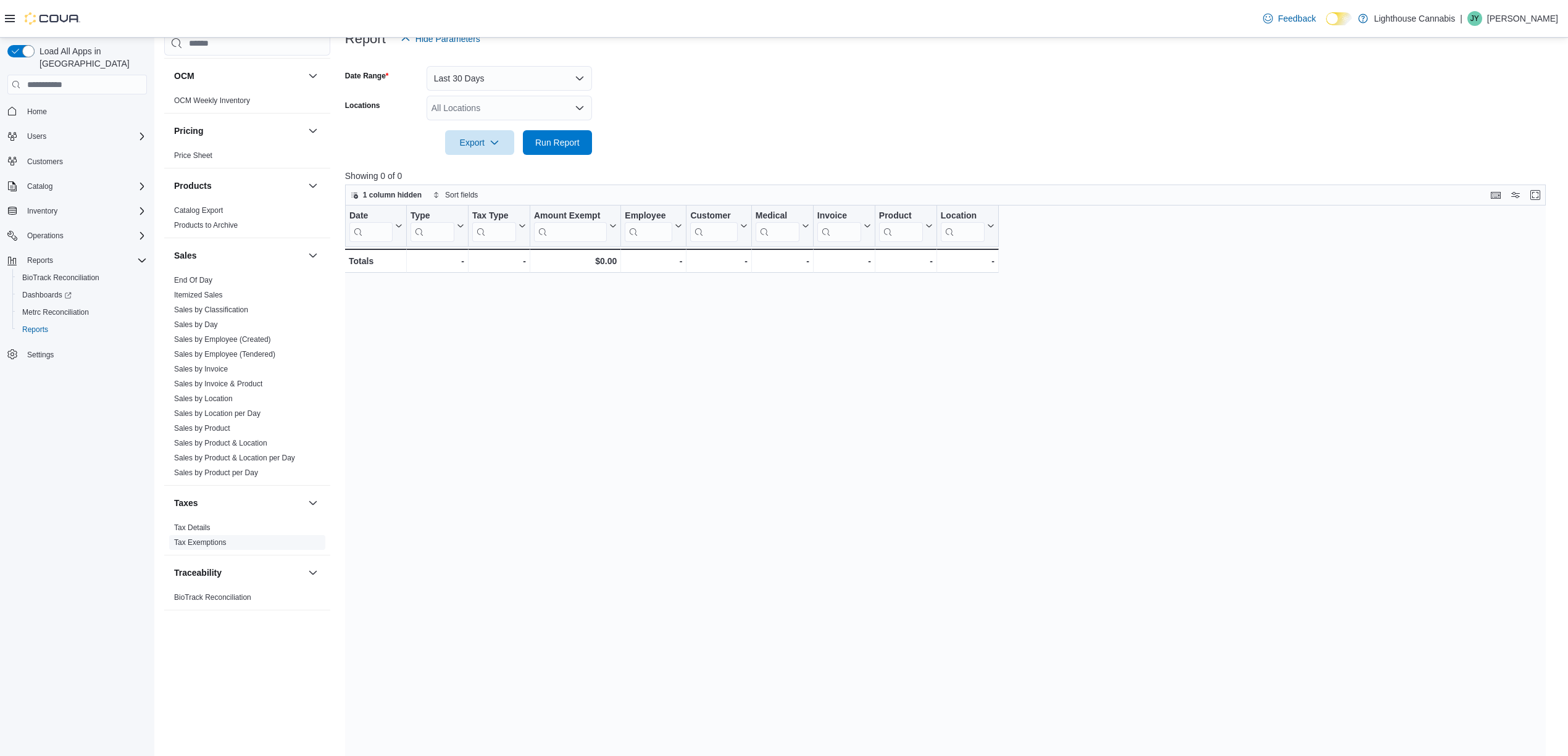
scroll to position [164, 0]
click at [208, 524] on link "Tax Details" at bounding box center [193, 528] width 36 height 9
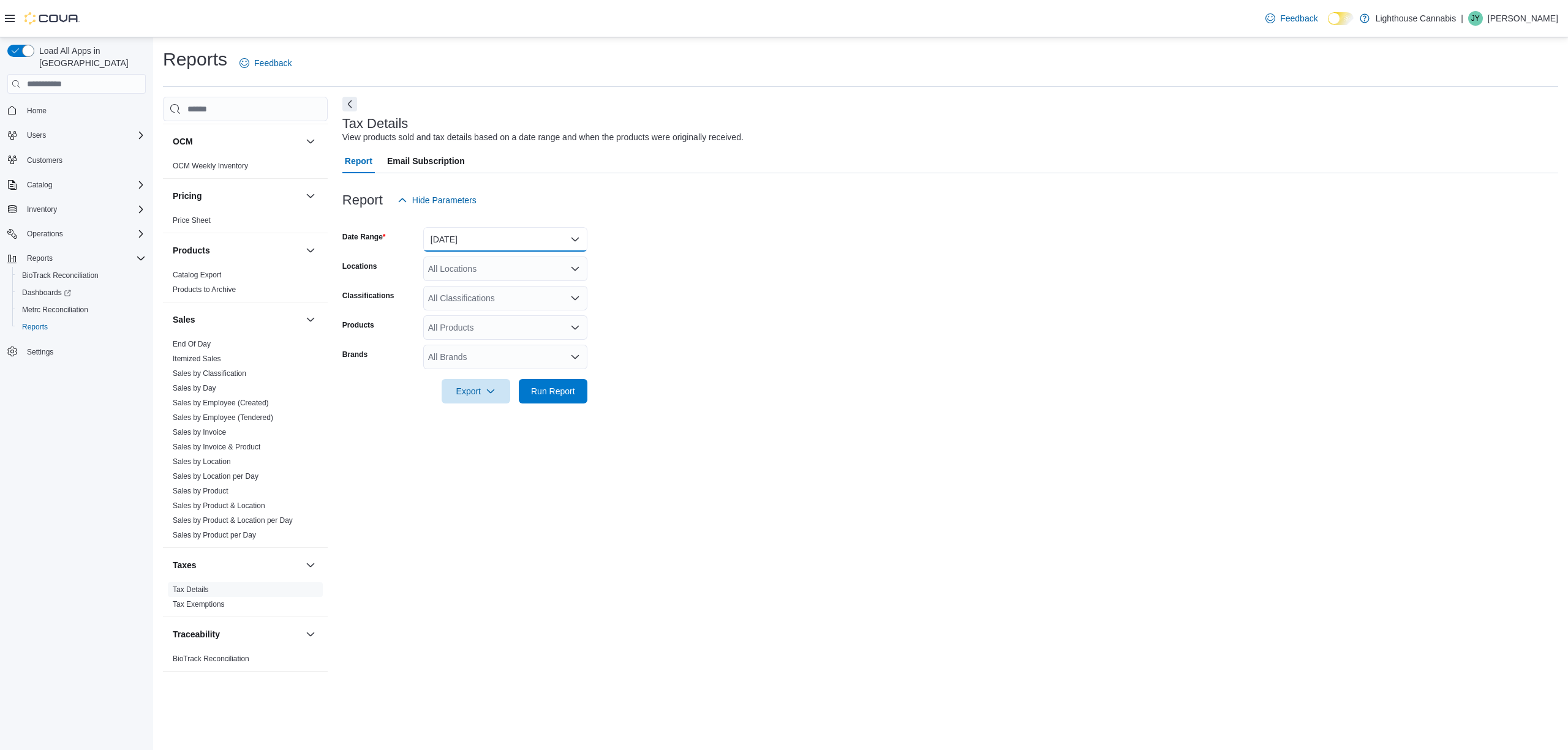
click at [440, 245] on button "[DATE]" at bounding box center [505, 239] width 164 height 24
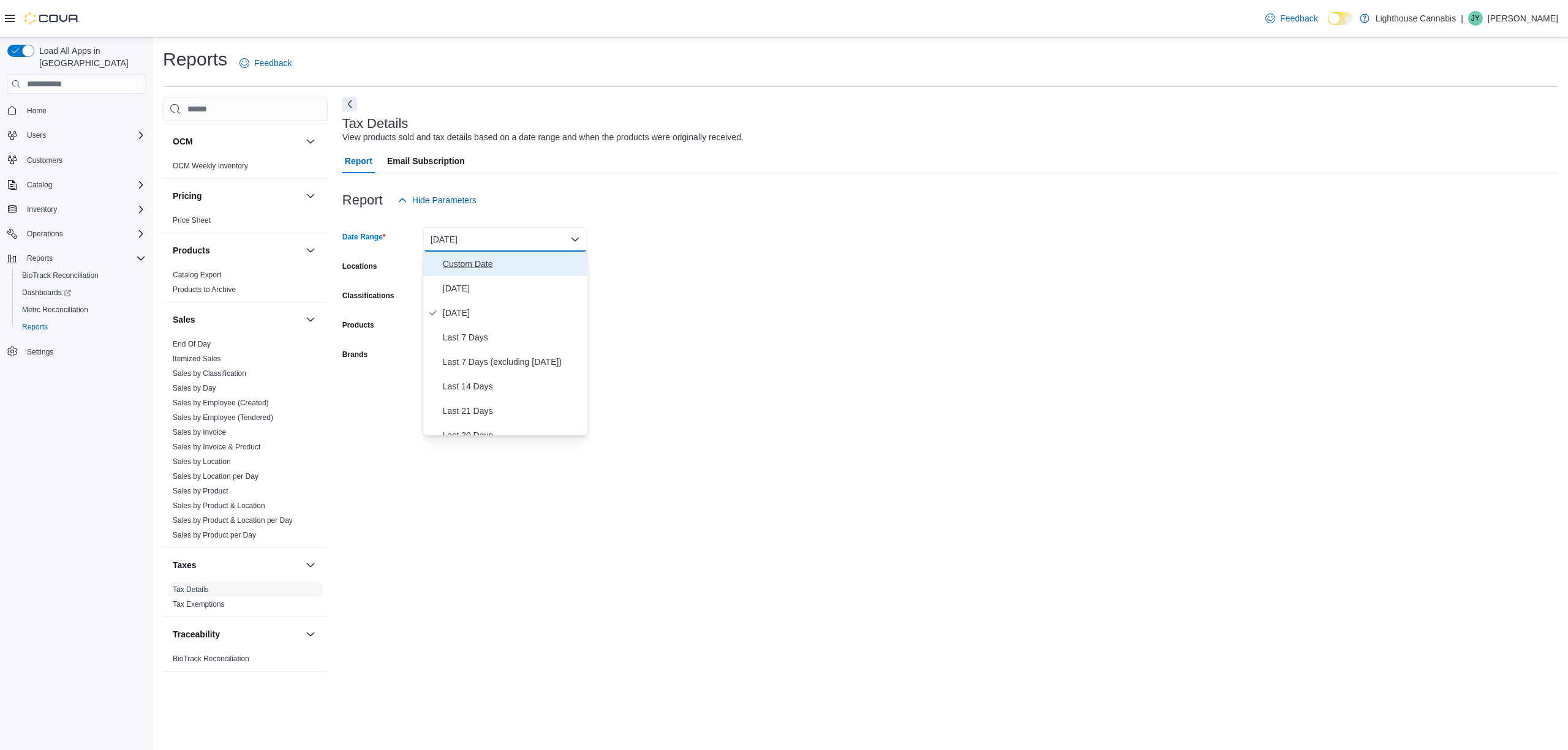
click at [466, 257] on span "Custom Date" at bounding box center [513, 263] width 139 height 15
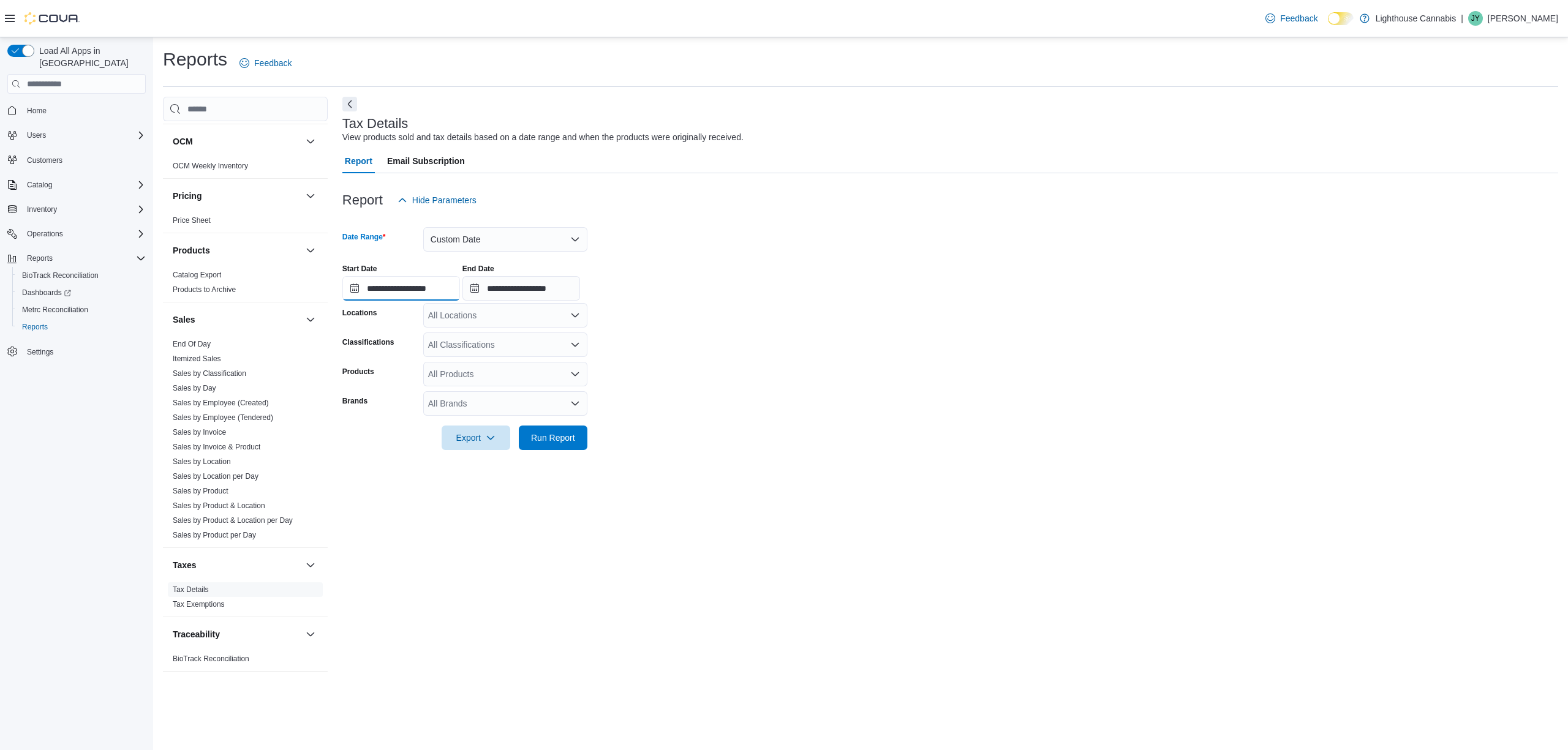
click at [353, 286] on input "**********" at bounding box center [401, 288] width 118 height 24
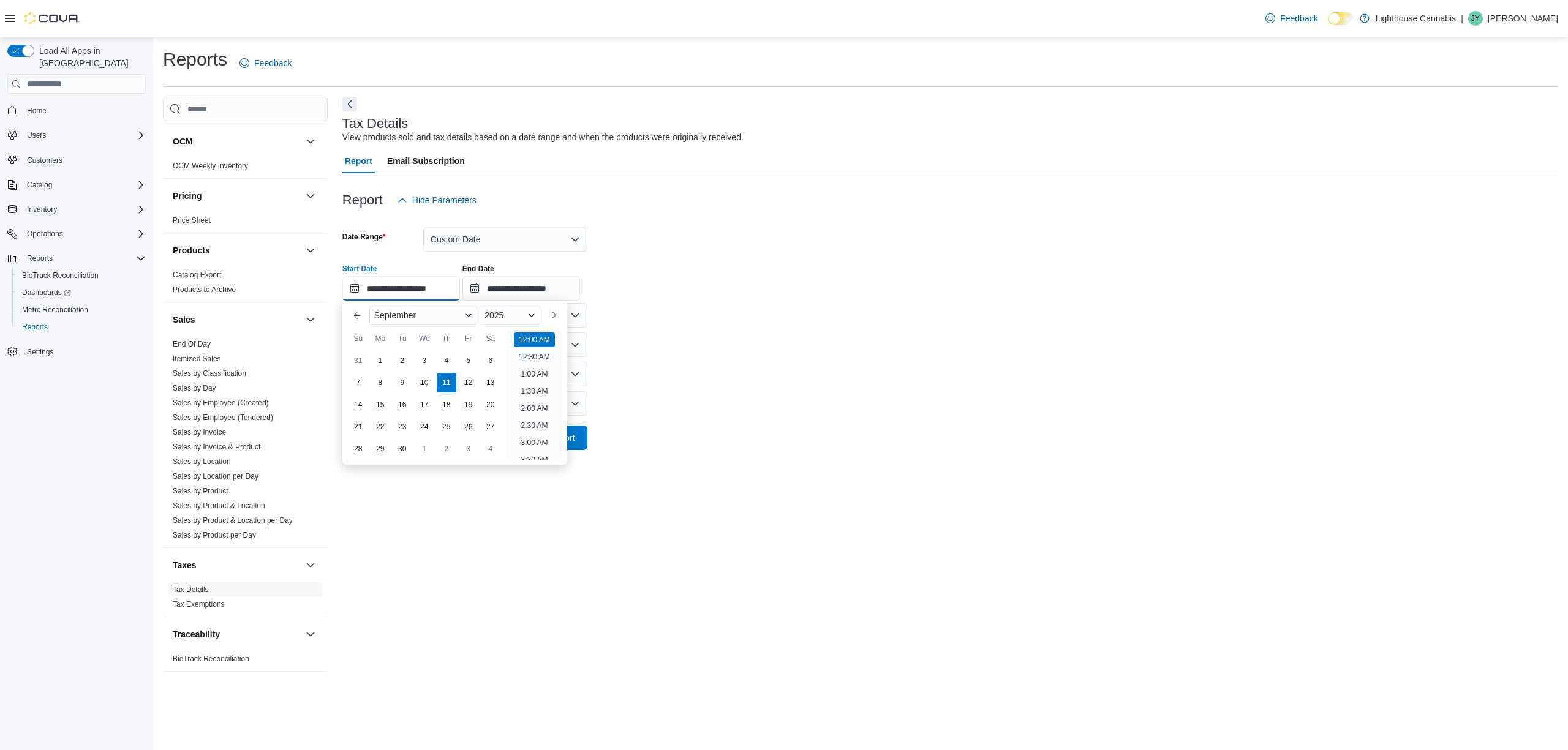
scroll to position [38, 0]
click at [981, 292] on div "**********" at bounding box center [950, 277] width 1216 height 46
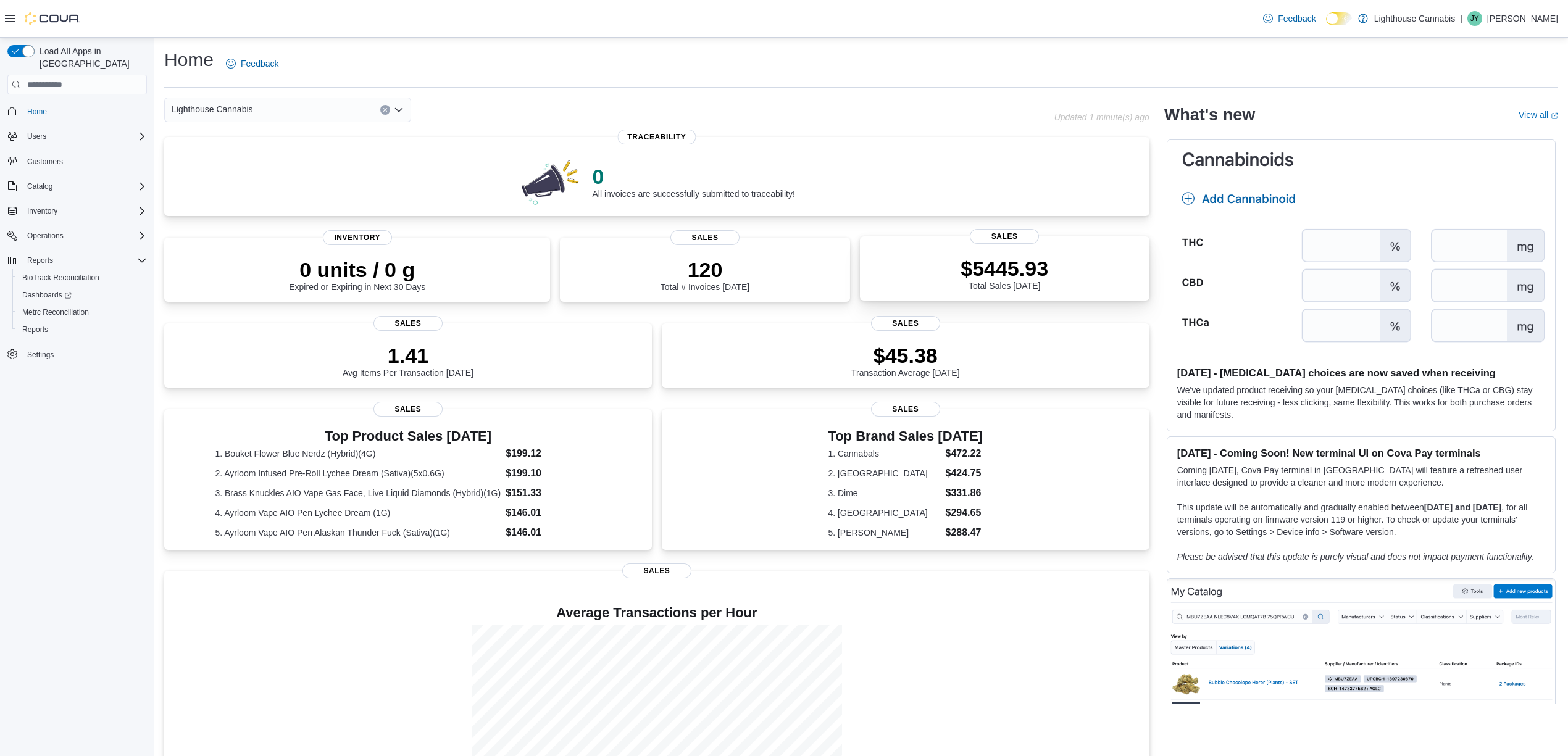
click at [1031, 283] on div "$5445.93 Total Sales Today" at bounding box center [1004, 273] width 88 height 35
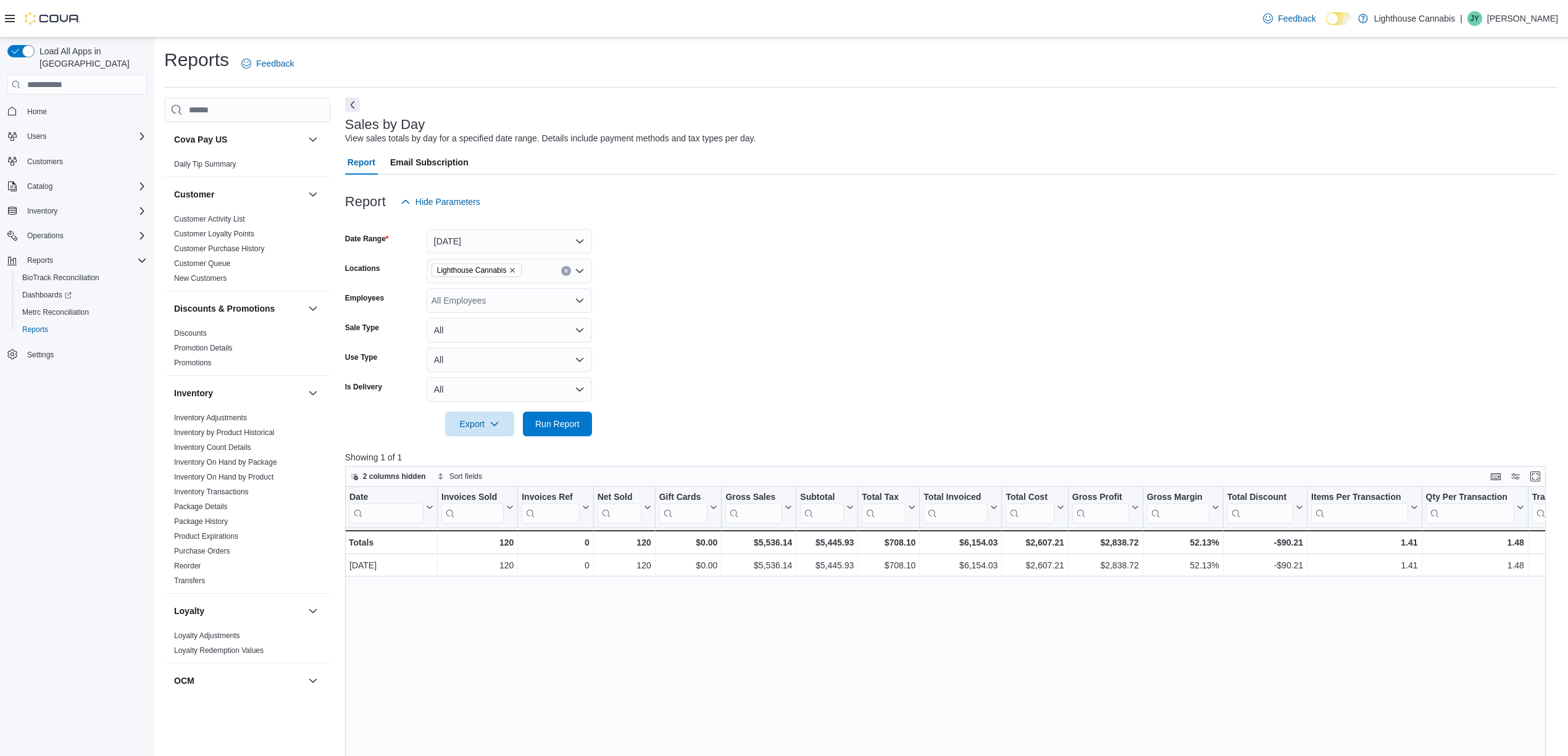
click at [1066, 257] on form "Date Range [DATE] Locations Lighthouse Cannabis Employees All Employees Sale Ty…" at bounding box center [951, 325] width 1213 height 222
click at [1302, 374] on form "Date Range [DATE] Locations Lighthouse Cannabis Employees All Employees Sale Ty…" at bounding box center [951, 325] width 1213 height 222
click at [1277, 336] on form "Date Range [DATE] Locations Lighthouse Cannabis Employees All Employees Sale Ty…" at bounding box center [951, 325] width 1213 height 222
click at [1066, 286] on form "Date Range [DATE] Locations Lighthouse Cannabis Employees All Employees Sale Ty…" at bounding box center [951, 325] width 1213 height 222
click at [1055, 280] on form "Date Range Today Locations Lighthouse Cannabis Employees All Employees Sale Typ…" at bounding box center [951, 325] width 1213 height 222
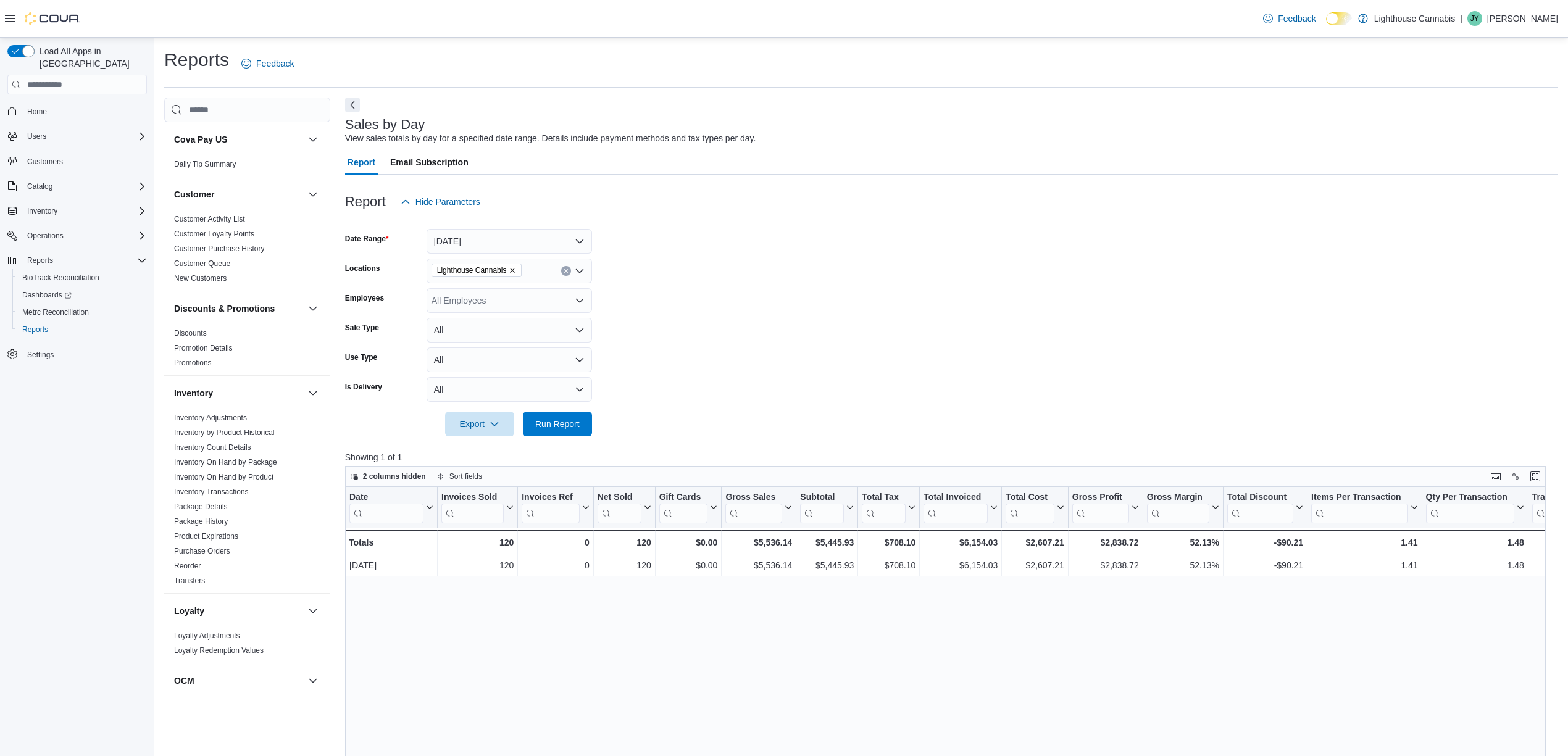
click at [1080, 362] on form "Date Range Today Locations Lighthouse Cannabis Employees All Employees Sale Typ…" at bounding box center [951, 325] width 1213 height 222
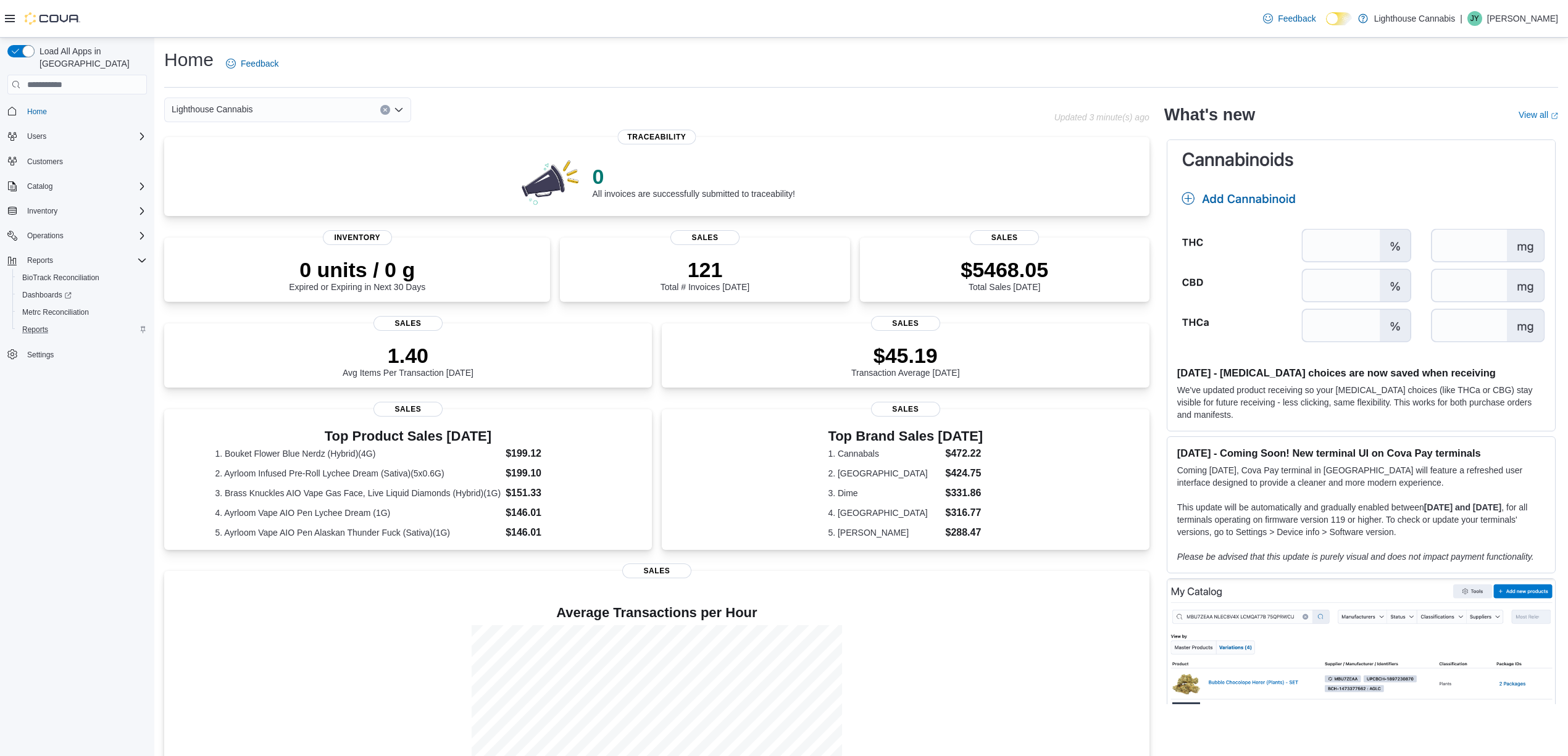
click at [58, 323] on div "Reports" at bounding box center [82, 329] width 129 height 15
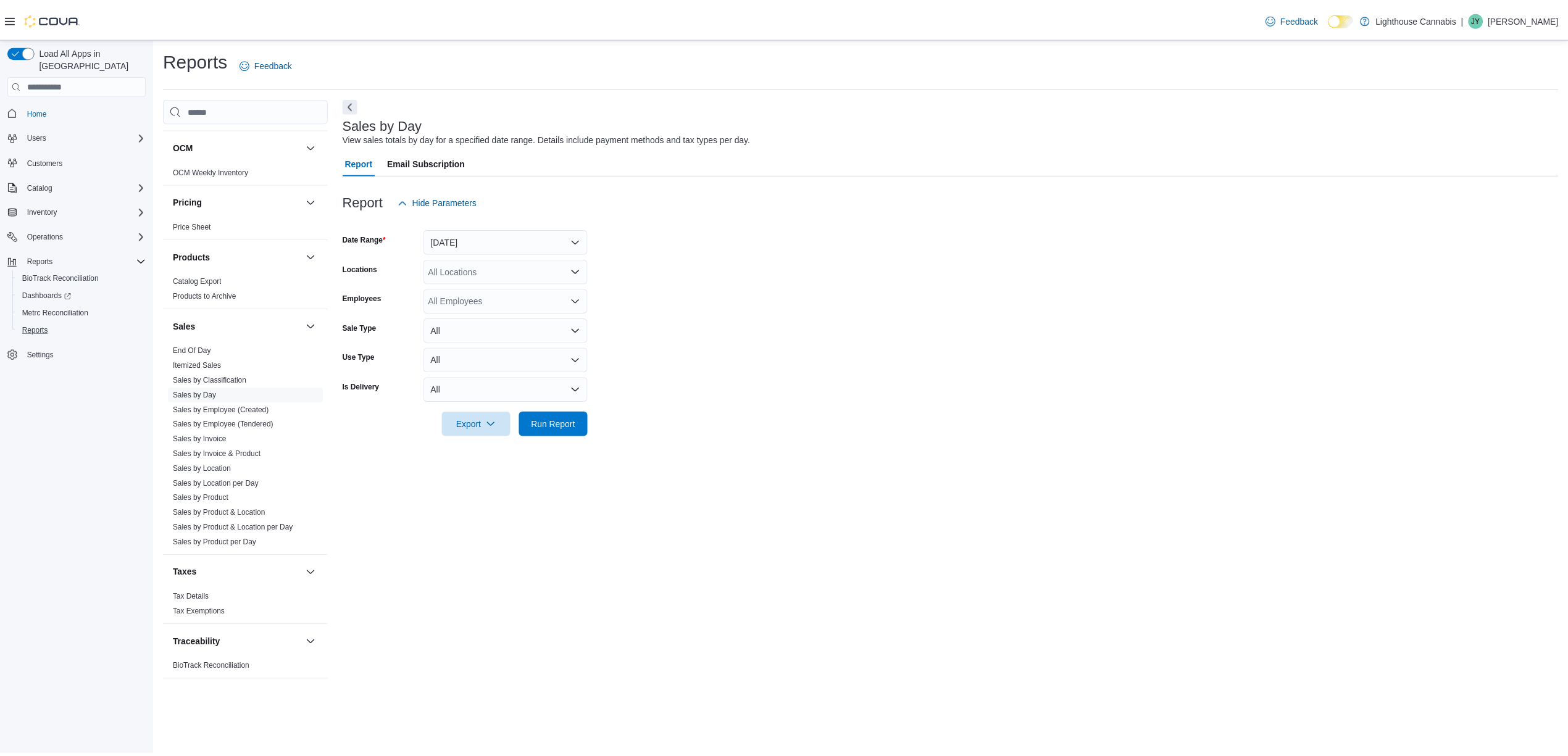
scroll to position [541, 0]
click at [1083, 440] on div at bounding box center [957, 443] width 1225 height 15
click at [1045, 440] on div at bounding box center [957, 443] width 1225 height 15
click at [1029, 440] on div at bounding box center [957, 443] width 1225 height 15
click at [1025, 438] on div at bounding box center [957, 443] width 1225 height 15
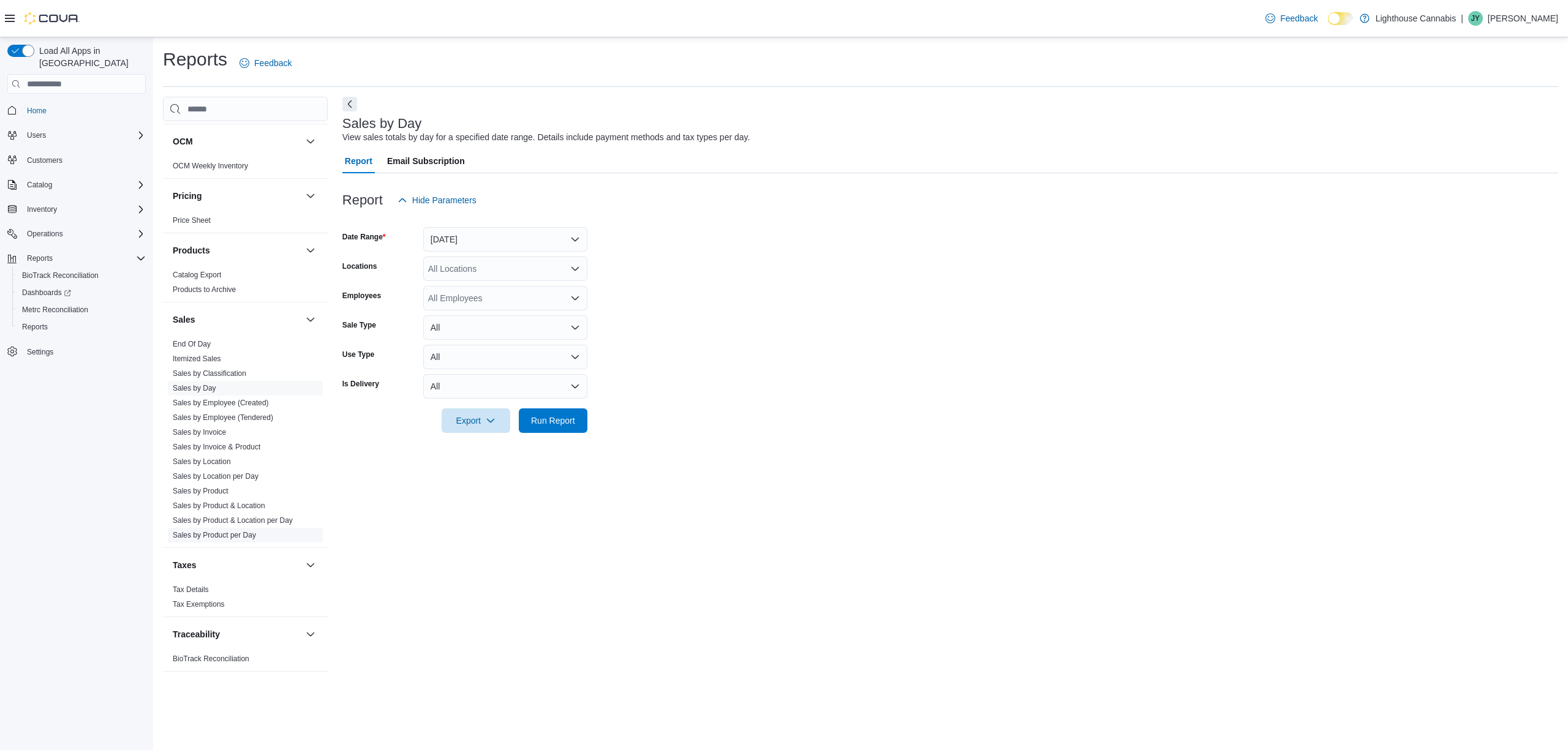
click at [253, 534] on link "Sales by Product per Day" at bounding box center [214, 535] width 83 height 9
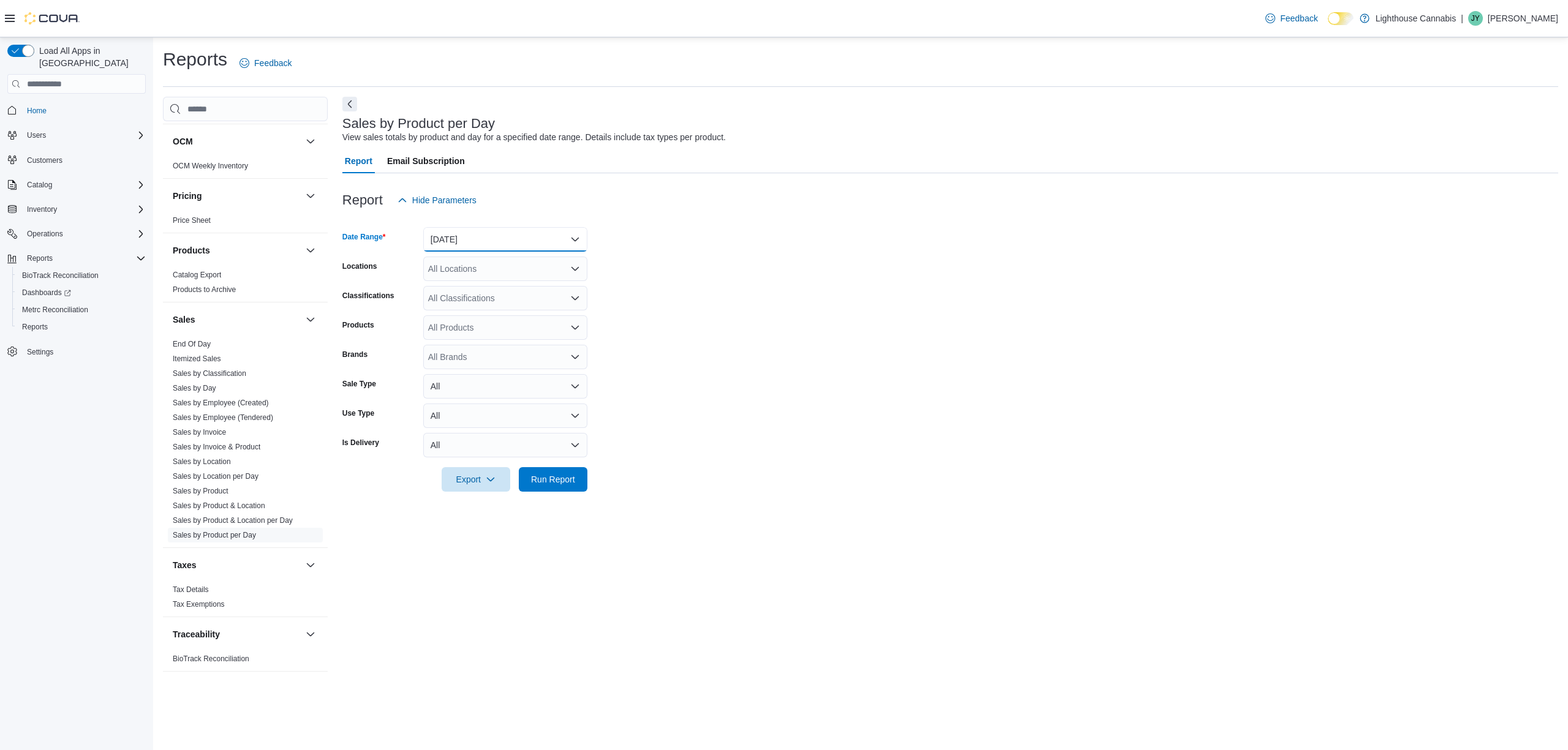
click at [471, 231] on button "[DATE]" at bounding box center [505, 239] width 164 height 24
click at [466, 231] on button "[DATE]" at bounding box center [505, 239] width 164 height 24
click at [746, 241] on form "Date Range [DATE] Locations All Locations Classifications All Classifications P…" at bounding box center [950, 352] width 1216 height 280
click at [569, 474] on span "Run Report" at bounding box center [553, 479] width 44 height 12
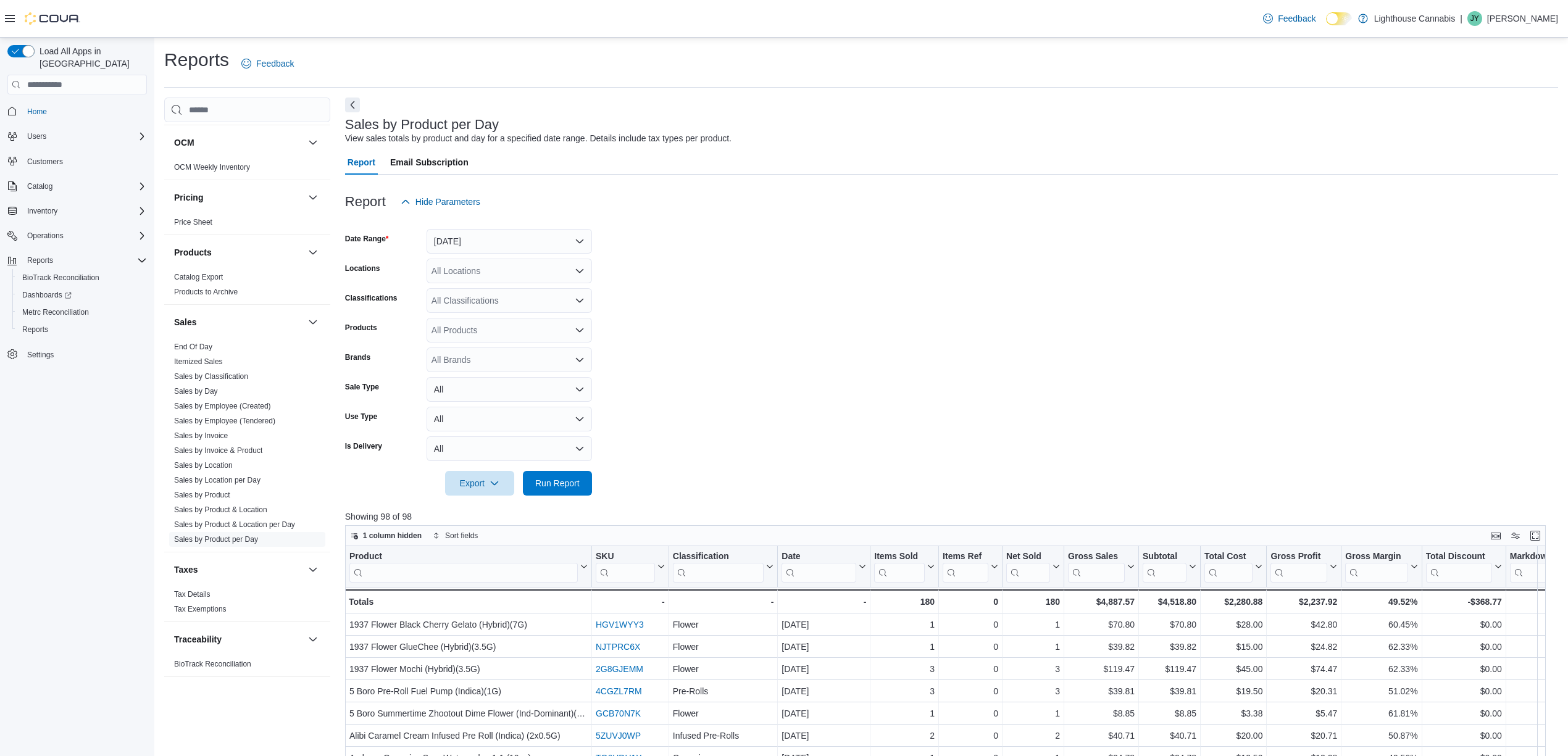
click at [965, 388] on form "Date Range [DATE] Locations All Locations Classifications All Classifications P…" at bounding box center [951, 355] width 1213 height 282
drag, startPoint x: 1019, startPoint y: 277, endPoint x: 544, endPoint y: 349, distance: 480.4
click at [1020, 277] on form "Date Range Yesterday Locations All Locations Classifications All Classification…" at bounding box center [951, 355] width 1213 height 282
click at [867, 316] on form "Date Range Yesterday Locations All Locations Classifications All Classification…" at bounding box center [951, 355] width 1213 height 282
click at [1171, 338] on form "Date Range Yesterday Locations All Locations Classifications All Classification…" at bounding box center [951, 355] width 1213 height 282
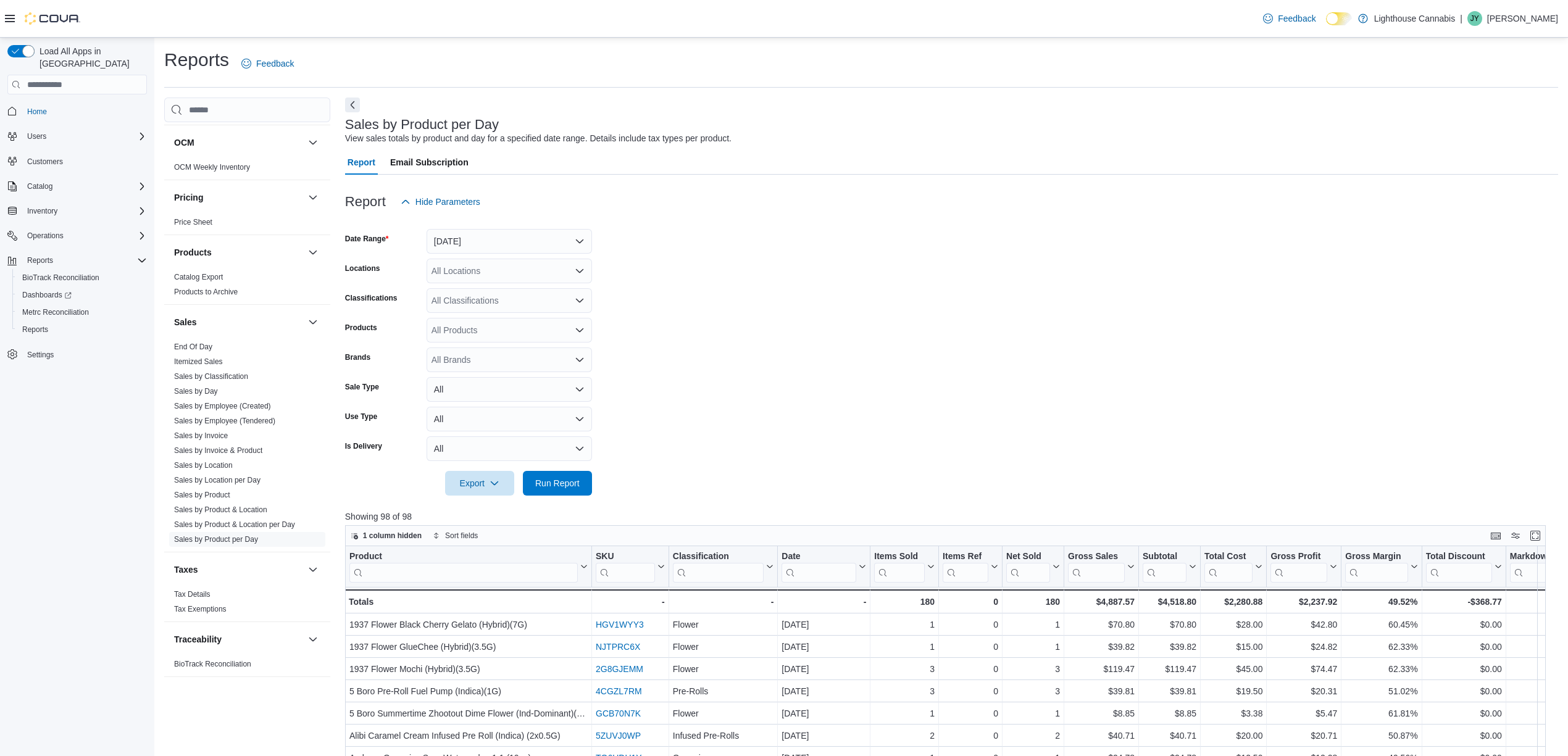
click at [1161, 338] on form "Date Range Yesterday Locations All Locations Classifications All Classification…" at bounding box center [951, 355] width 1213 height 282
click at [1005, 273] on form "Date Range Yesterday Locations All Locations Classifications All Classification…" at bounding box center [951, 355] width 1213 height 282
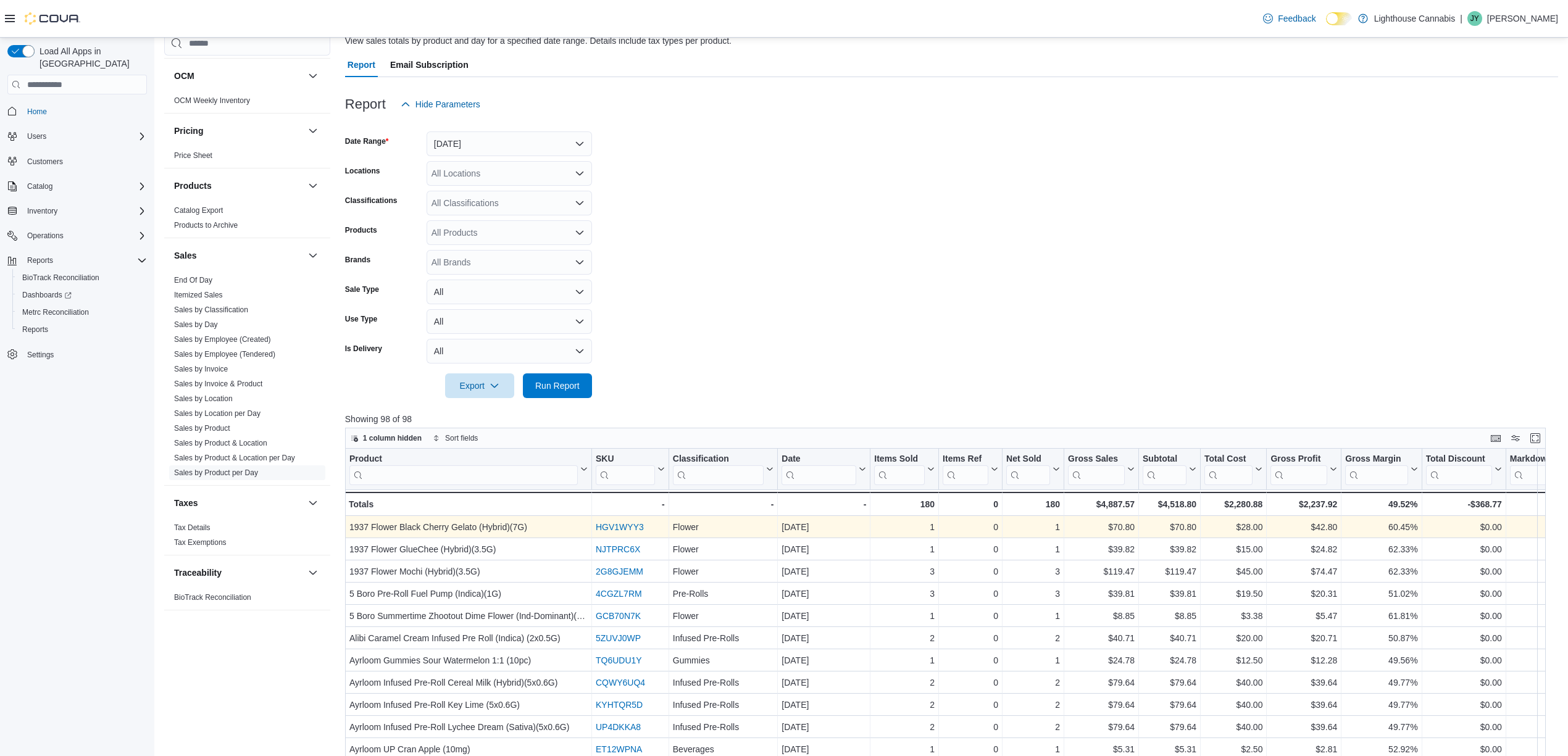
scroll to position [247, 0]
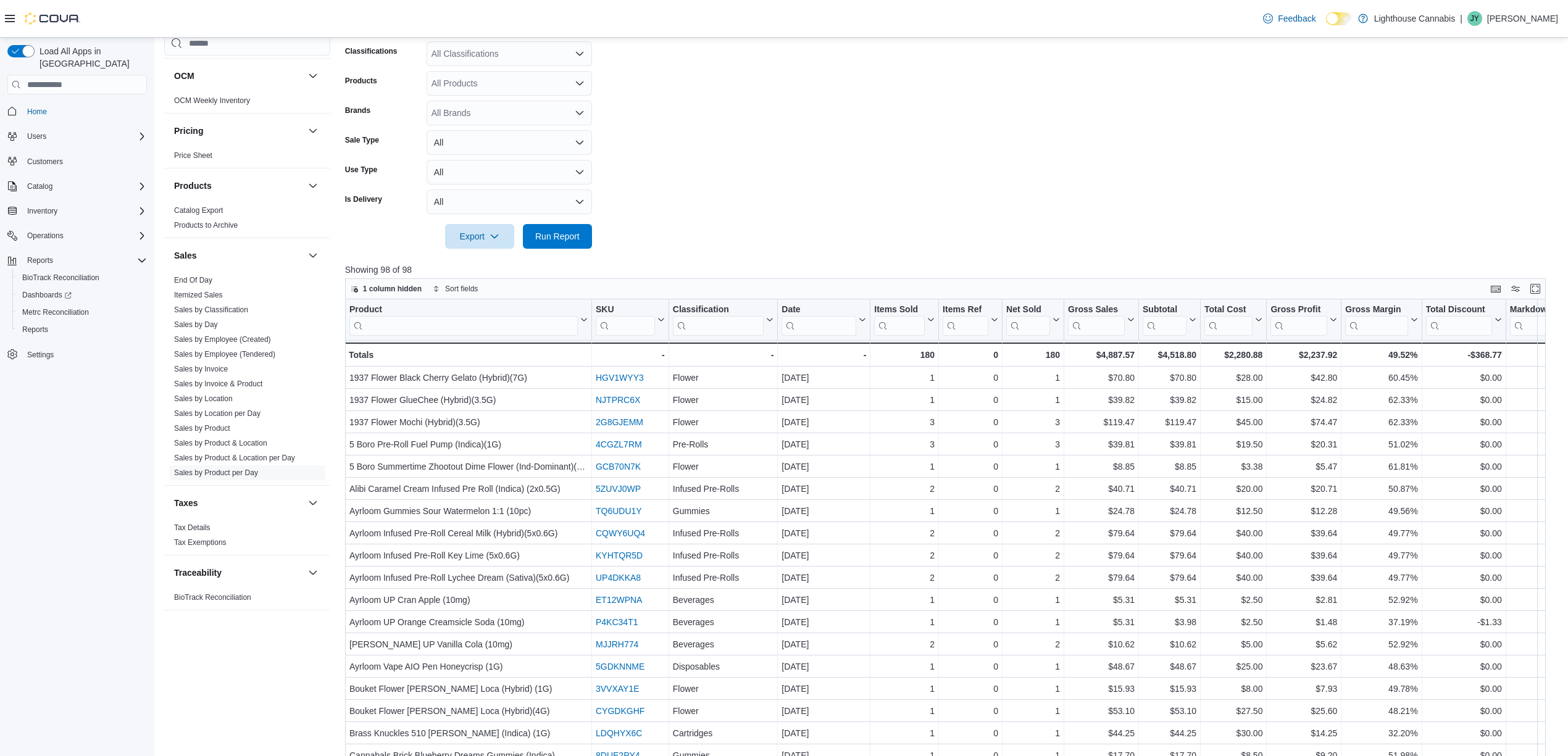
click at [939, 205] on form "Date Range Yesterday Locations All Locations Classifications All Classification…" at bounding box center [951, 108] width 1213 height 282
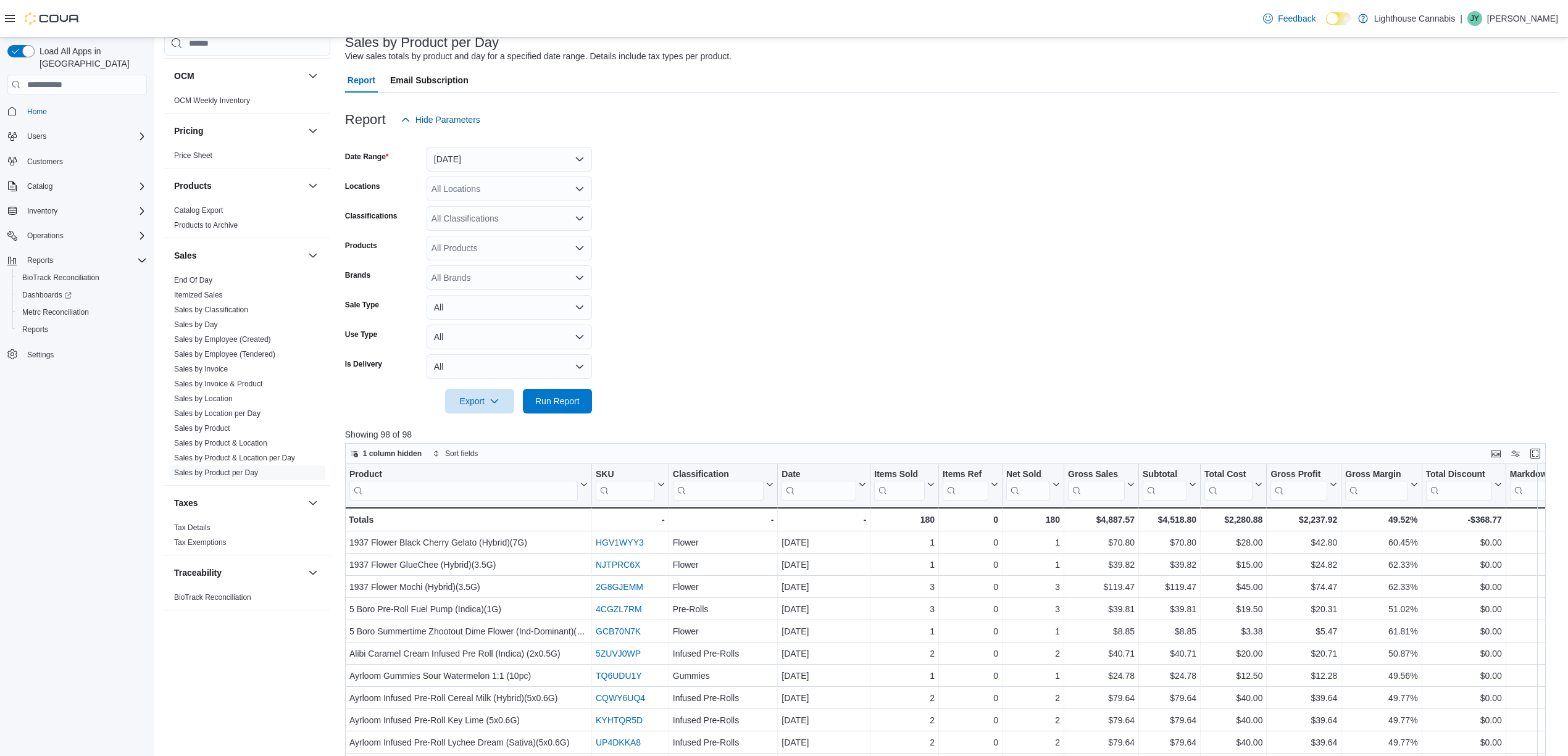
click at [1040, 259] on form "Date Range Yesterday Locations All Locations Classifications All Classification…" at bounding box center [951, 272] width 1213 height 282
click at [1120, 270] on form "Date Range Yesterday Locations All Locations Classifications All Classification…" at bounding box center [951, 272] width 1213 height 282
click at [924, 277] on form "Date Range Yesterday Locations All Locations Classifications All Classification…" at bounding box center [951, 272] width 1213 height 282
click at [798, 306] on form "Date Range Yesterday Locations All Locations Classifications All Classification…" at bounding box center [951, 272] width 1213 height 282
click at [911, 383] on div at bounding box center [951, 383] width 1213 height 10
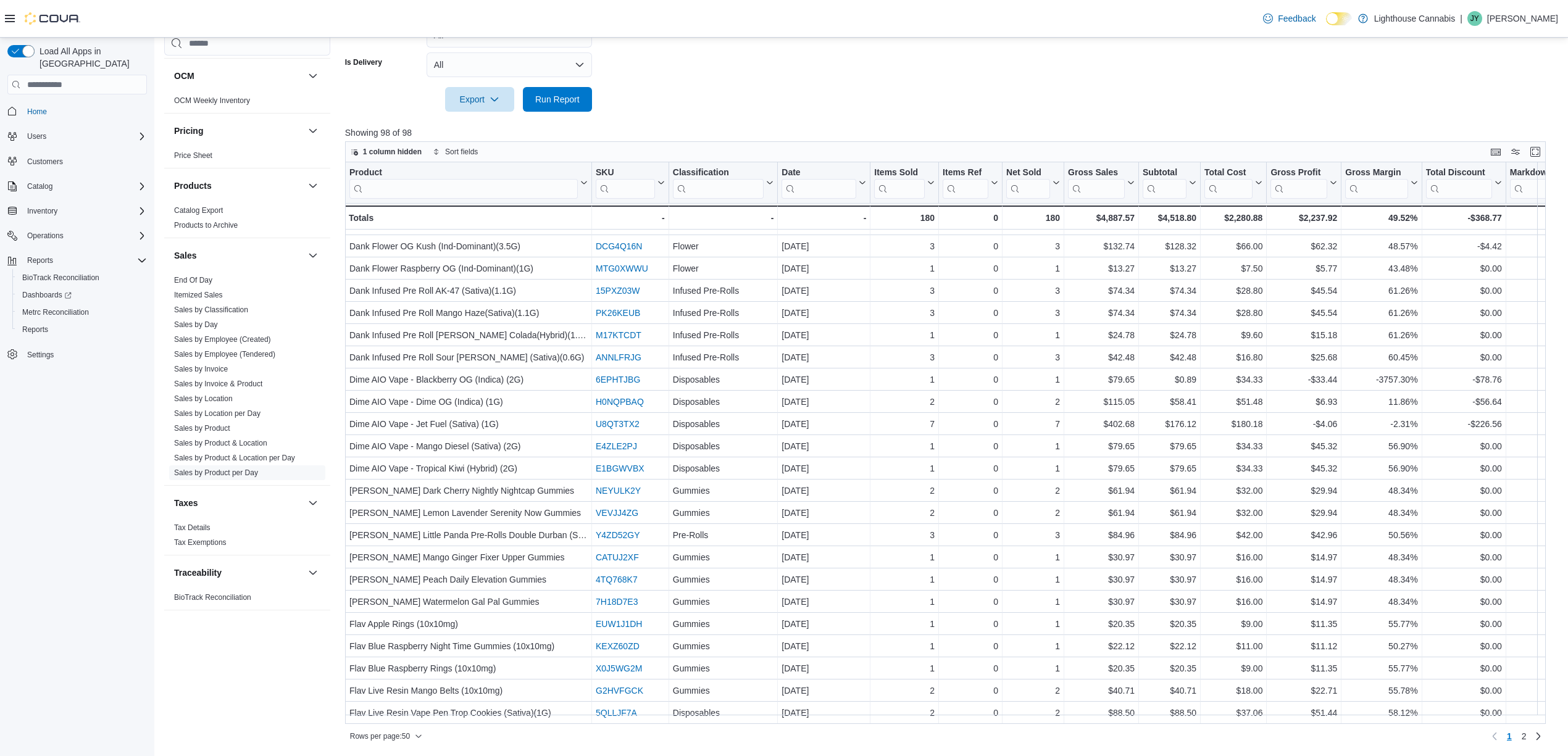
scroll to position [625, 0]
click at [1033, 77] on div at bounding box center [951, 81] width 1213 height 10
click at [422, 731] on span "Rows per page : 50" at bounding box center [386, 736] width 72 height 15
click at [418, 714] on span "100 rows" at bounding box center [407, 710] width 40 height 10
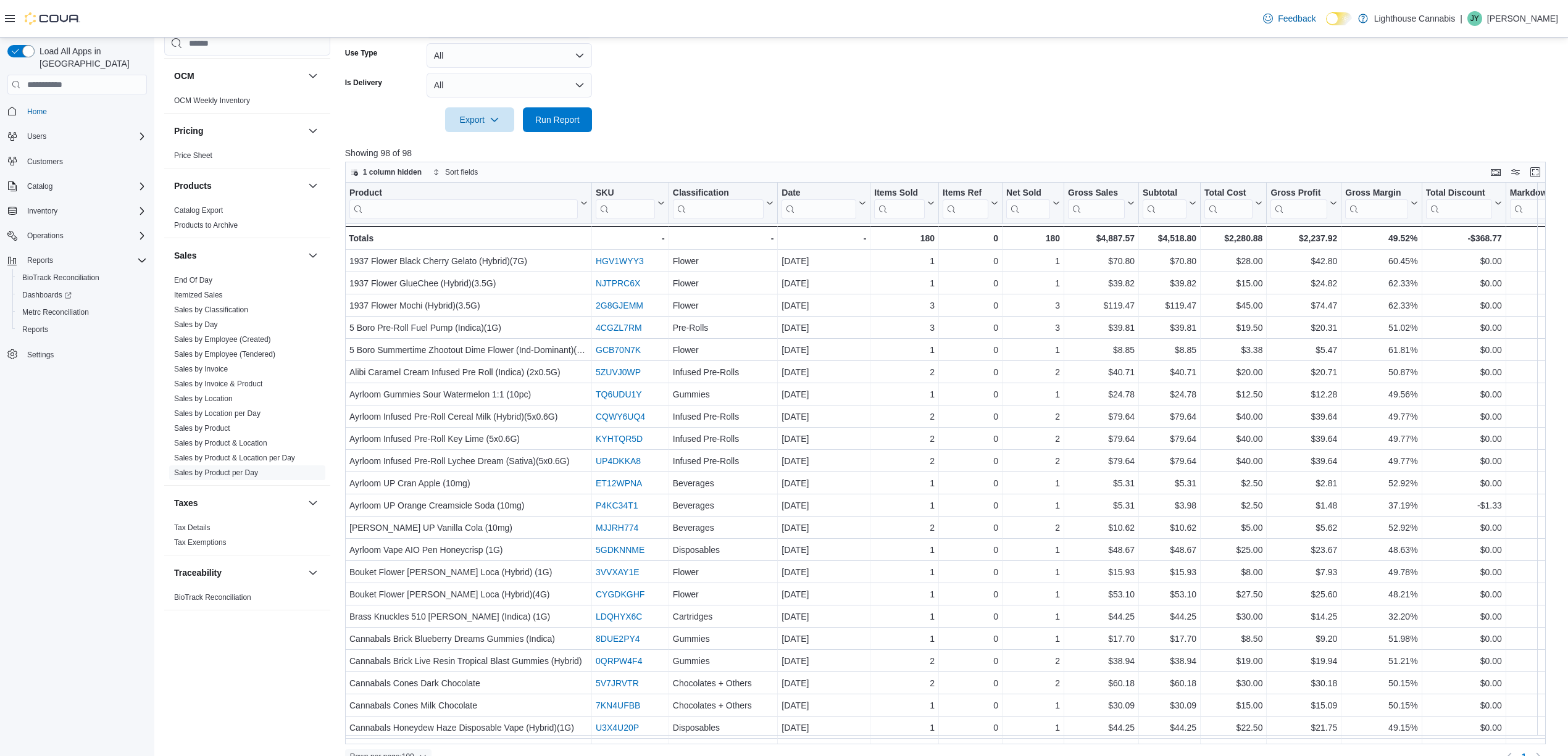
scroll to position [0, 0]
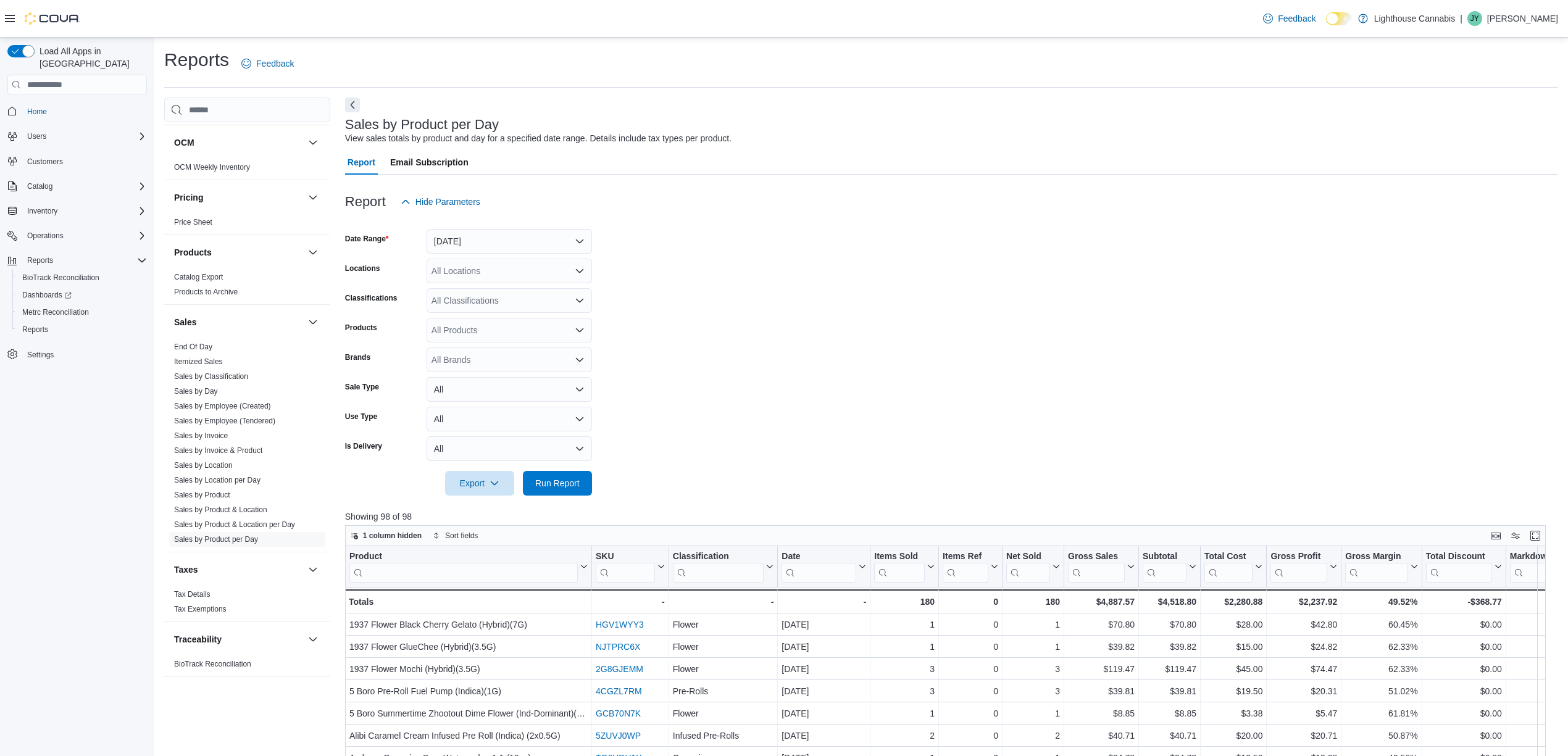
click at [724, 404] on form "Date Range Yesterday Locations All Locations Classifications All Classification…" at bounding box center [951, 355] width 1213 height 282
click at [880, 347] on form "Date Range Yesterday Locations All Locations Classifications All Classification…" at bounding box center [951, 355] width 1213 height 282
click at [839, 303] on form "Date Range Yesterday Locations All Locations Classifications All Classification…" at bounding box center [951, 355] width 1213 height 282
drag, startPoint x: 837, startPoint y: 290, endPoint x: 826, endPoint y: 297, distance: 13.0
click at [835, 294] on form "Date Range Yesterday Locations All Locations Classifications All Classification…" at bounding box center [951, 355] width 1213 height 282
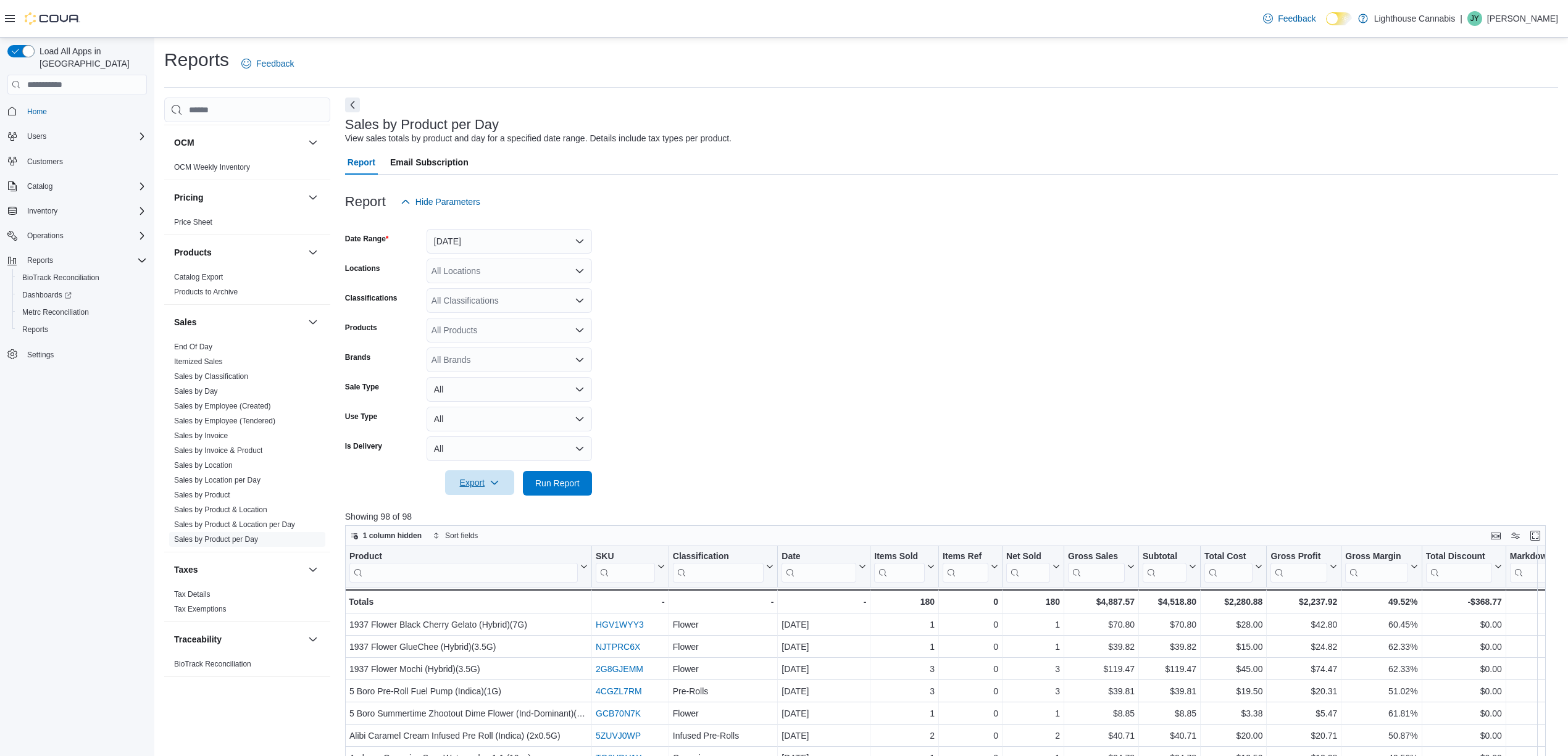
click at [492, 479] on icon "button" at bounding box center [494, 482] width 10 height 10
click at [513, 509] on button "Export to Excel" at bounding box center [480, 508] width 70 height 24
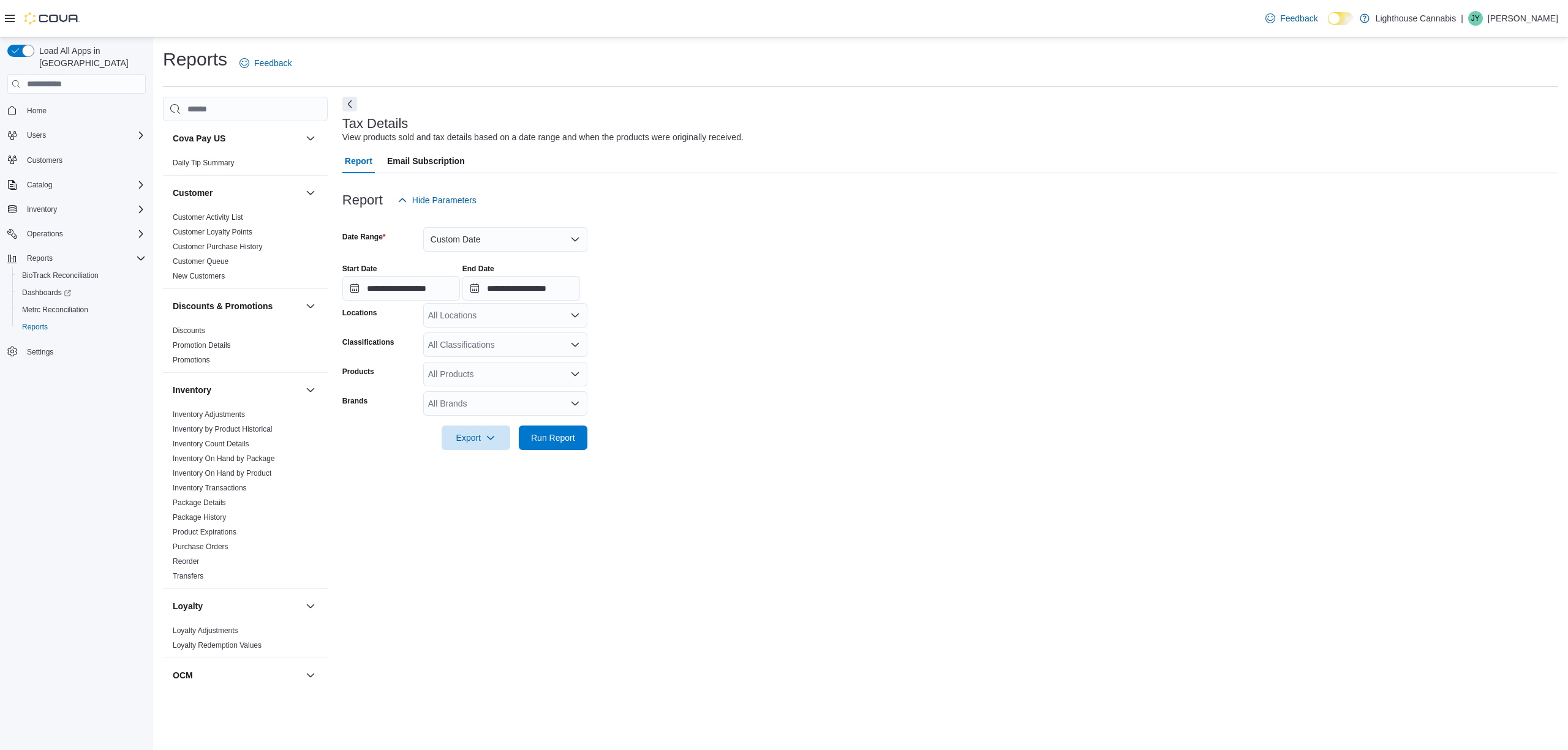
scroll to position [537, 0]
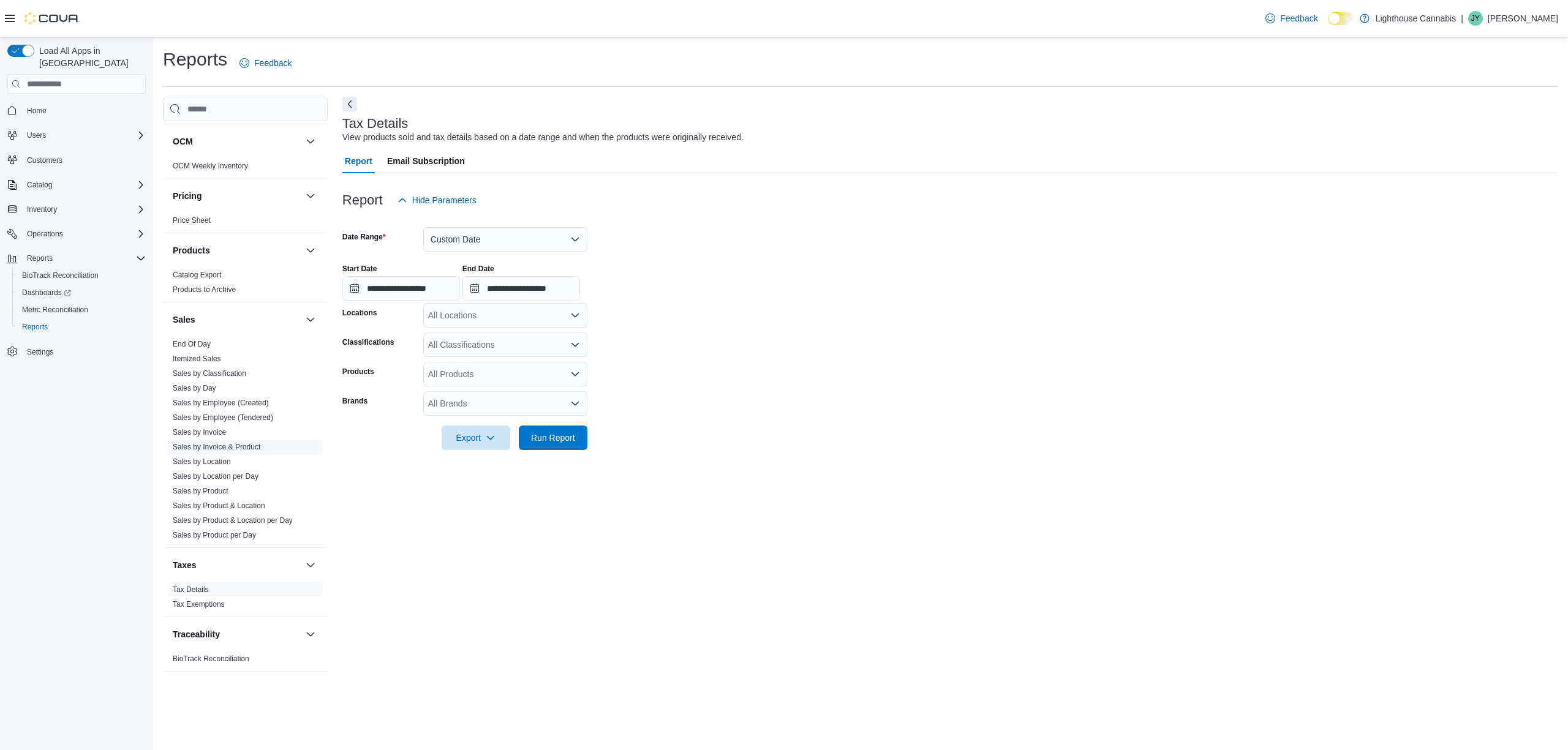
click at [261, 447] on link "Sales by Invoice & Product" at bounding box center [217, 447] width 88 height 9
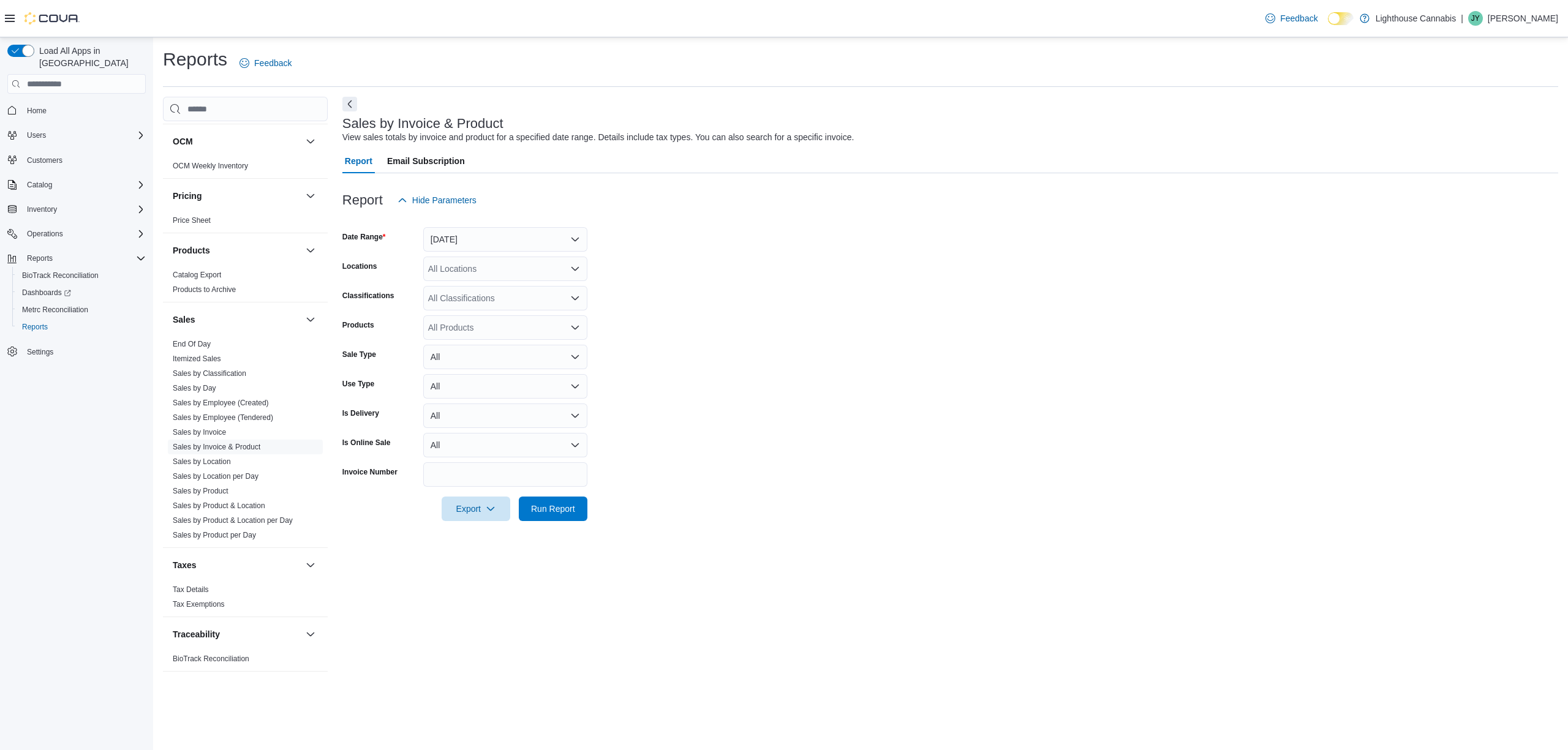
click at [1090, 351] on form "Date Range [DATE] Locations All Locations Classifications All Classifications P…" at bounding box center [950, 366] width 1216 height 309
click at [466, 248] on button "[DATE]" at bounding box center [505, 239] width 164 height 24
click at [494, 237] on button "[DATE]" at bounding box center [505, 239] width 164 height 24
drag, startPoint x: 1185, startPoint y: 365, endPoint x: 917, endPoint y: 394, distance: 269.6
click at [1176, 366] on form "Date Range [DATE] Locations All Locations Classifications All Classifications P…" at bounding box center [950, 366] width 1216 height 309
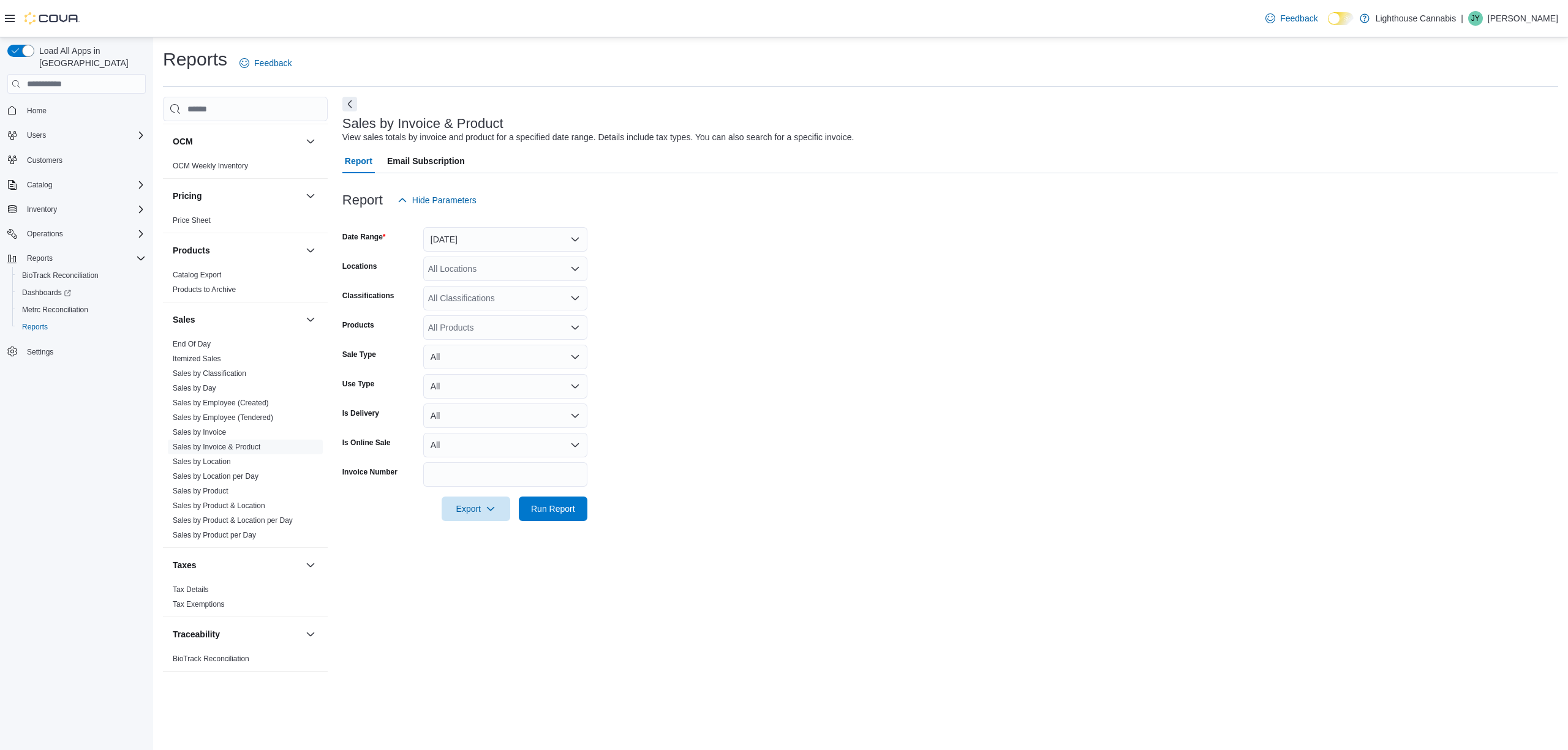
click at [841, 314] on form "Date Range [DATE] Locations All Locations Classifications All Classifications P…" at bounding box center [950, 366] width 1216 height 309
drag, startPoint x: 1057, startPoint y: 593, endPoint x: 887, endPoint y: 581, distance: 170.4
click at [1061, 593] on div "Sales by Invoice & Product View sales totals by invoice and product for a speci…" at bounding box center [950, 390] width 1216 height 587
click at [1027, 518] on form "Date Range [DATE] Locations All Locations Classifications All Classifications P…" at bounding box center [950, 366] width 1216 height 309
click at [491, 513] on span "Export" at bounding box center [476, 508] width 54 height 24
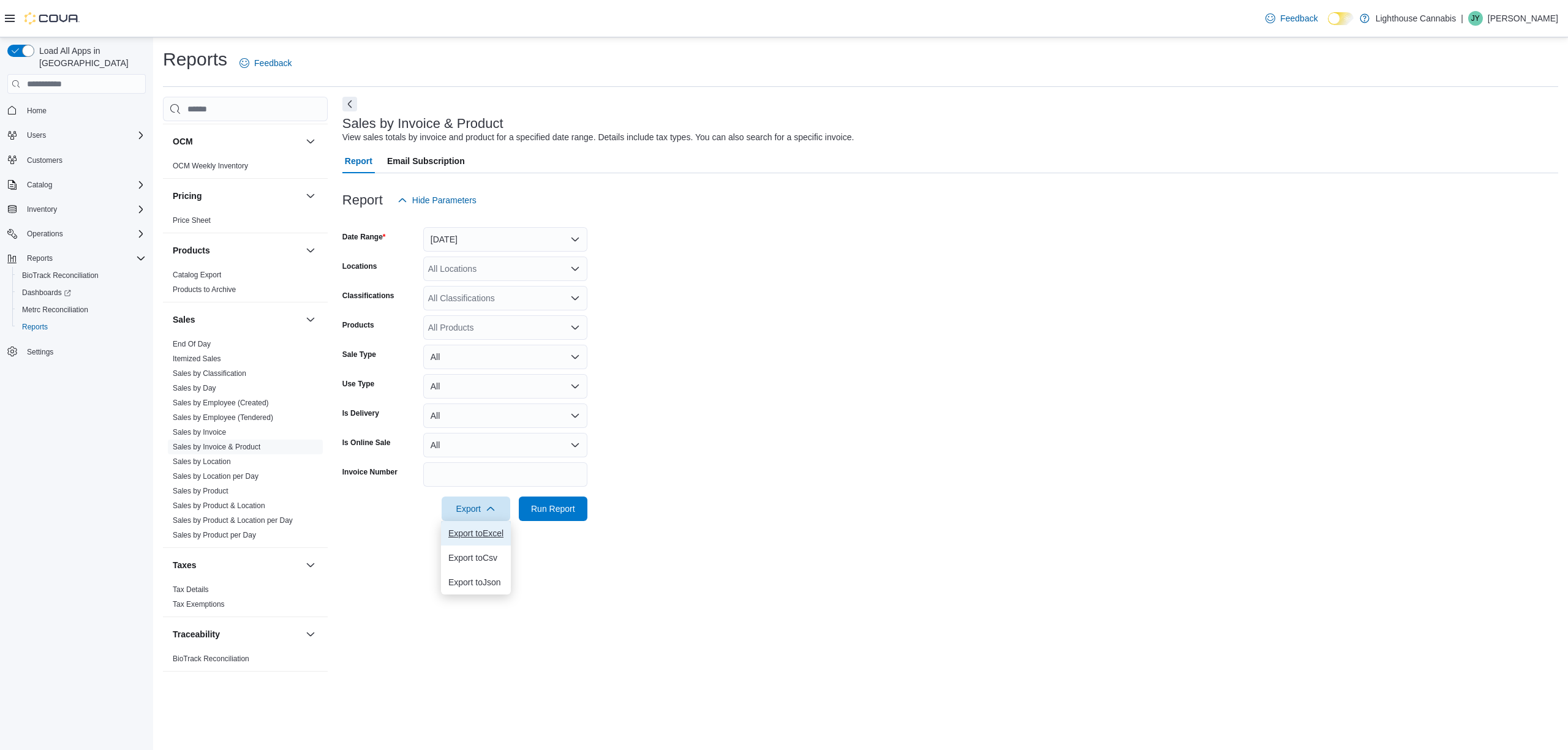
click at [485, 529] on span "Export to Excel" at bounding box center [476, 532] width 55 height 9
click at [891, 218] on div at bounding box center [950, 219] width 1216 height 15
drag, startPoint x: 960, startPoint y: 339, endPoint x: 978, endPoint y: 341, distance: 18.1
click at [978, 341] on form "Date Range [DATE] Locations All Locations Classifications All Classifications P…" at bounding box center [950, 366] width 1216 height 309
click at [983, 339] on form "Date Range [DATE] Locations All Locations Classifications All Classifications P…" at bounding box center [950, 366] width 1216 height 309
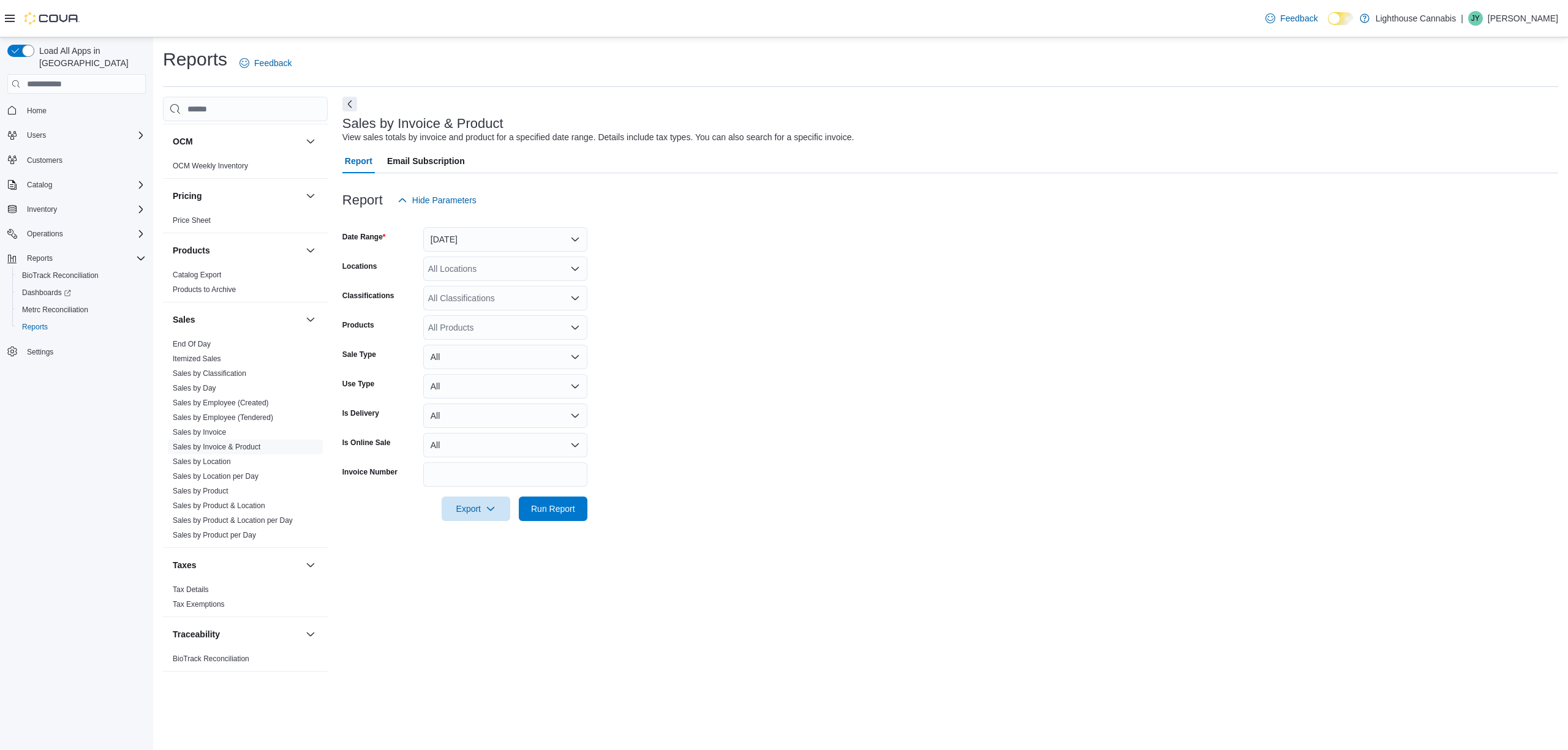
drag, startPoint x: 965, startPoint y: 321, endPoint x: 980, endPoint y: 341, distance: 25.0
click at [966, 322] on form "Date Range [DATE] Locations All Locations Classifications All Classifications P…" at bounding box center [950, 366] width 1216 height 309
click at [1273, 360] on form "Date Range [DATE] Locations All Locations Classifications All Classifications P…" at bounding box center [950, 366] width 1216 height 309
